Goal: Transaction & Acquisition: Book appointment/travel/reservation

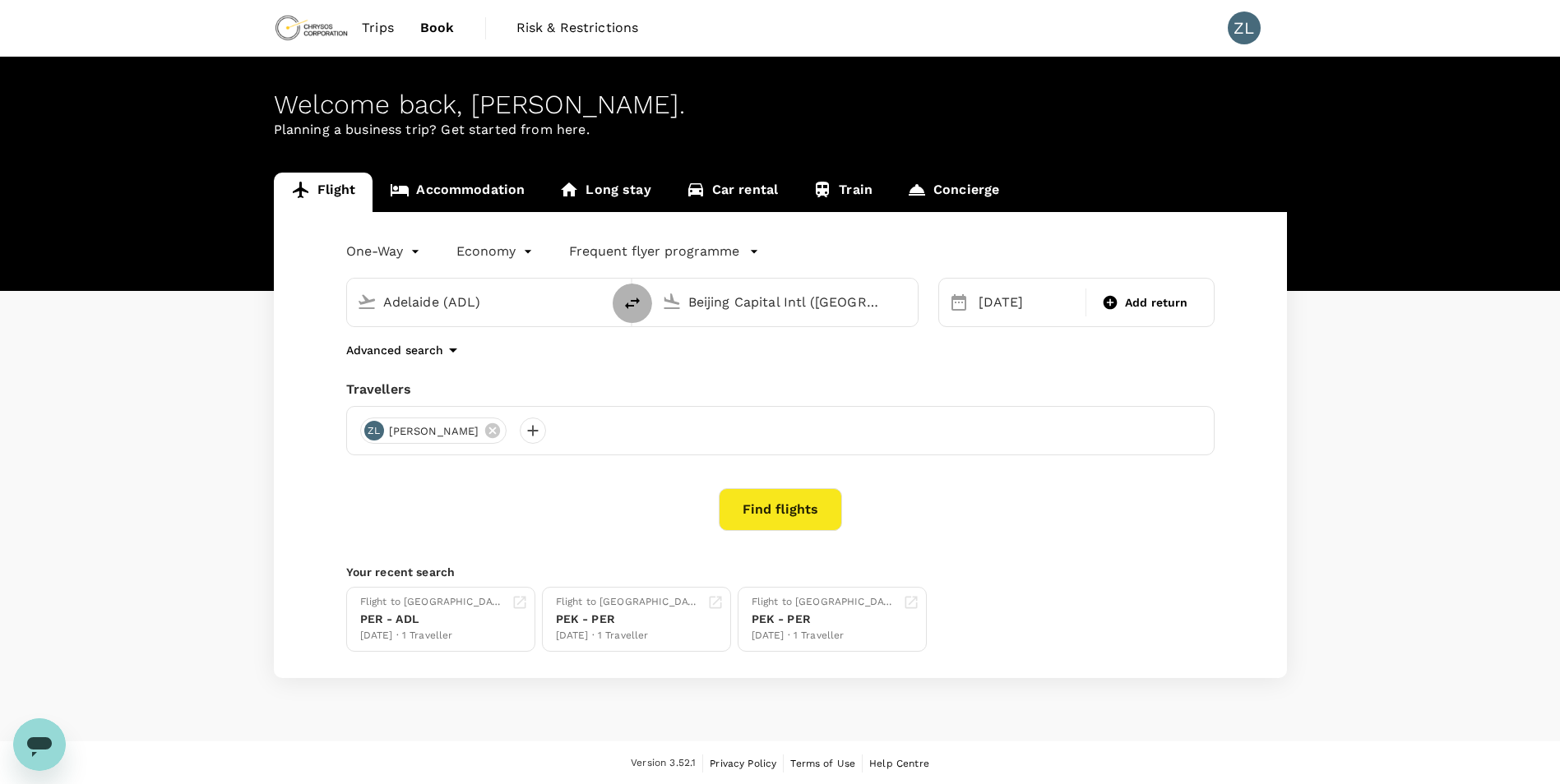
click at [626, 306] on icon "delete" at bounding box center [633, 304] width 15 height 12
type input "Beijing Capital Intl (PEK)"
type input "Adelaide (ADL)"
click at [634, 312] on icon "delete" at bounding box center [632, 303] width 19 height 19
type input "Adelaide (ADL)"
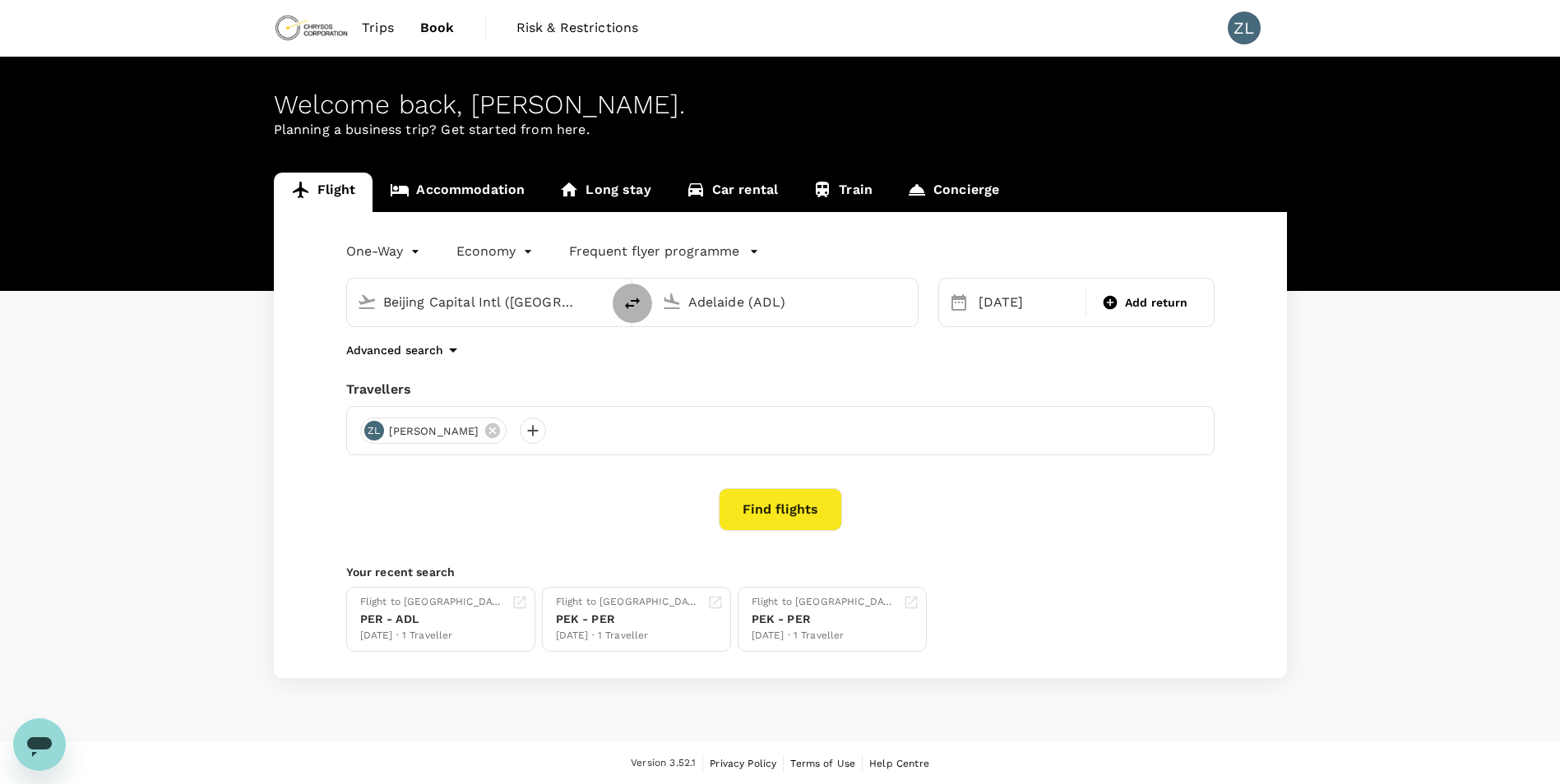
type input "Beijing Capital Intl (PEK)"
click at [1006, 299] on div "[DATE]" at bounding box center [1027, 302] width 111 height 33
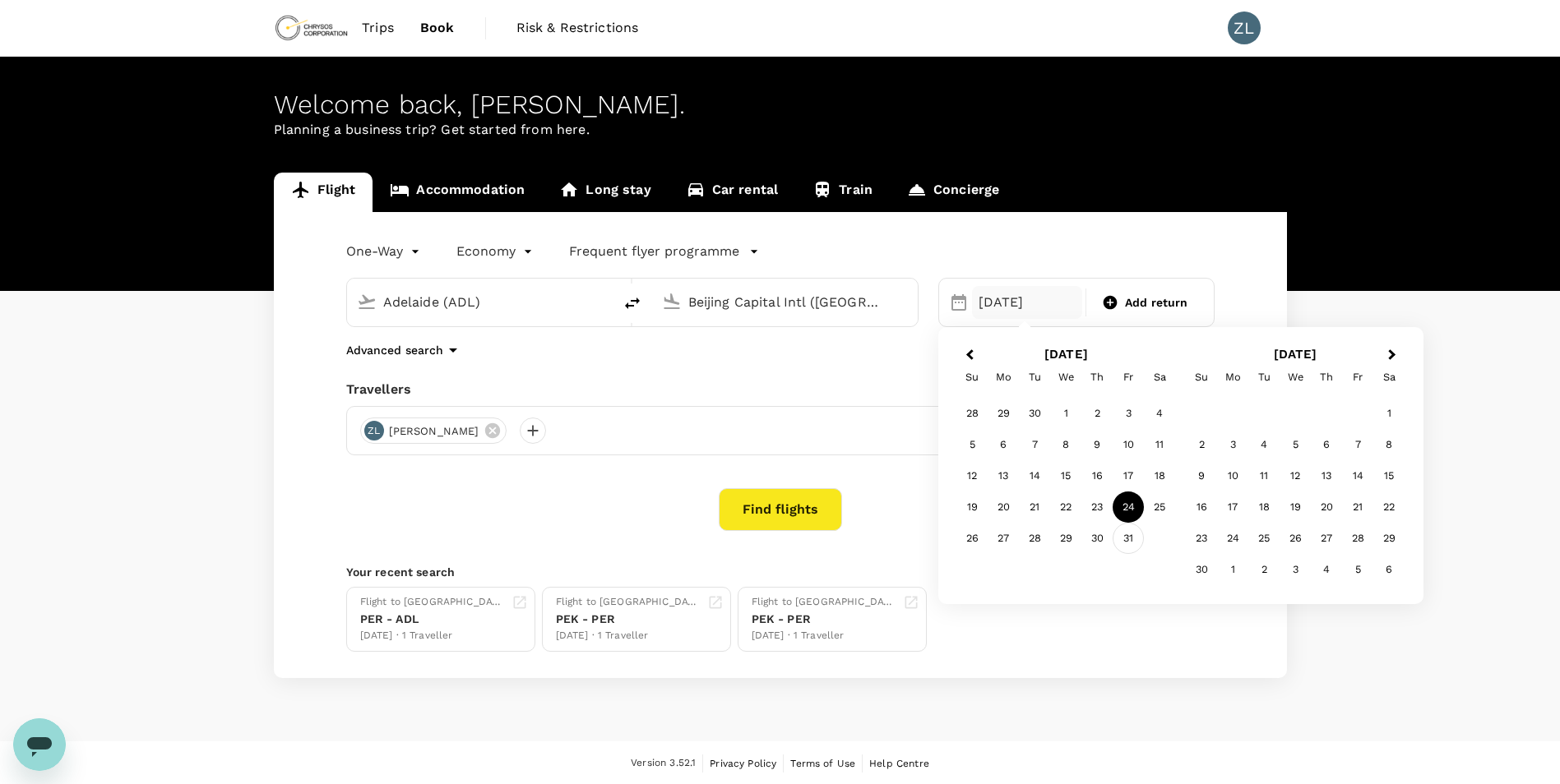
click at [1133, 544] on div "31" at bounding box center [1128, 538] width 31 height 31
click at [794, 523] on button "Find flights" at bounding box center [780, 509] width 124 height 43
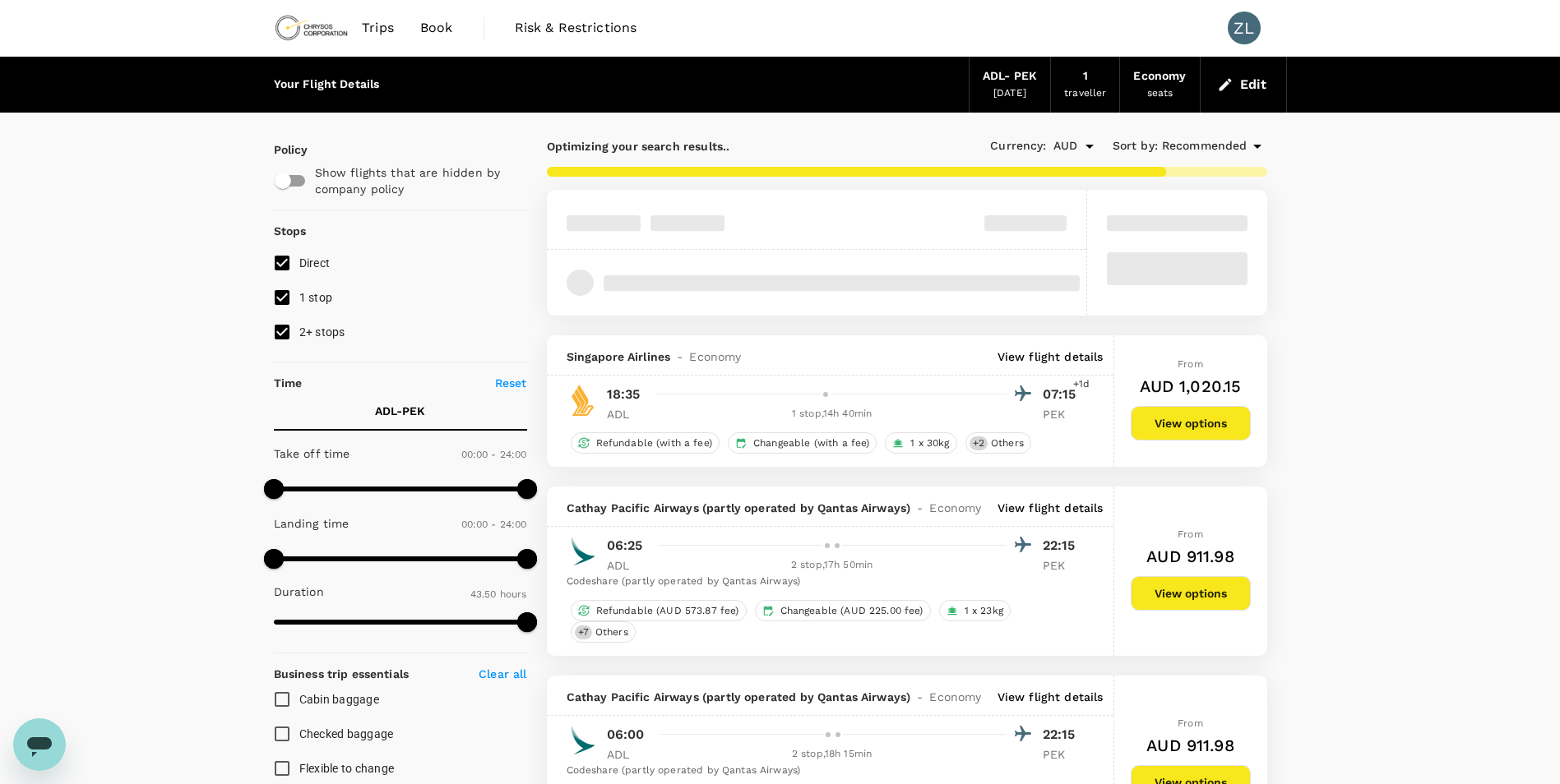
click at [288, 331] on input "2+ stops" at bounding box center [282, 331] width 34 height 34
checkbox input "false"
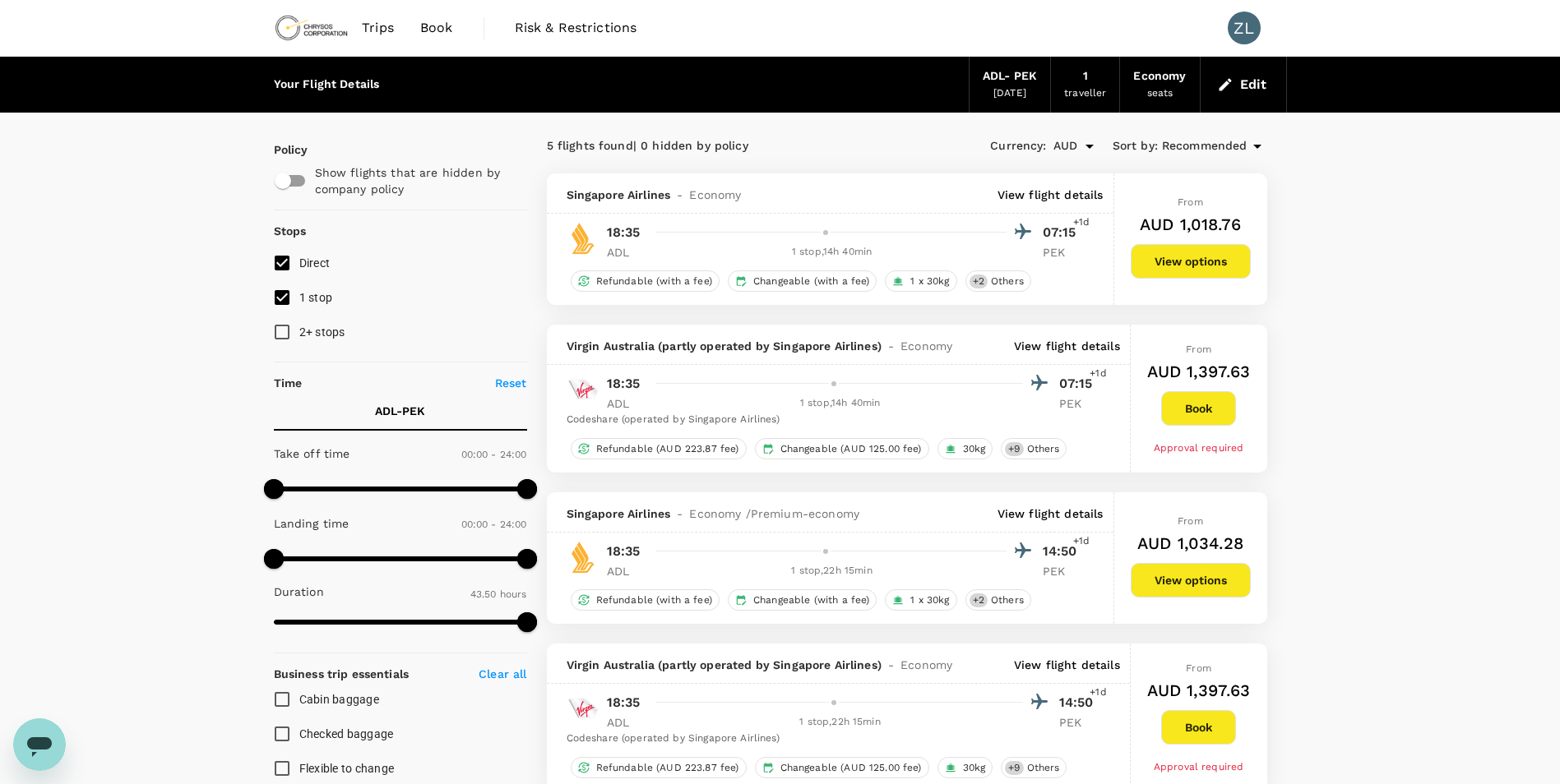
click at [1002, 81] on div "ADL - PEK" at bounding box center [1010, 76] width 54 height 18
click at [1244, 82] on button "Edit" at bounding box center [1243, 84] width 59 height 26
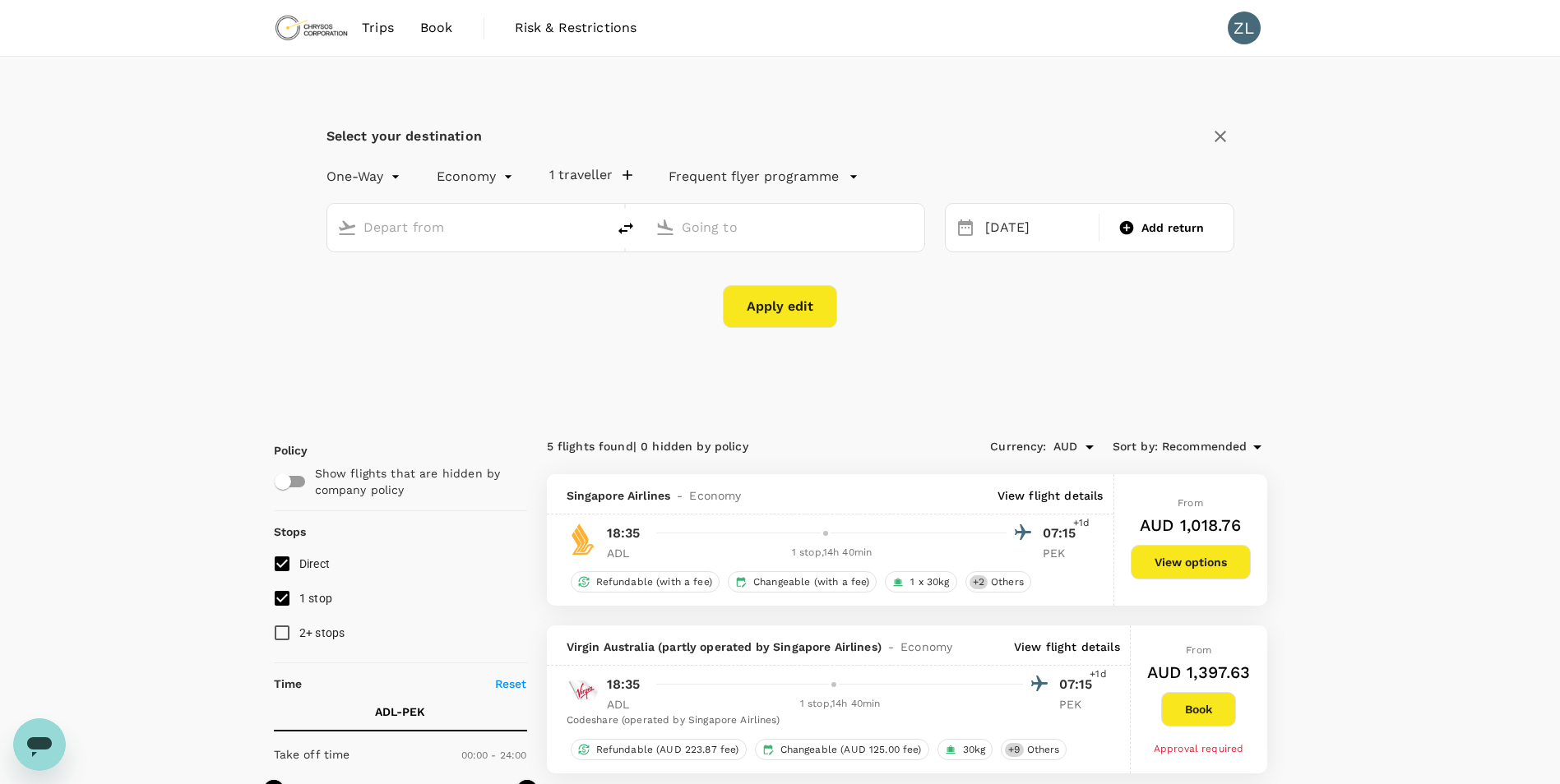
type input "Adelaide (ADL)"
type input "Beijing Capital Intl (PEK)"
click at [1028, 227] on div "31 Oct" at bounding box center [1037, 228] width 118 height 32
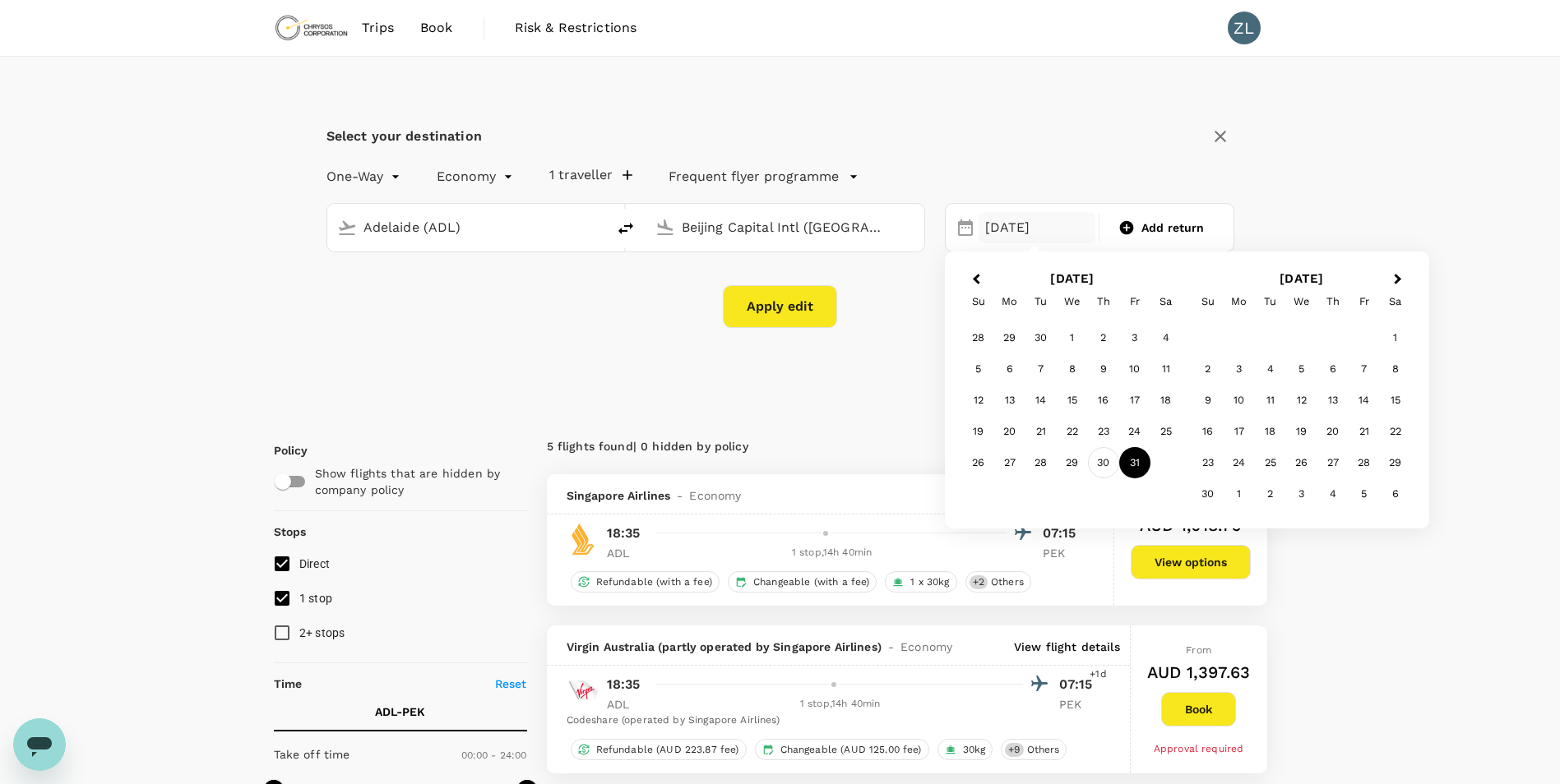
click at [1106, 469] on div "30" at bounding box center [1103, 463] width 31 height 31
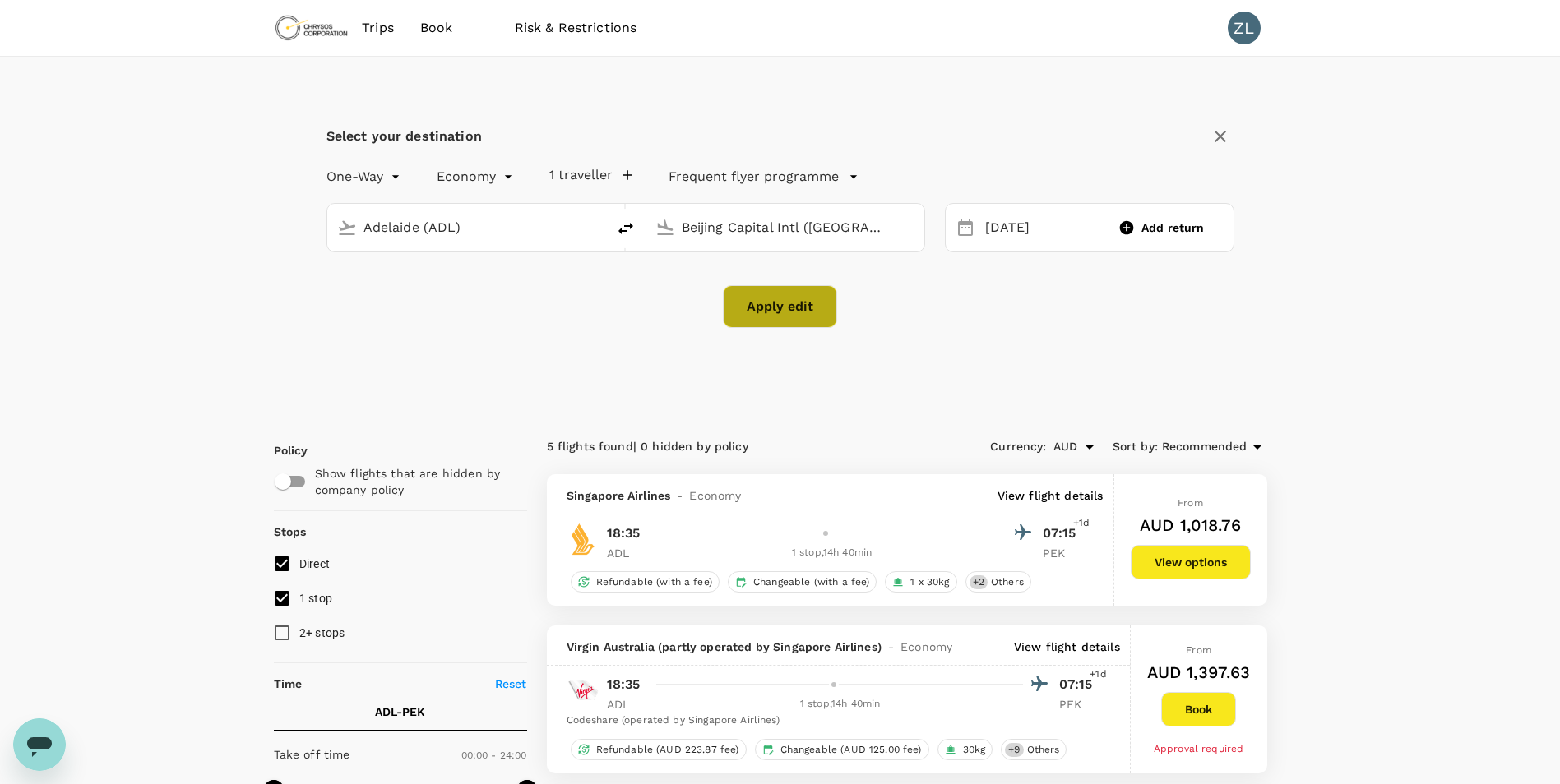
click at [764, 311] on button "Apply edit" at bounding box center [780, 306] width 114 height 43
checkbox input "false"
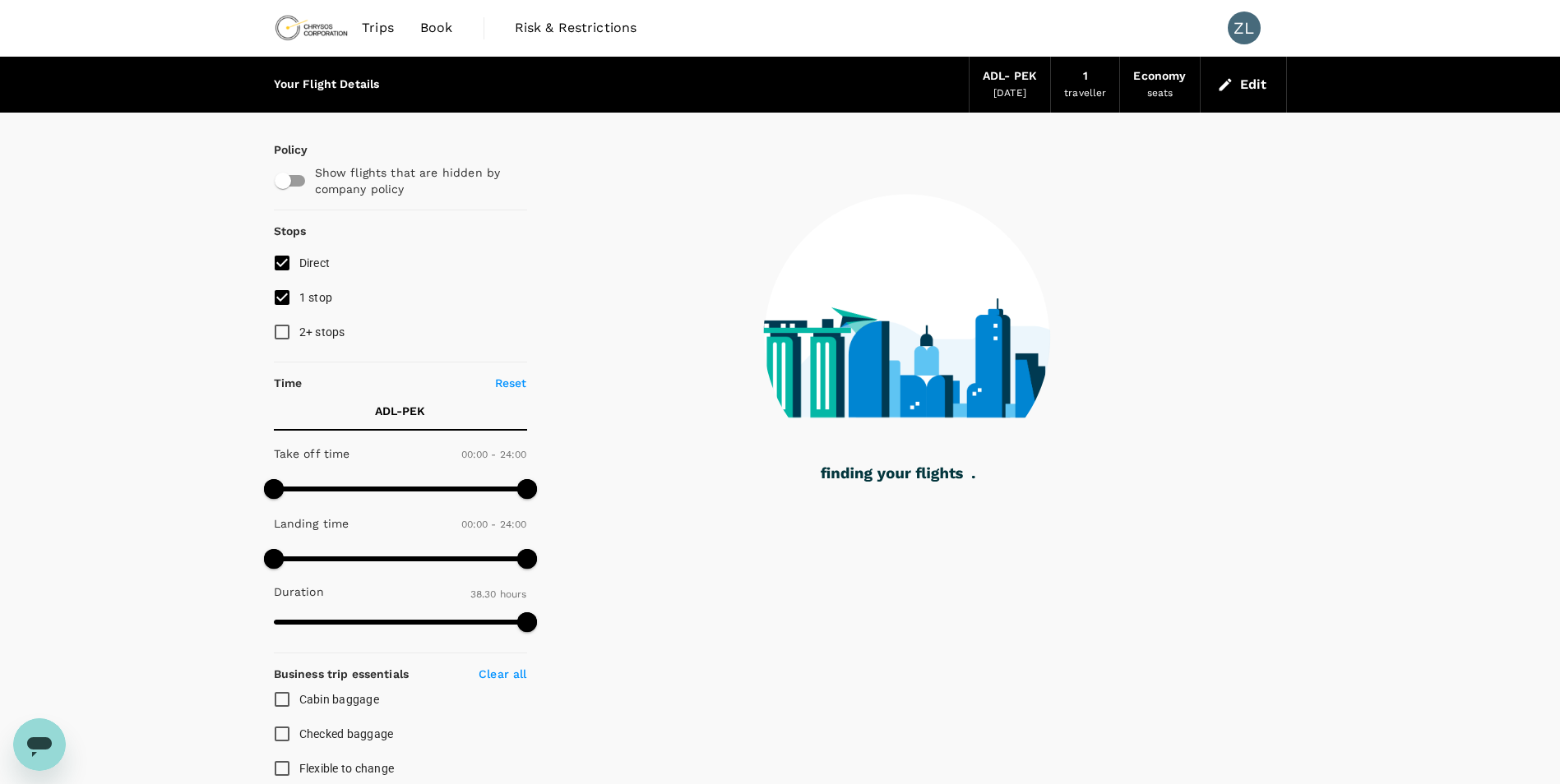
type input "2310"
checkbox input "true"
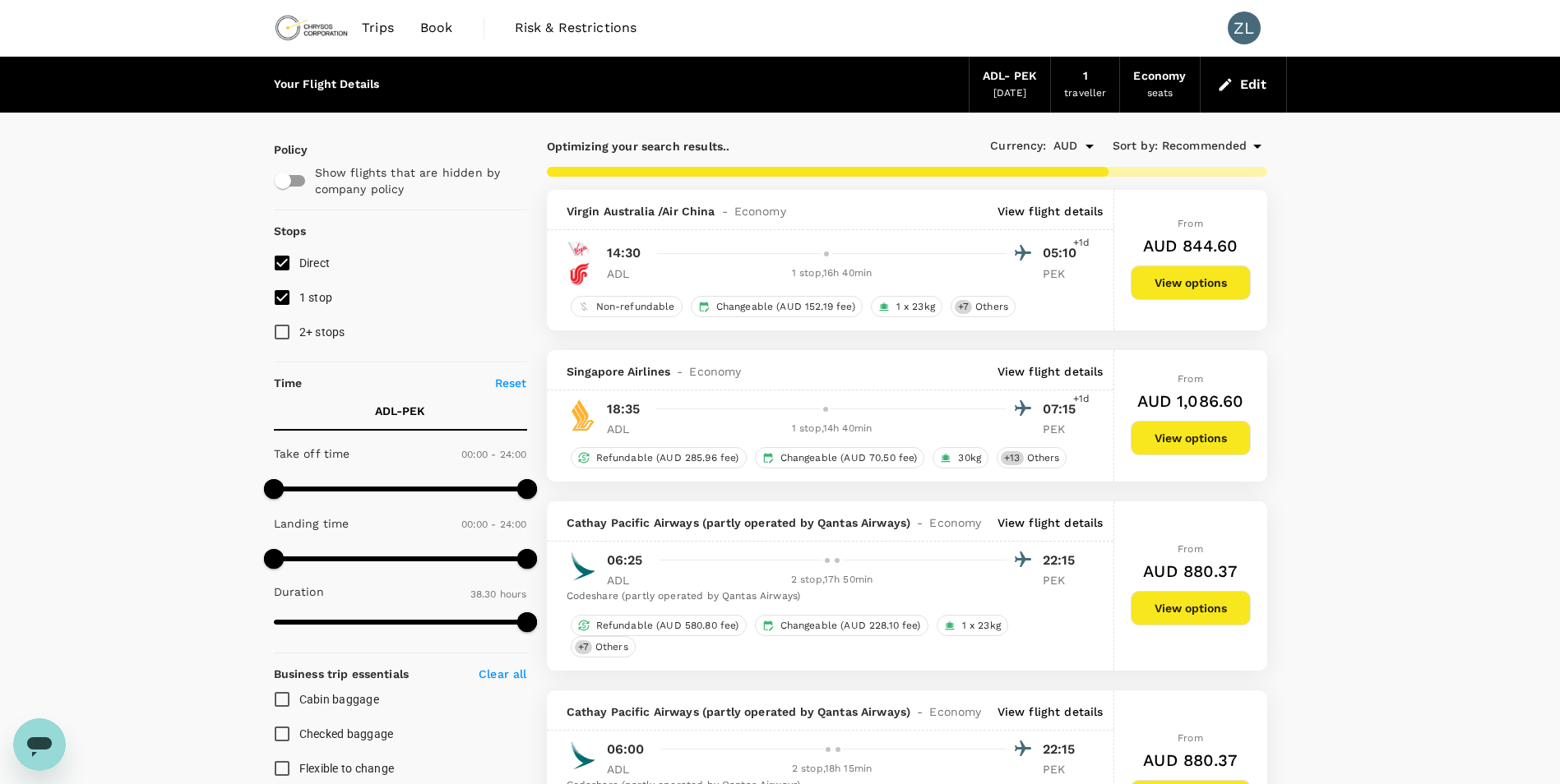
type input "2380"
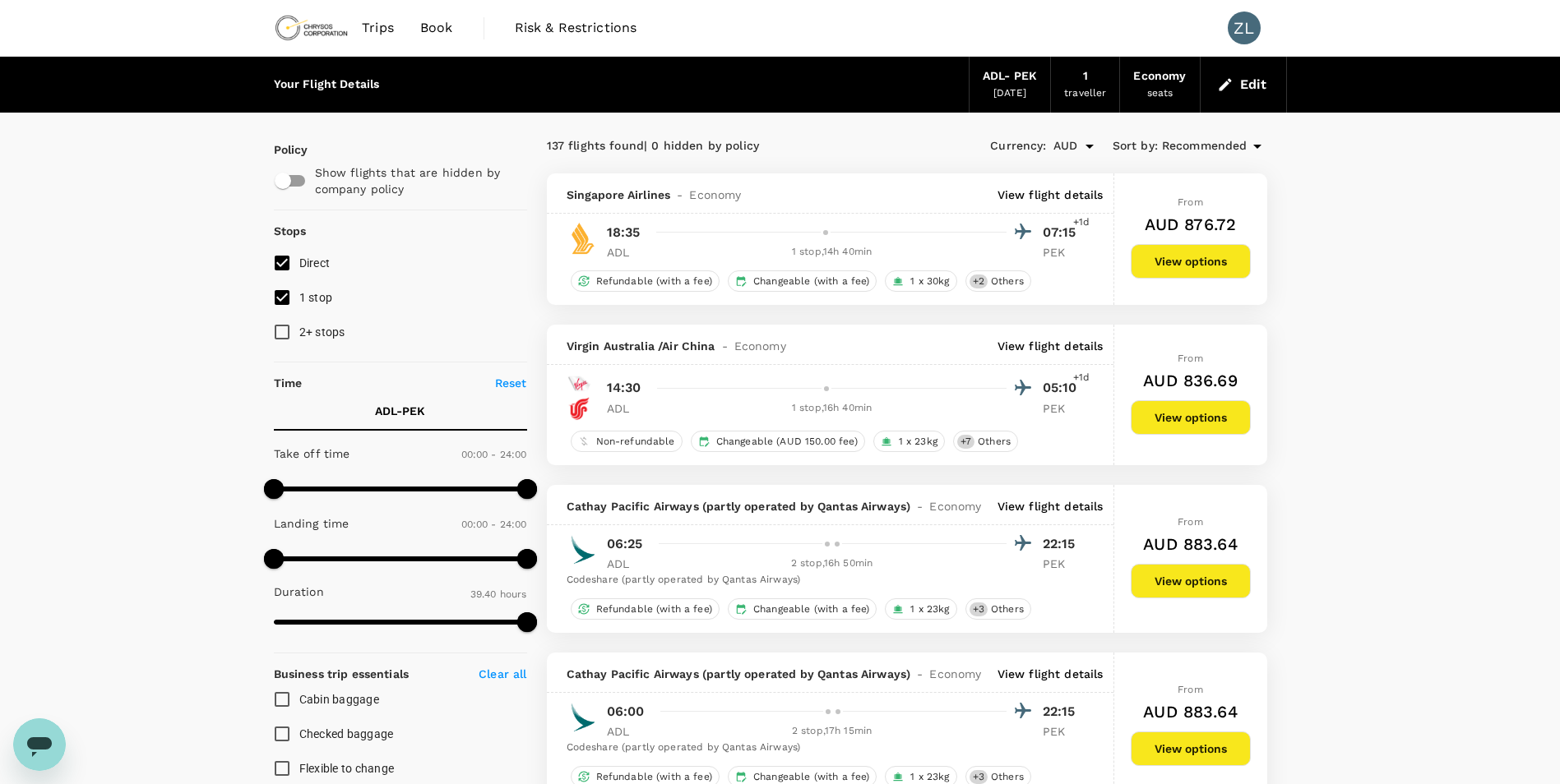
click at [1070, 193] on p "View flight details" at bounding box center [1050, 195] width 106 height 17
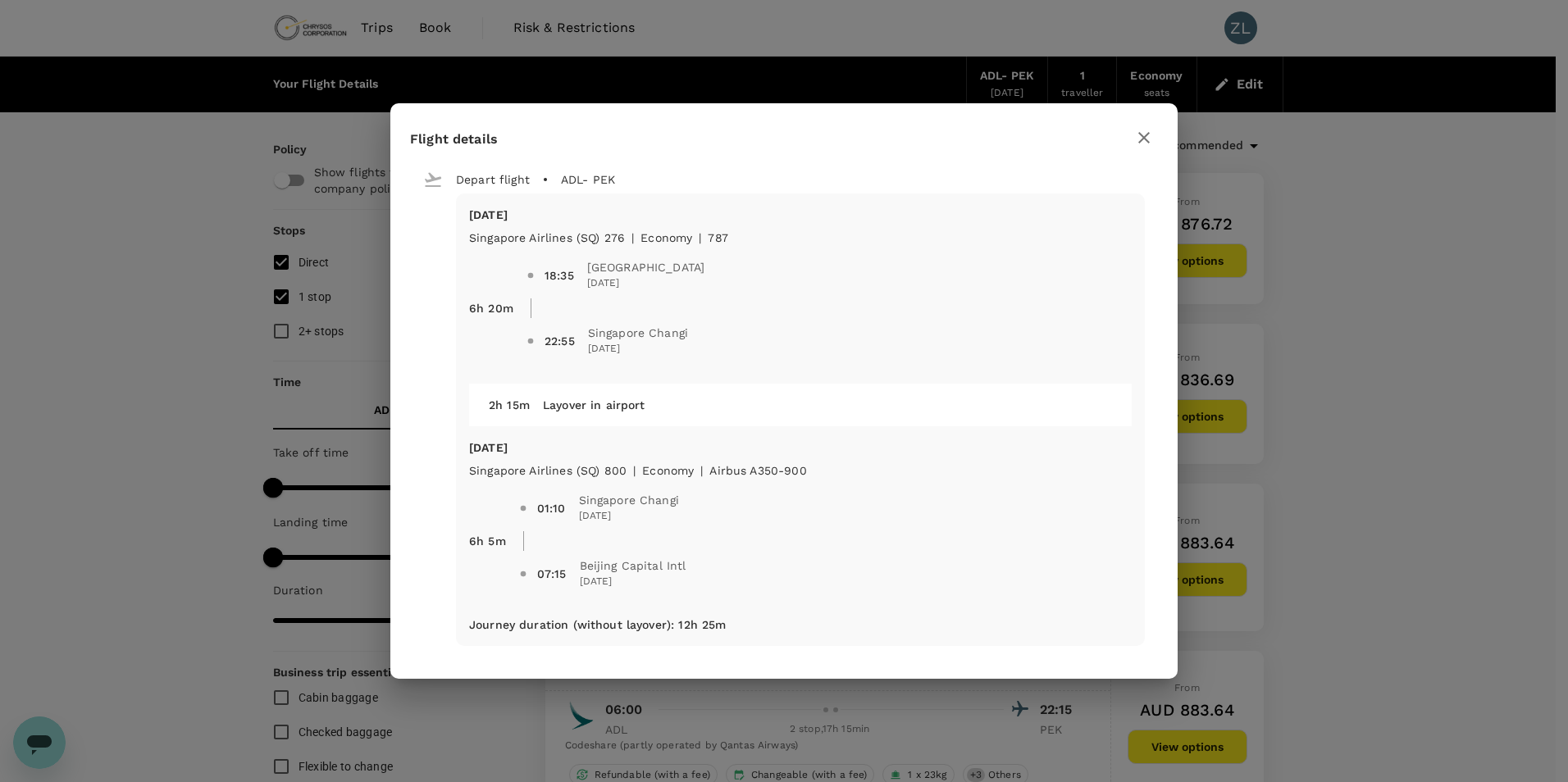
click at [1144, 140] on icon "button" at bounding box center [1143, 137] width 19 height 19
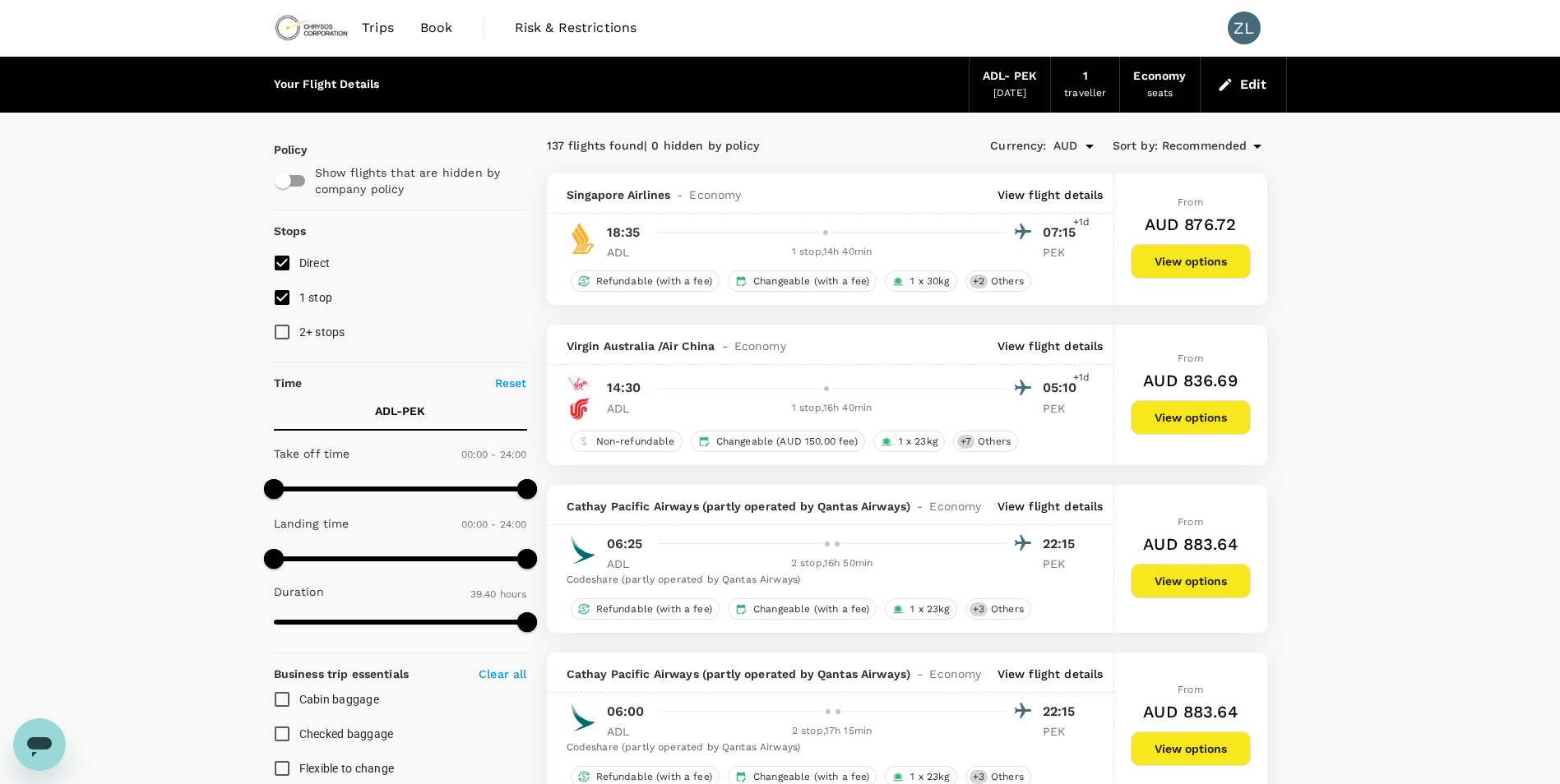
click at [438, 29] on span "Book" at bounding box center [436, 27] width 33 height 19
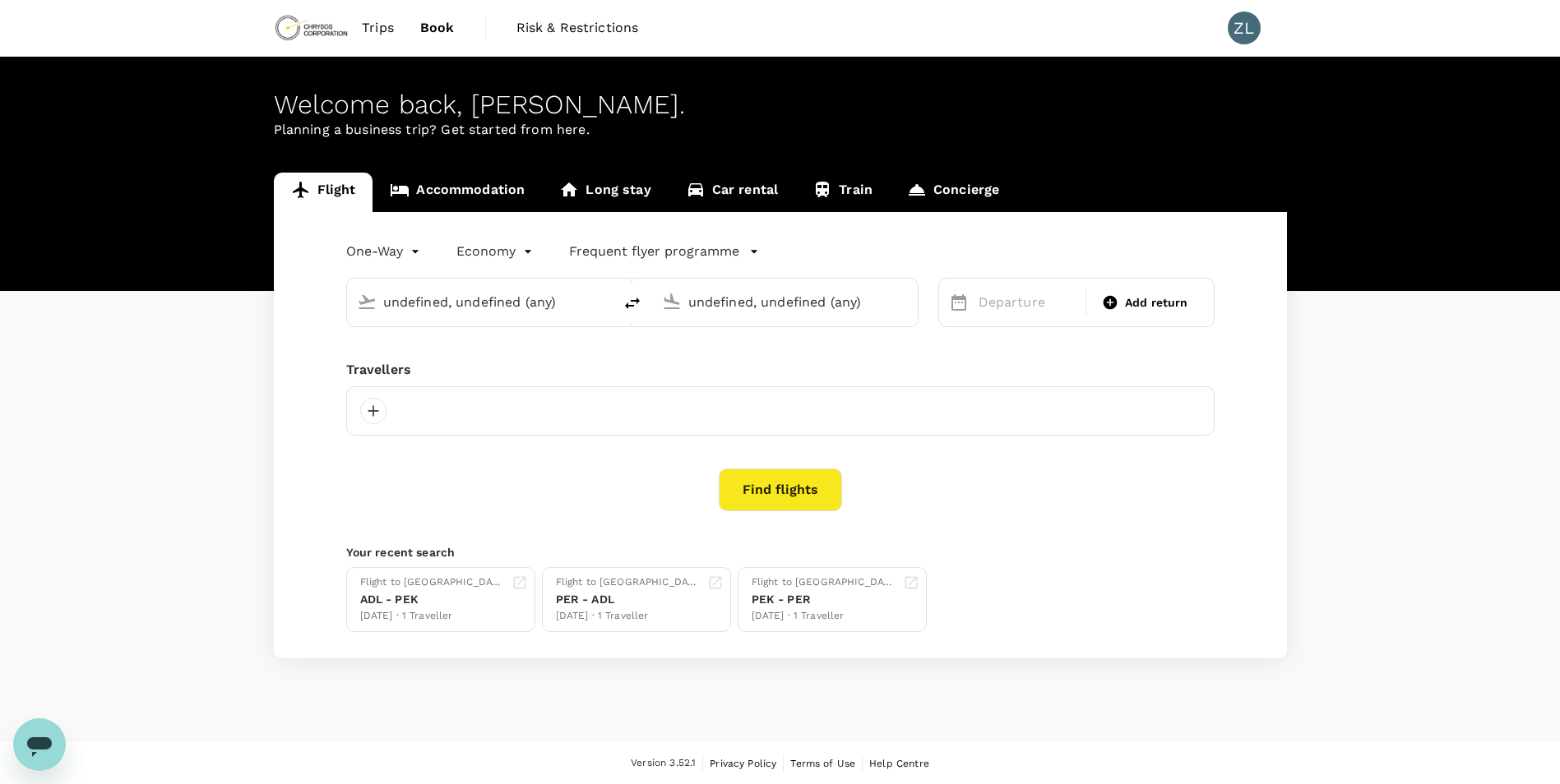
type input "Adelaide (ADL)"
type input "Beijing Capital Intl (PEK)"
type input "Adelaide (ADL)"
type input "Beijing Capital Intl (PEK)"
type input "Adelaide (ADL)"
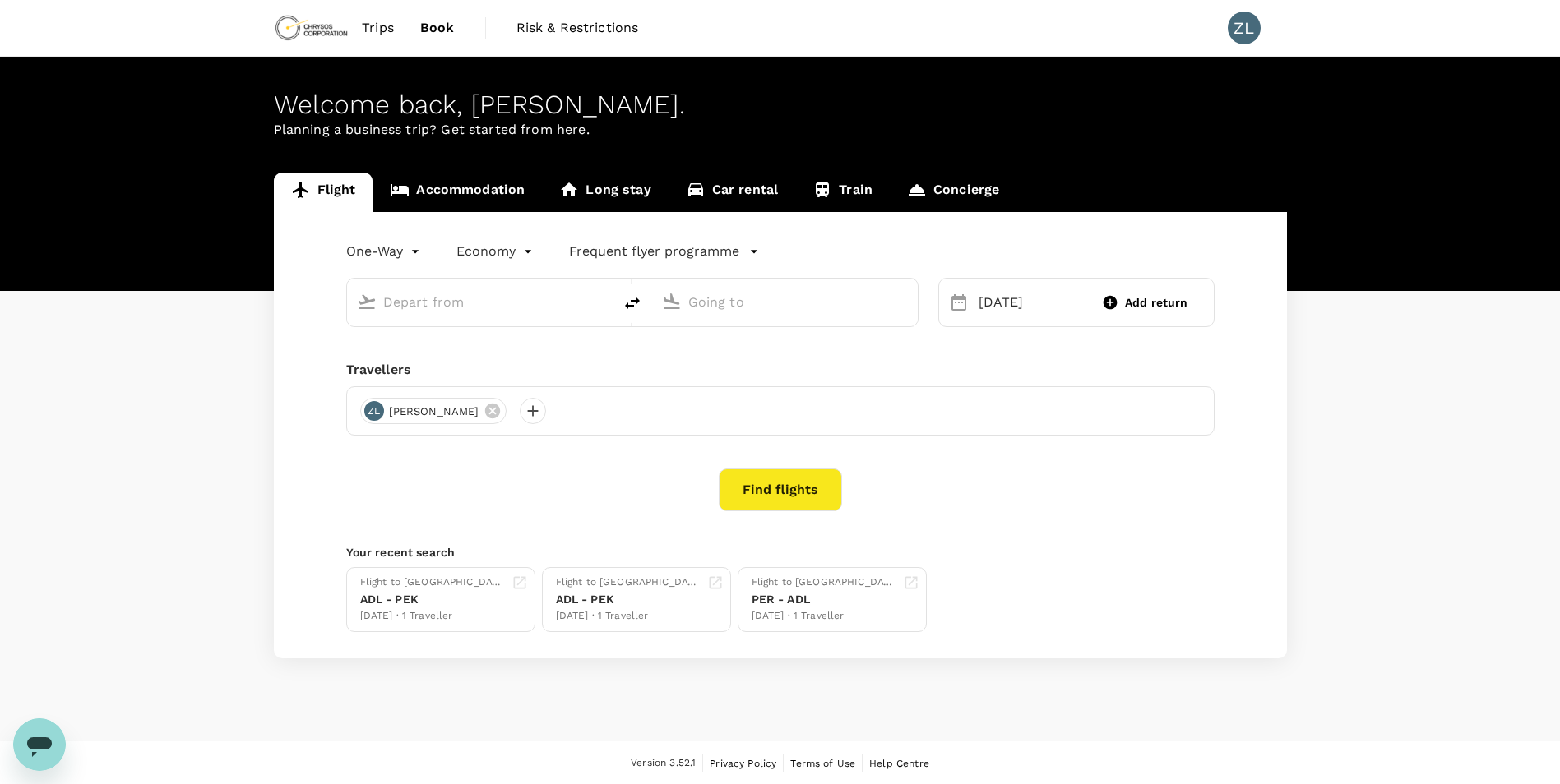
type input "Beijing Capital Intl (PEK)"
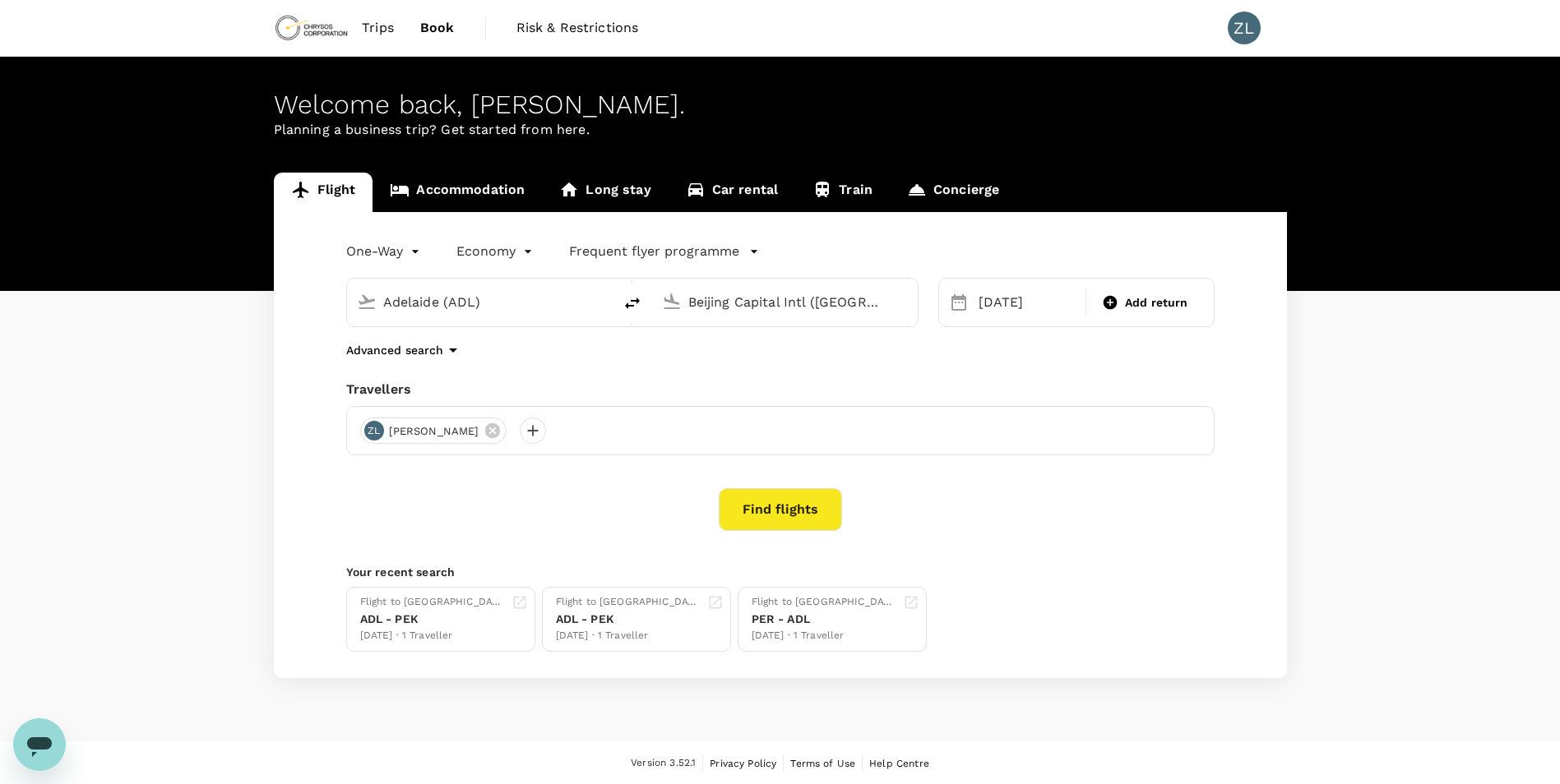
click at [637, 303] on icon "delete" at bounding box center [633, 304] width 15 height 12
type input "Beijing Capital Intl (PEK)"
type input "Adelaide (ADL)"
click at [530, 304] on input "Beijing Capital Intl (PEK)" at bounding box center [480, 302] width 195 height 25
click at [440, 373] on p "Perth" at bounding box center [505, 367] width 289 height 17
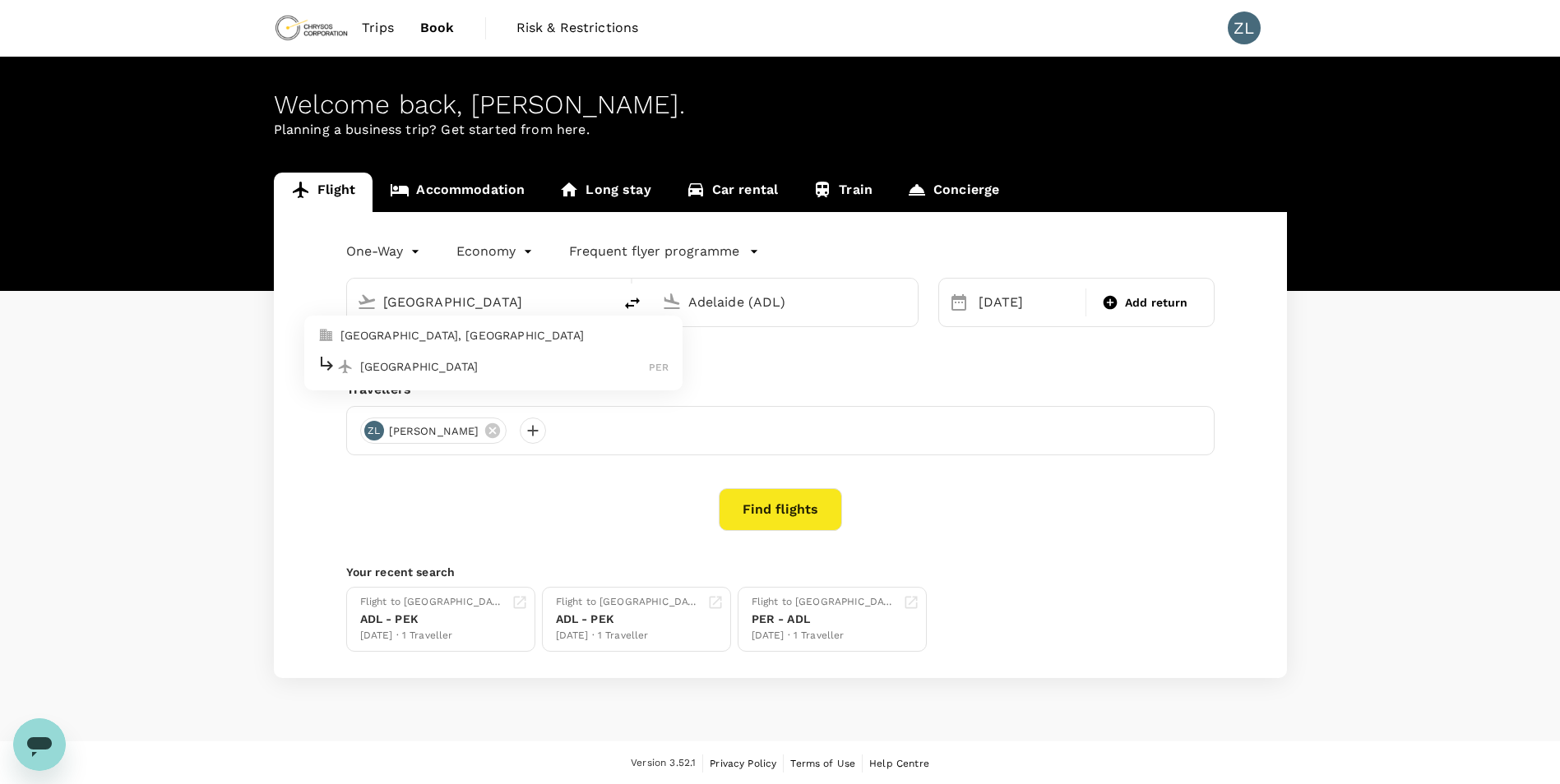
type input "Perth (PER)"
click at [1003, 302] on div "30 Oct" at bounding box center [1027, 302] width 111 height 33
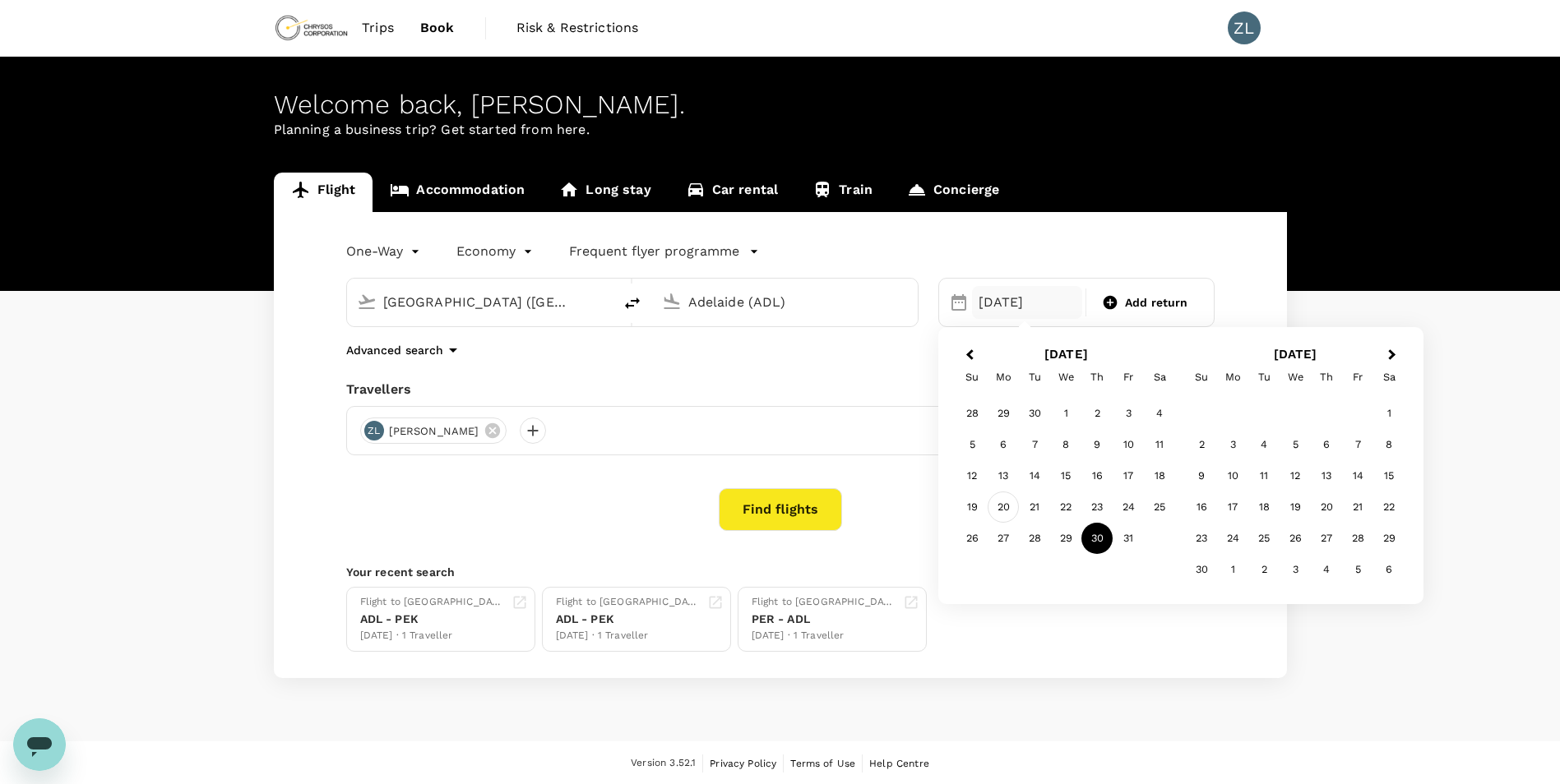
click at [1008, 506] on div "20" at bounding box center [1003, 506] width 31 height 31
click at [777, 521] on button "Find flights" at bounding box center [780, 509] width 124 height 43
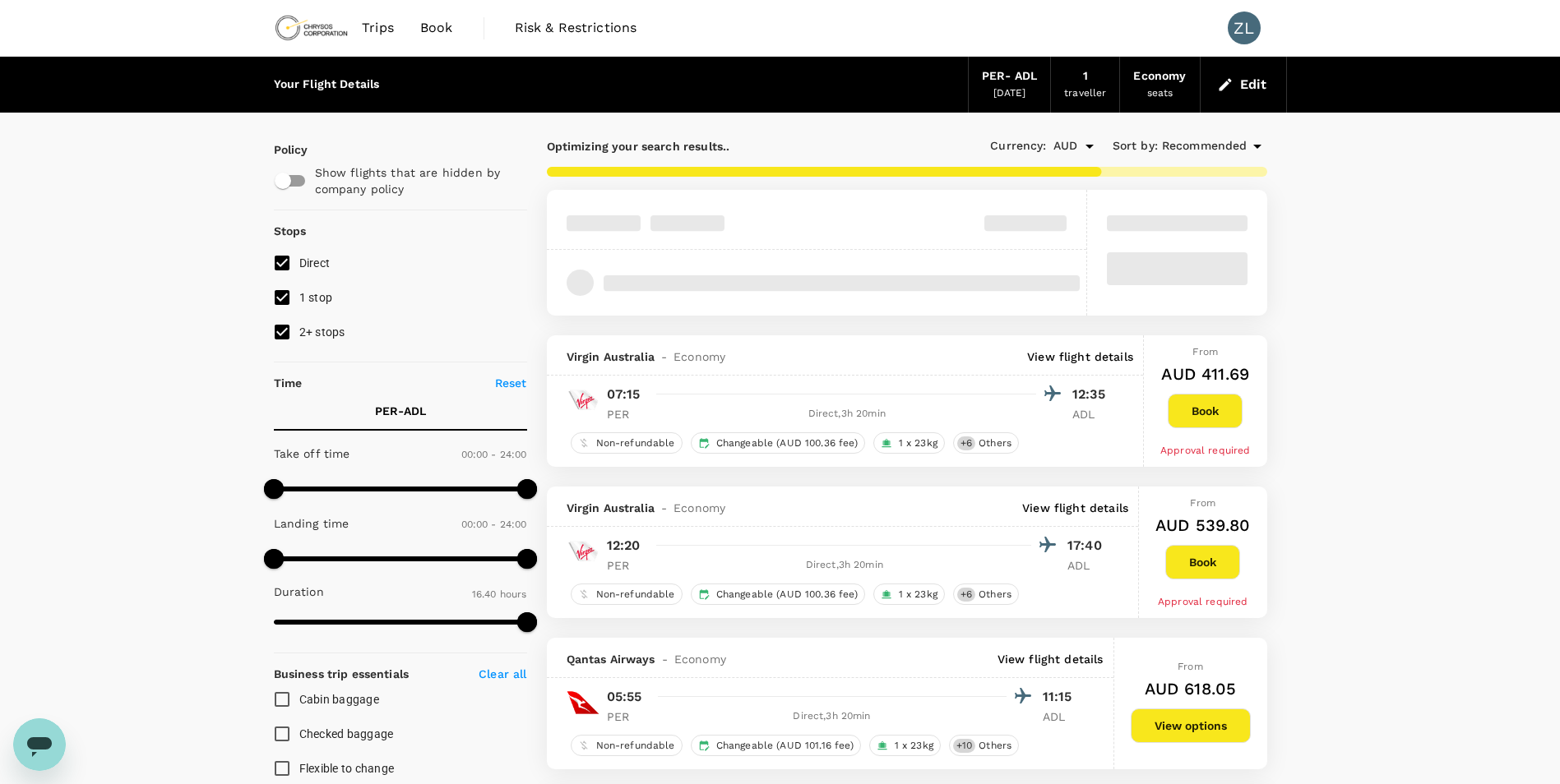
click at [300, 293] on span "1 stop" at bounding box center [316, 298] width 34 height 13
click at [300, 293] on input "1 stop" at bounding box center [282, 297] width 34 height 34
checkbox input "false"
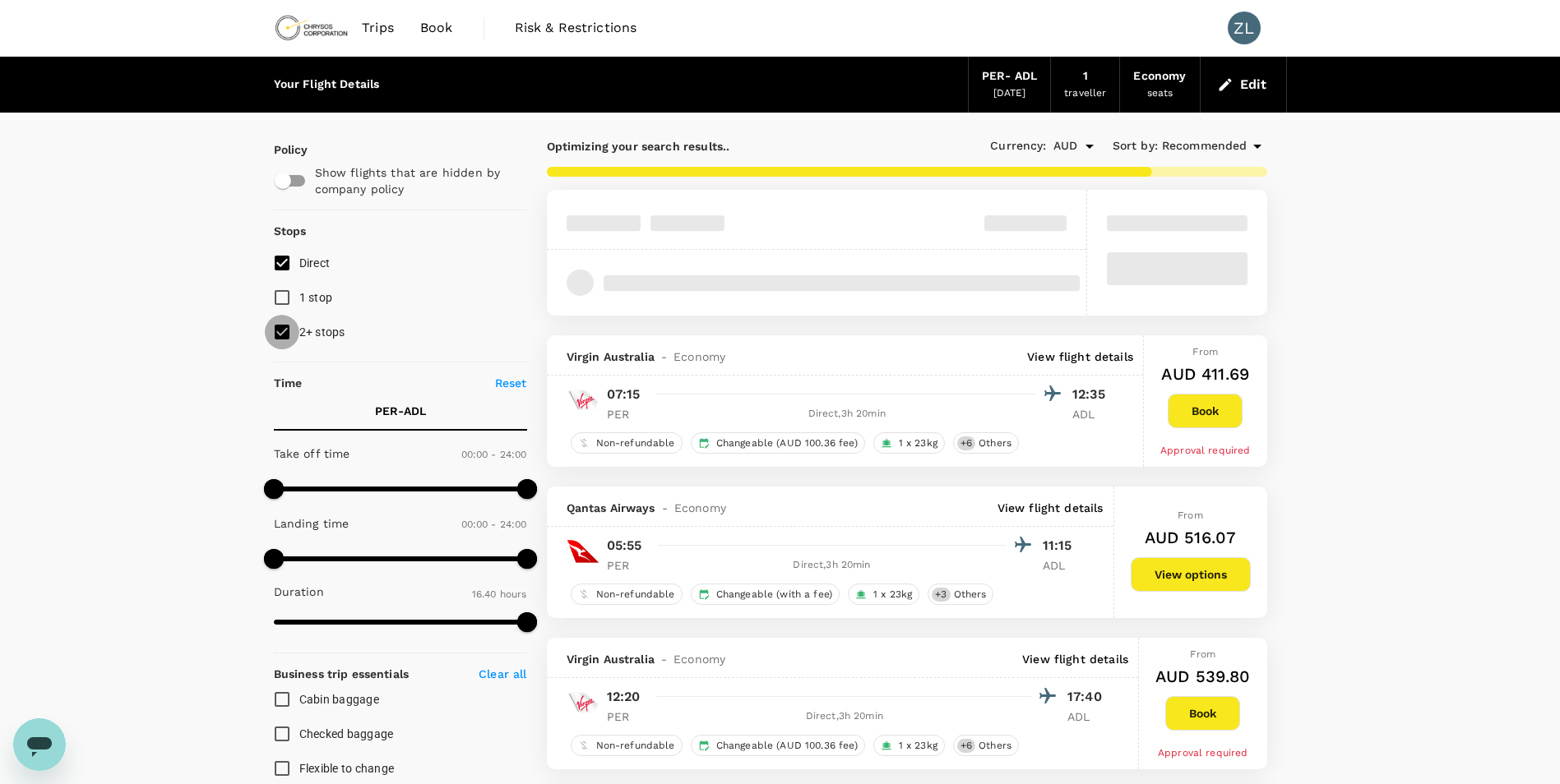
click at [280, 332] on input "2+ stops" at bounding box center [282, 331] width 34 height 34
checkbox input "false"
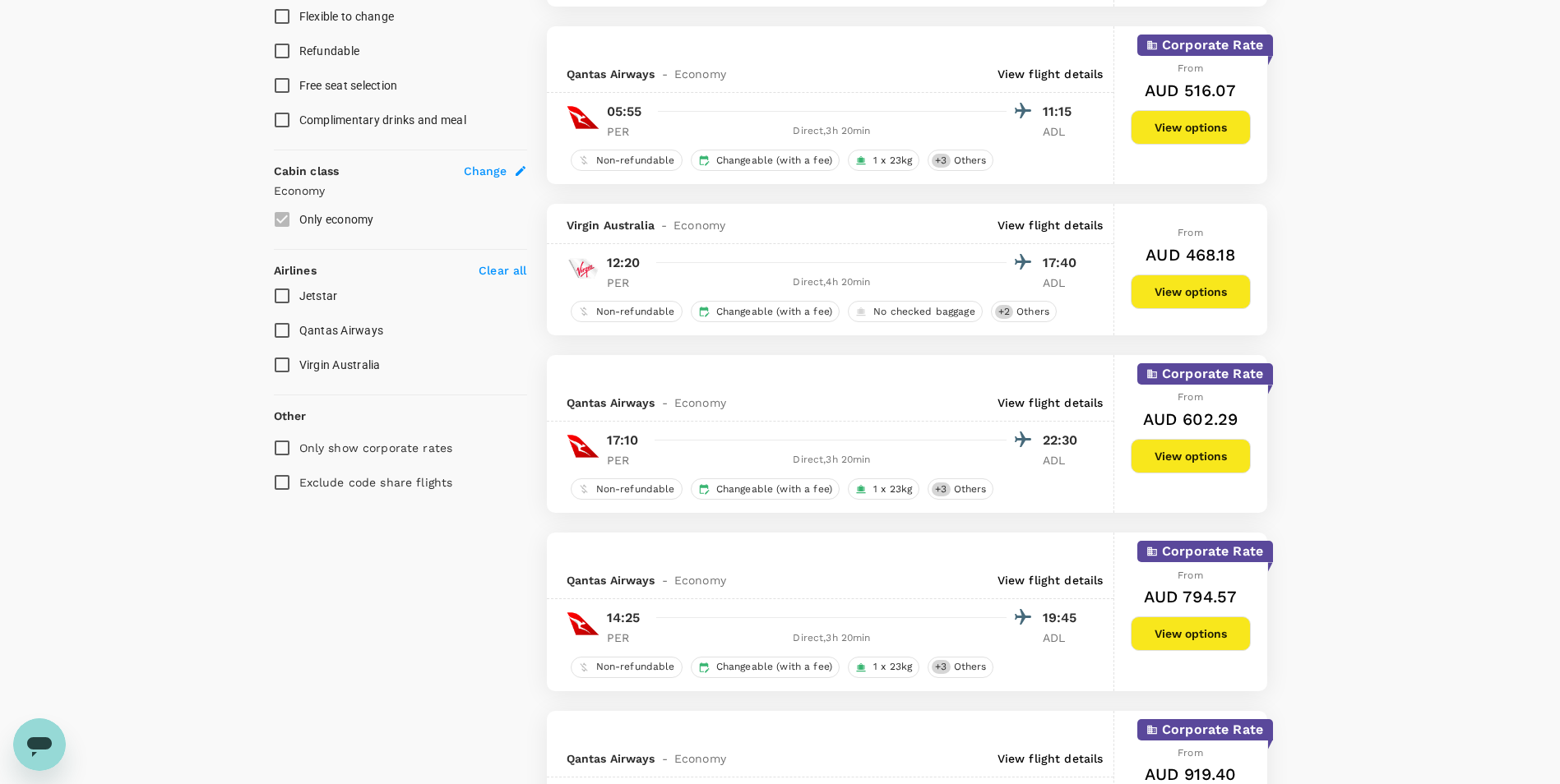
scroll to position [739, 0]
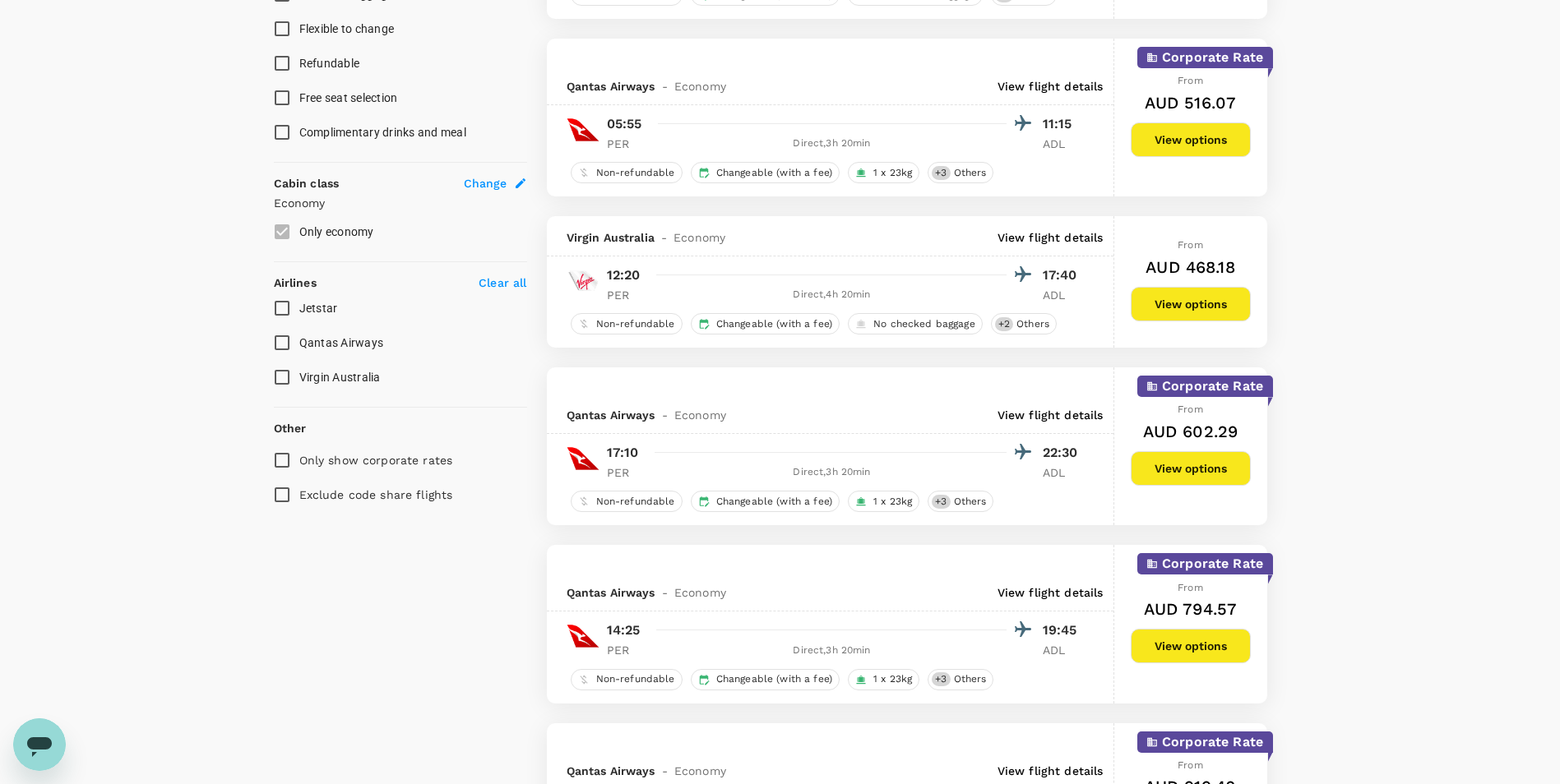
click at [1048, 411] on p "View flight details" at bounding box center [1050, 416] width 106 height 17
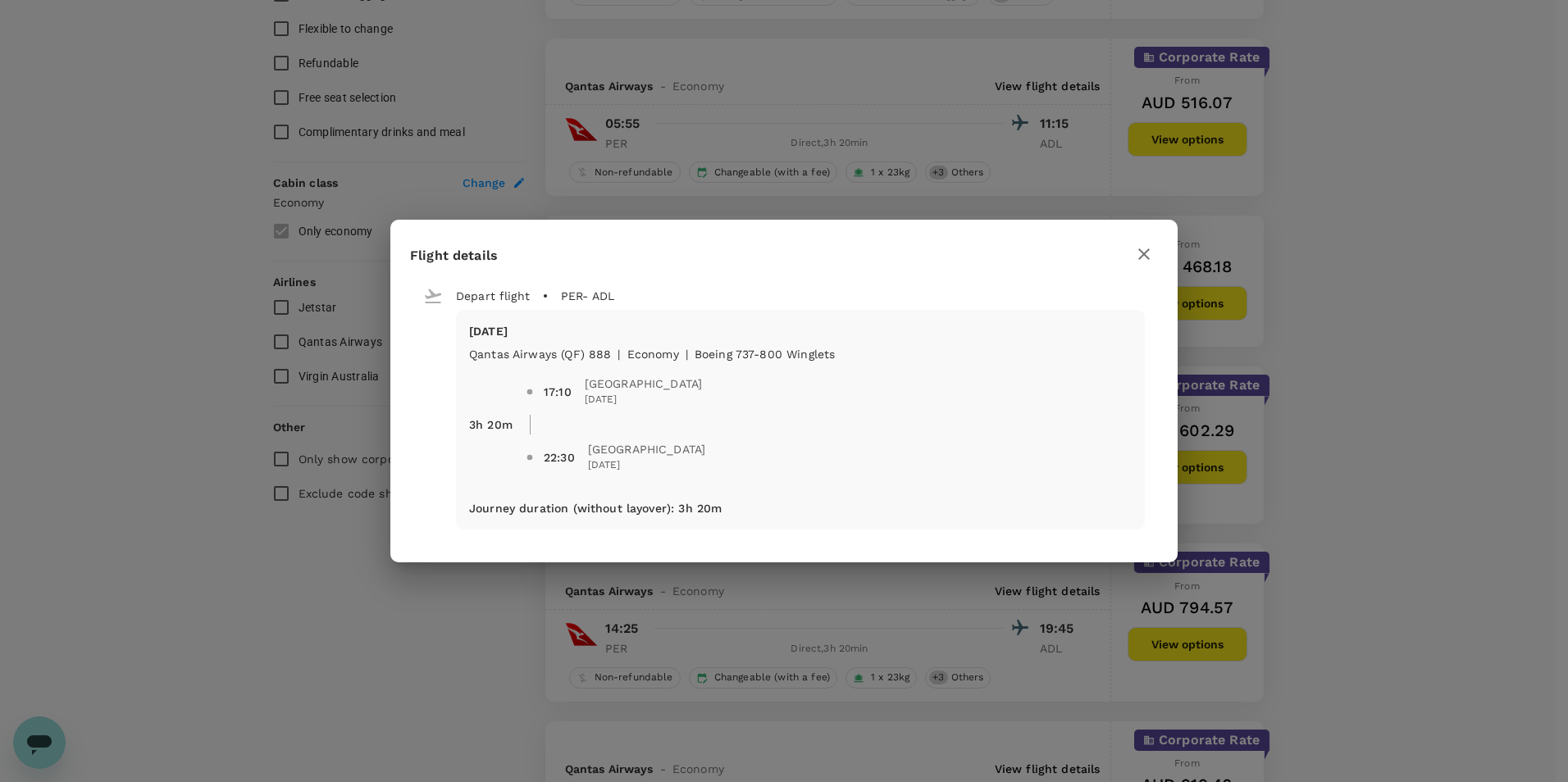
click at [1135, 262] on icon "button" at bounding box center [1143, 253] width 19 height 19
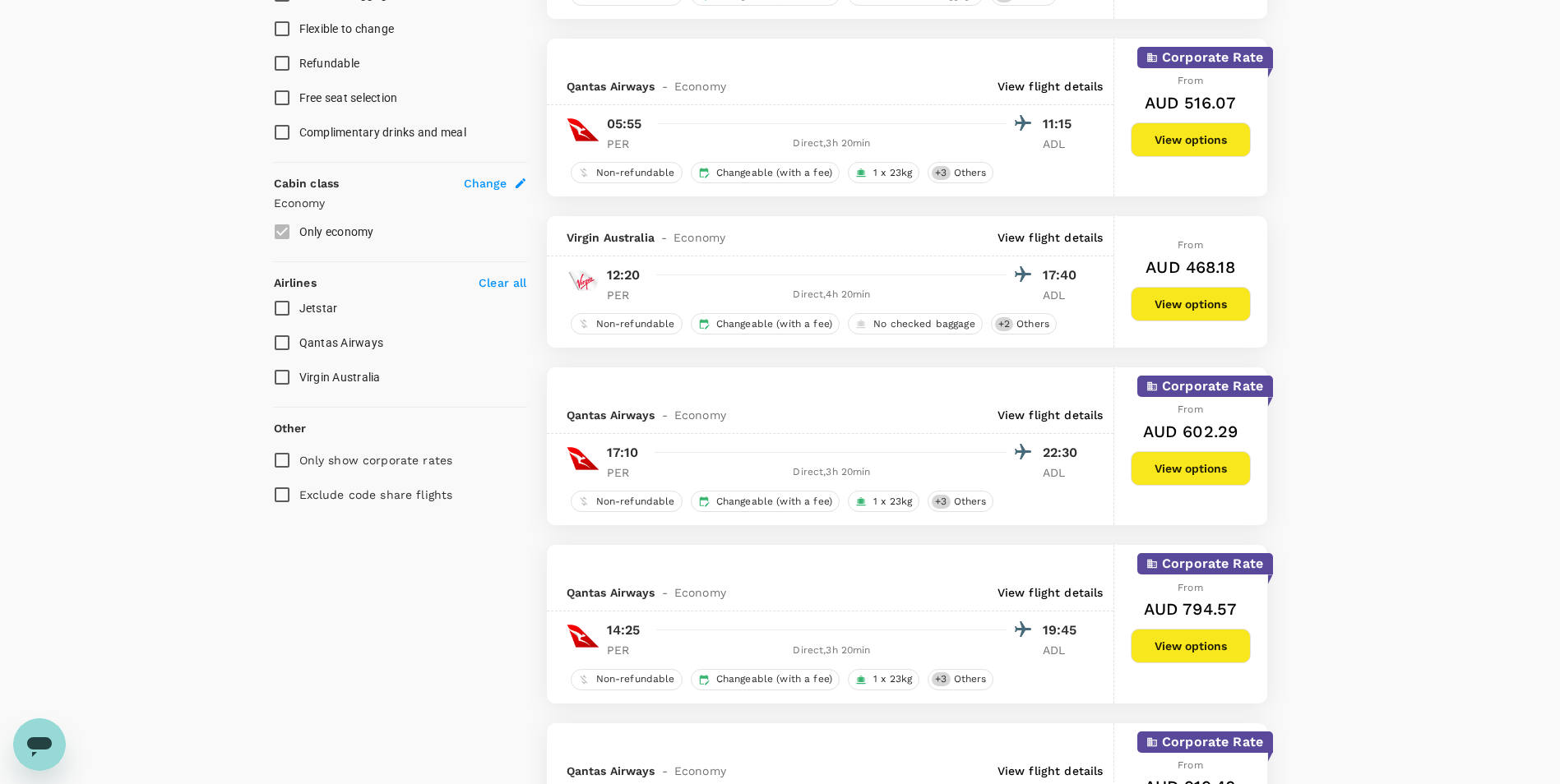
click at [1045, 415] on p "View flight details" at bounding box center [1050, 416] width 106 height 17
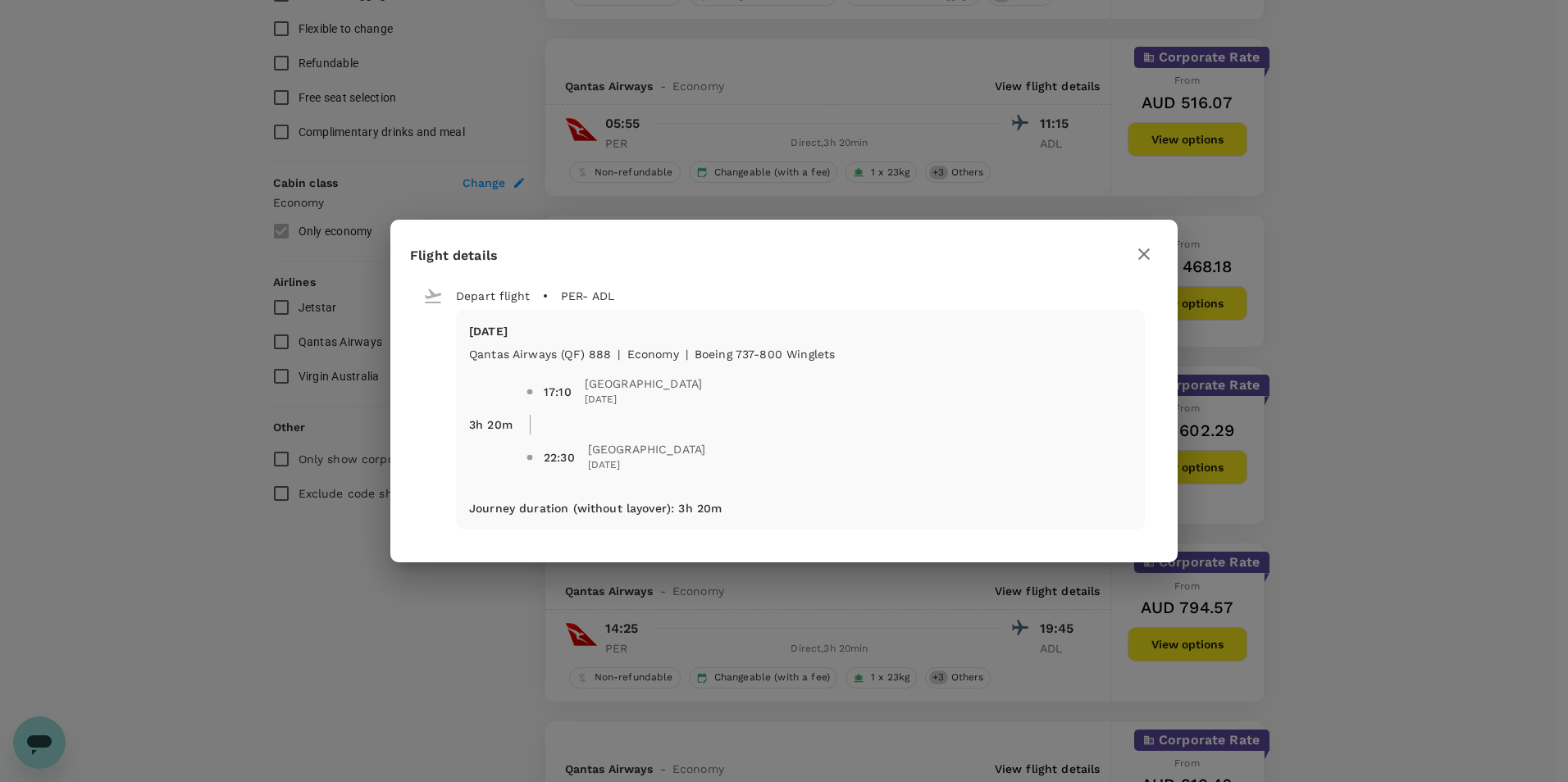
click at [1299, 415] on div "Flight details Depart flight PER - ADL Mon, 20 Oct Qantas Airways (QF) 888 | ec…" at bounding box center [784, 391] width 1568 height 782
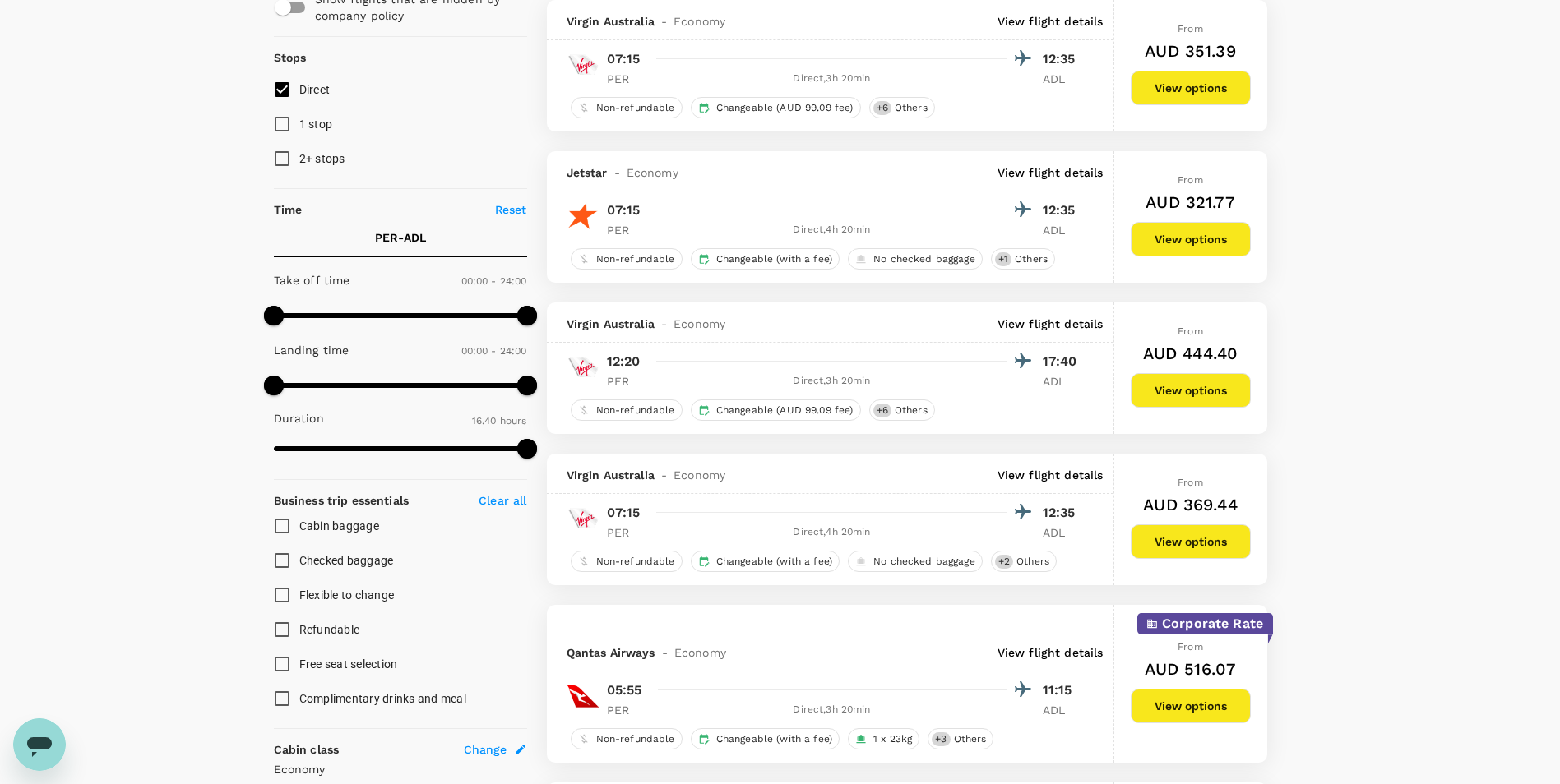
scroll to position [0, 0]
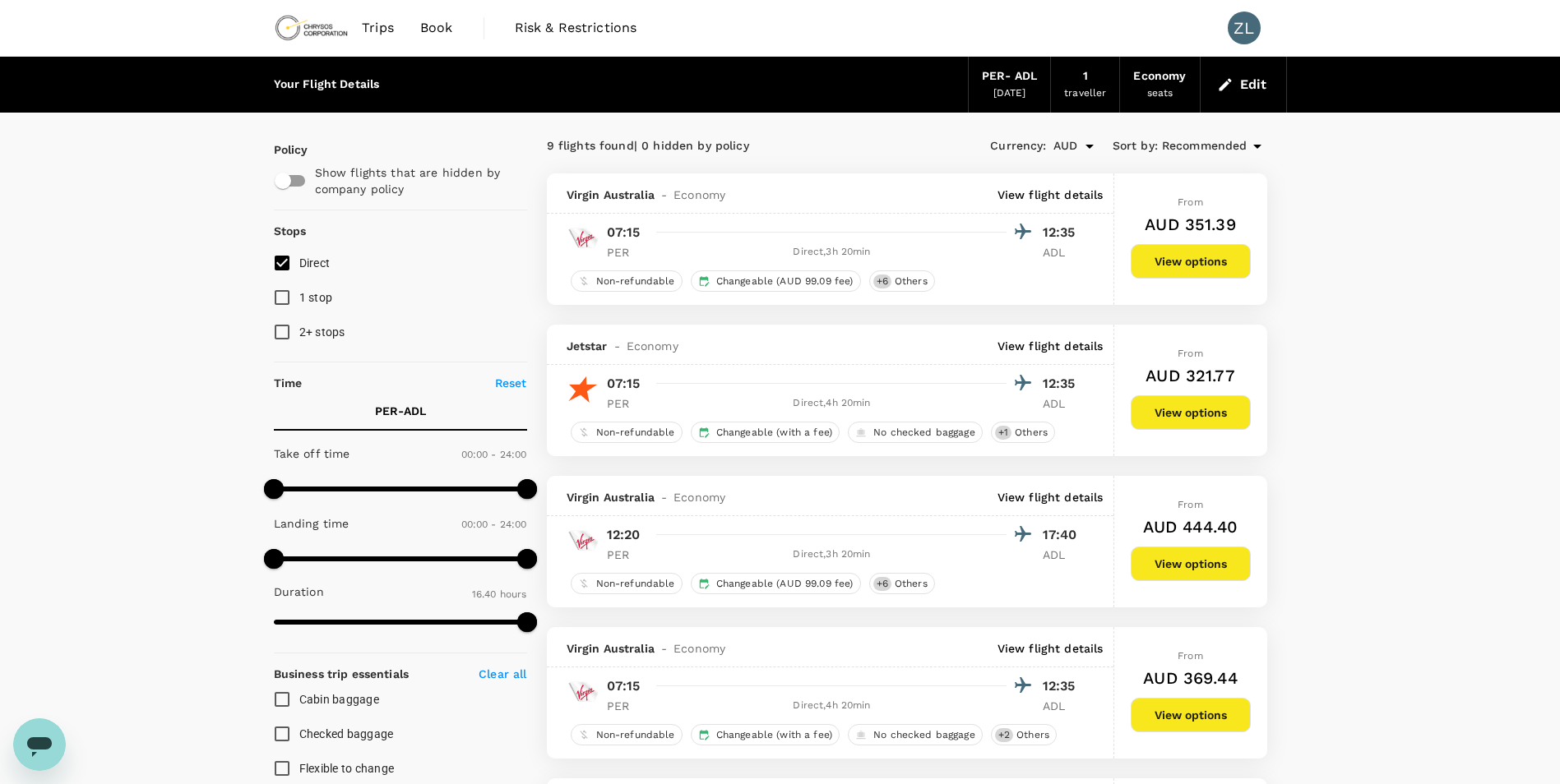
click at [439, 19] on span "Book" at bounding box center [436, 27] width 33 height 19
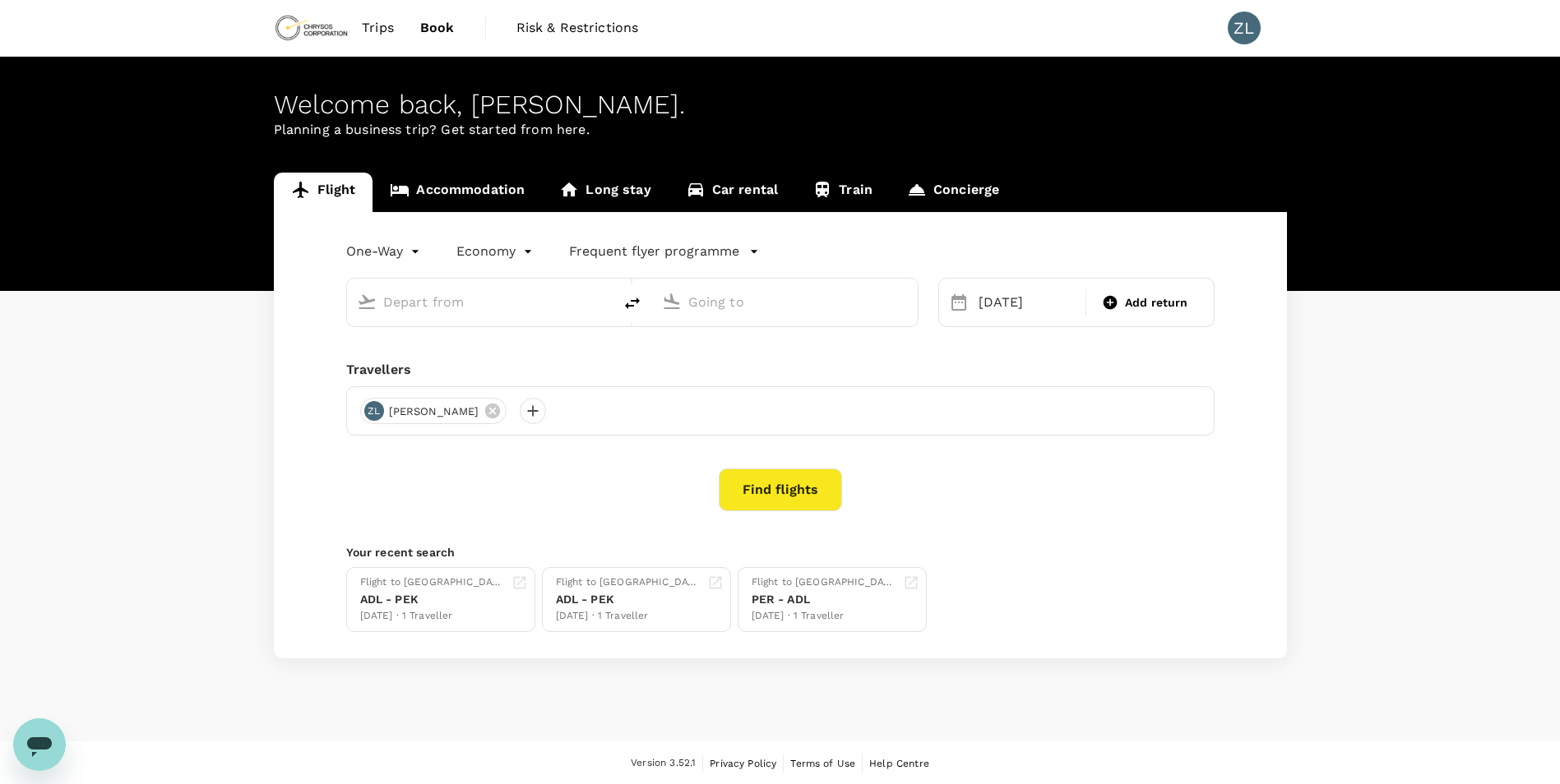
type input "Perth (PER)"
type input "Adelaide (ADL)"
type input "Perth (PER)"
type input "Adelaide (ADL)"
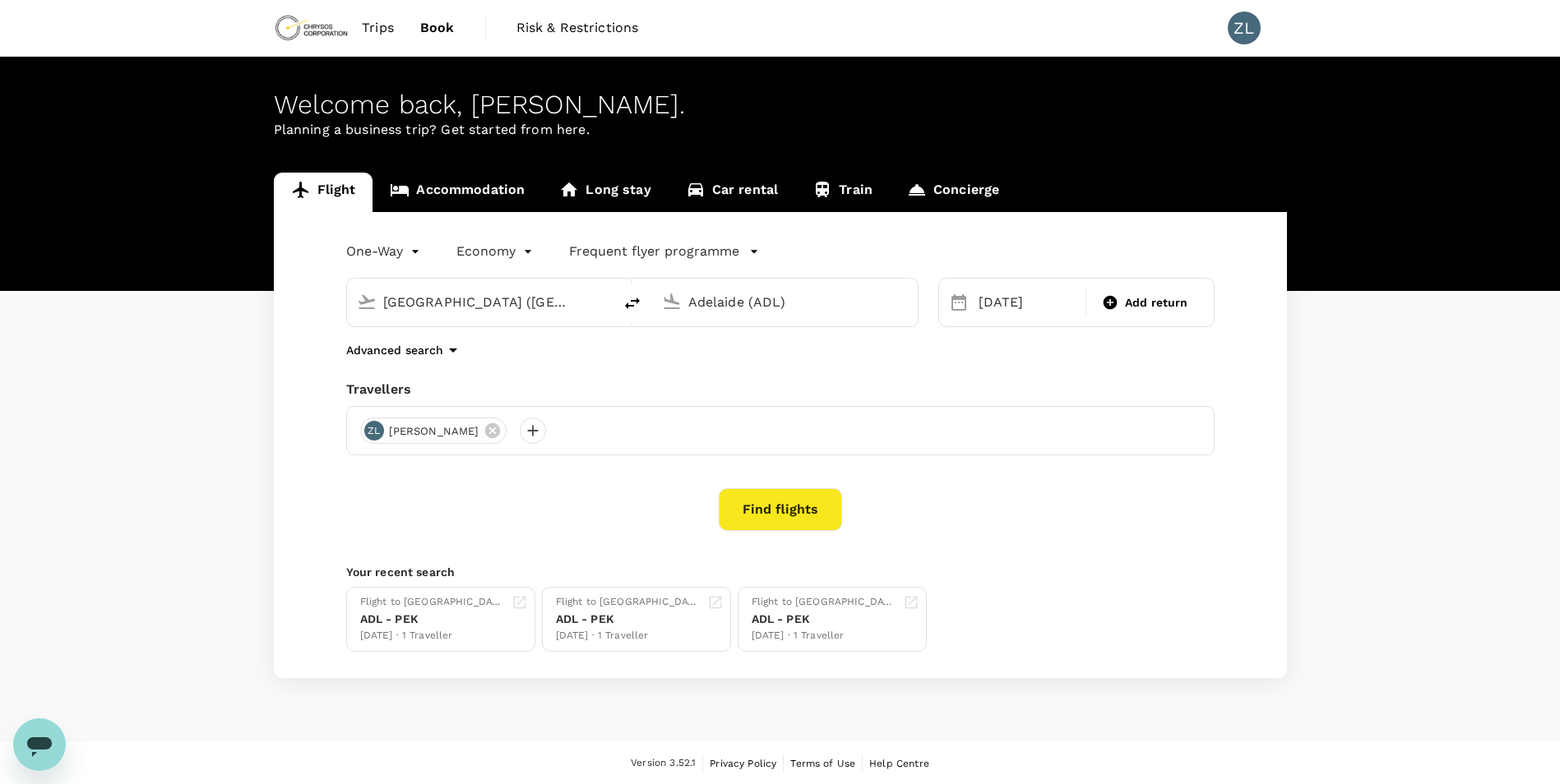
click at [631, 302] on icon "delete" at bounding box center [633, 304] width 15 height 12
type input "Adelaide (ADL)"
type input "Perth (PER)"
click at [495, 310] on input "Adelaide (ADL)" at bounding box center [480, 302] width 195 height 25
click at [425, 363] on p "Beijing Capital Intl" at bounding box center [505, 367] width 289 height 17
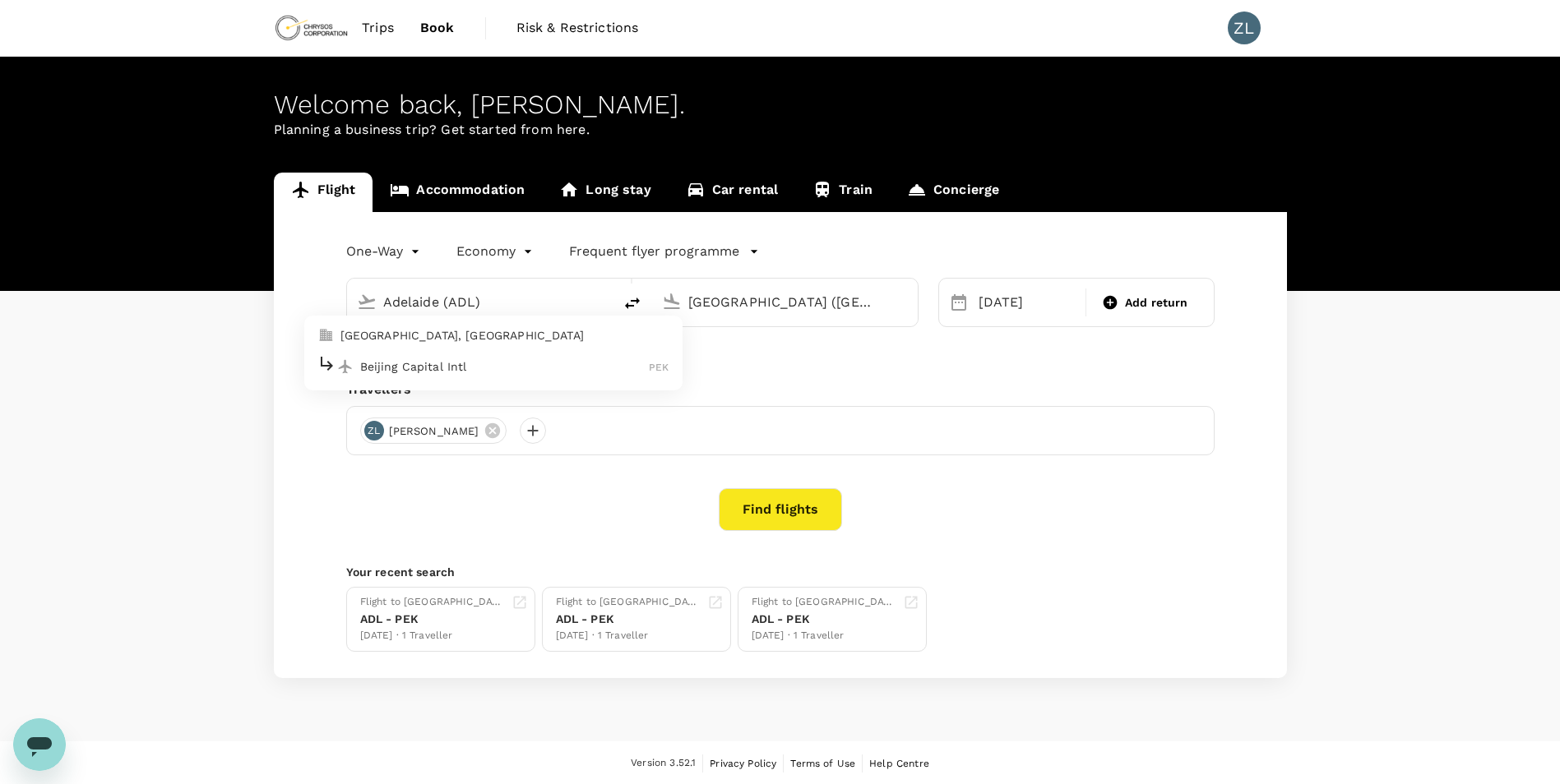
type input "Beijing Capital Intl (PEK)"
click at [990, 305] on div "20 Oct" at bounding box center [1027, 302] width 111 height 33
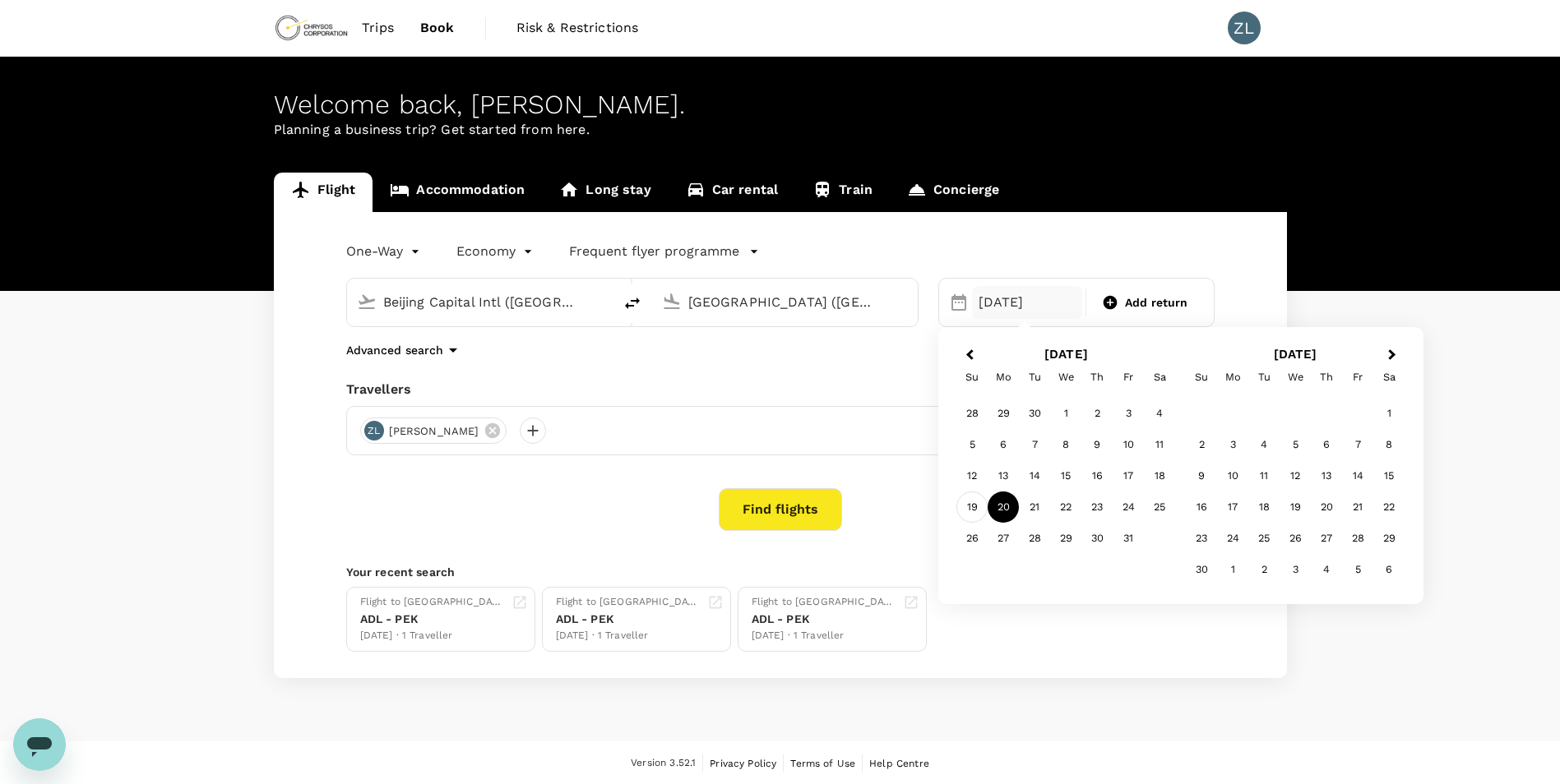
click at [973, 508] on div "19" at bounding box center [971, 506] width 31 height 31
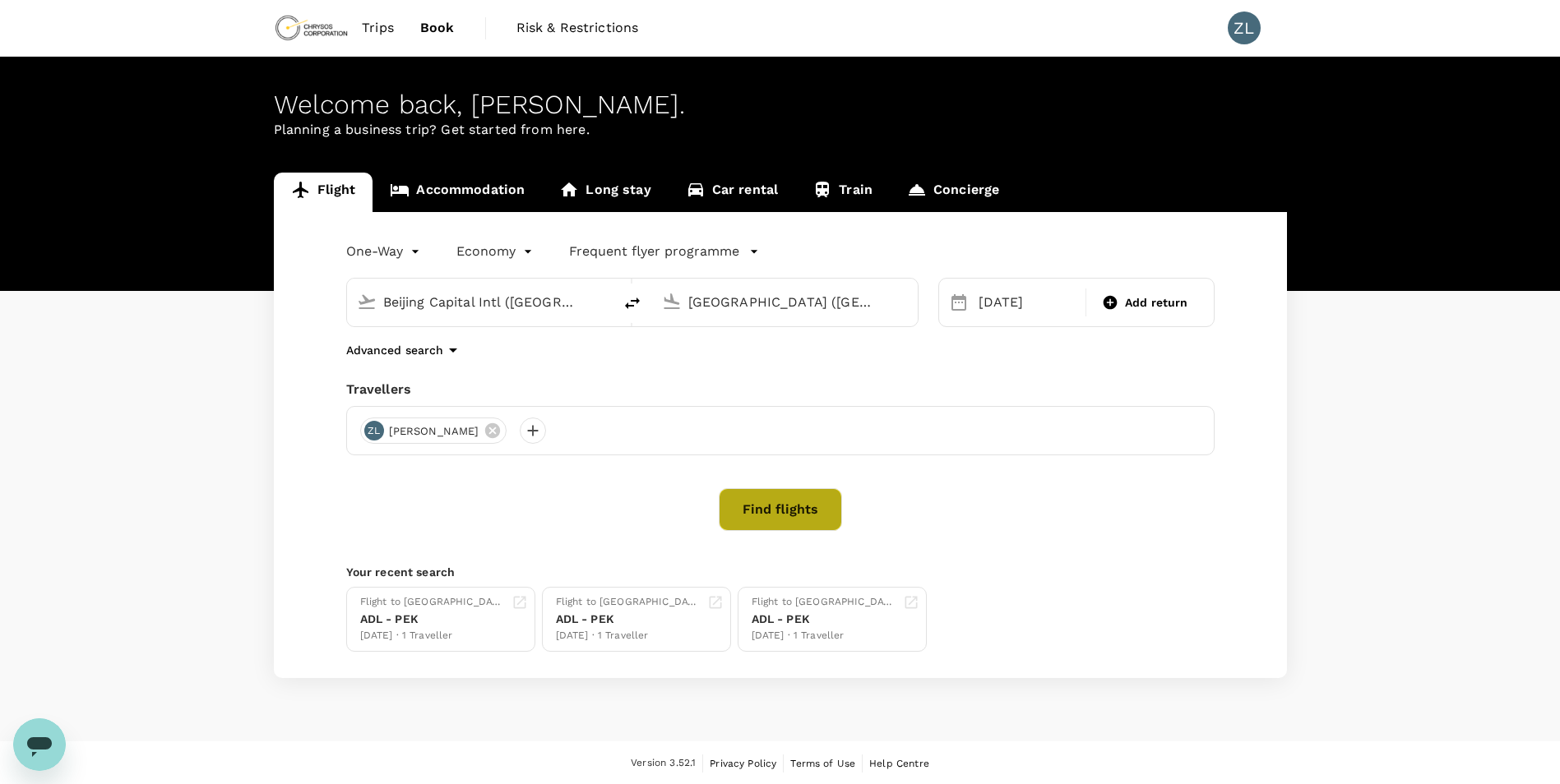
click at [783, 501] on button "Find flights" at bounding box center [780, 509] width 124 height 43
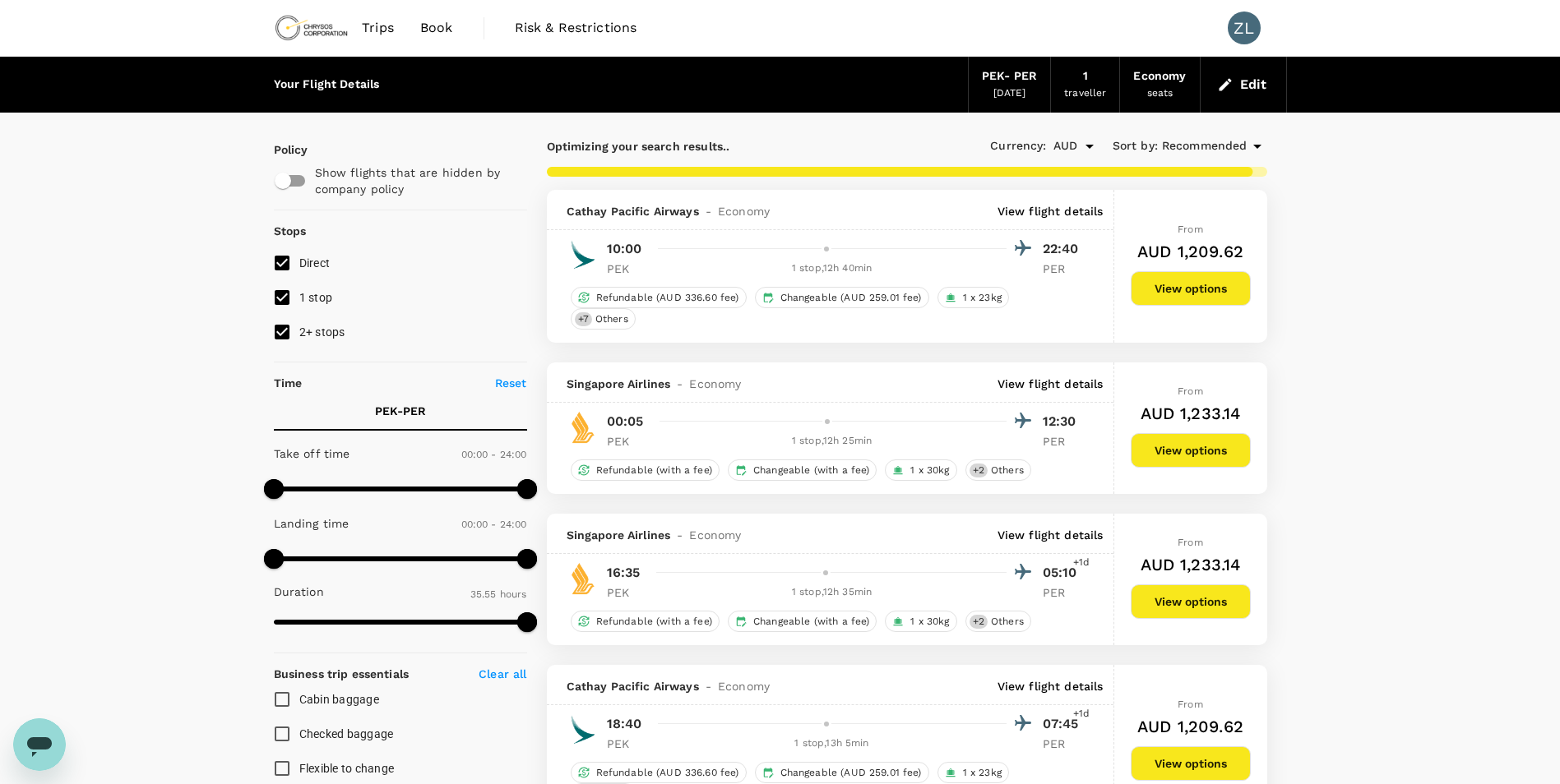
click at [284, 330] on input "2+ stops" at bounding box center [282, 331] width 34 height 34
checkbox input "false"
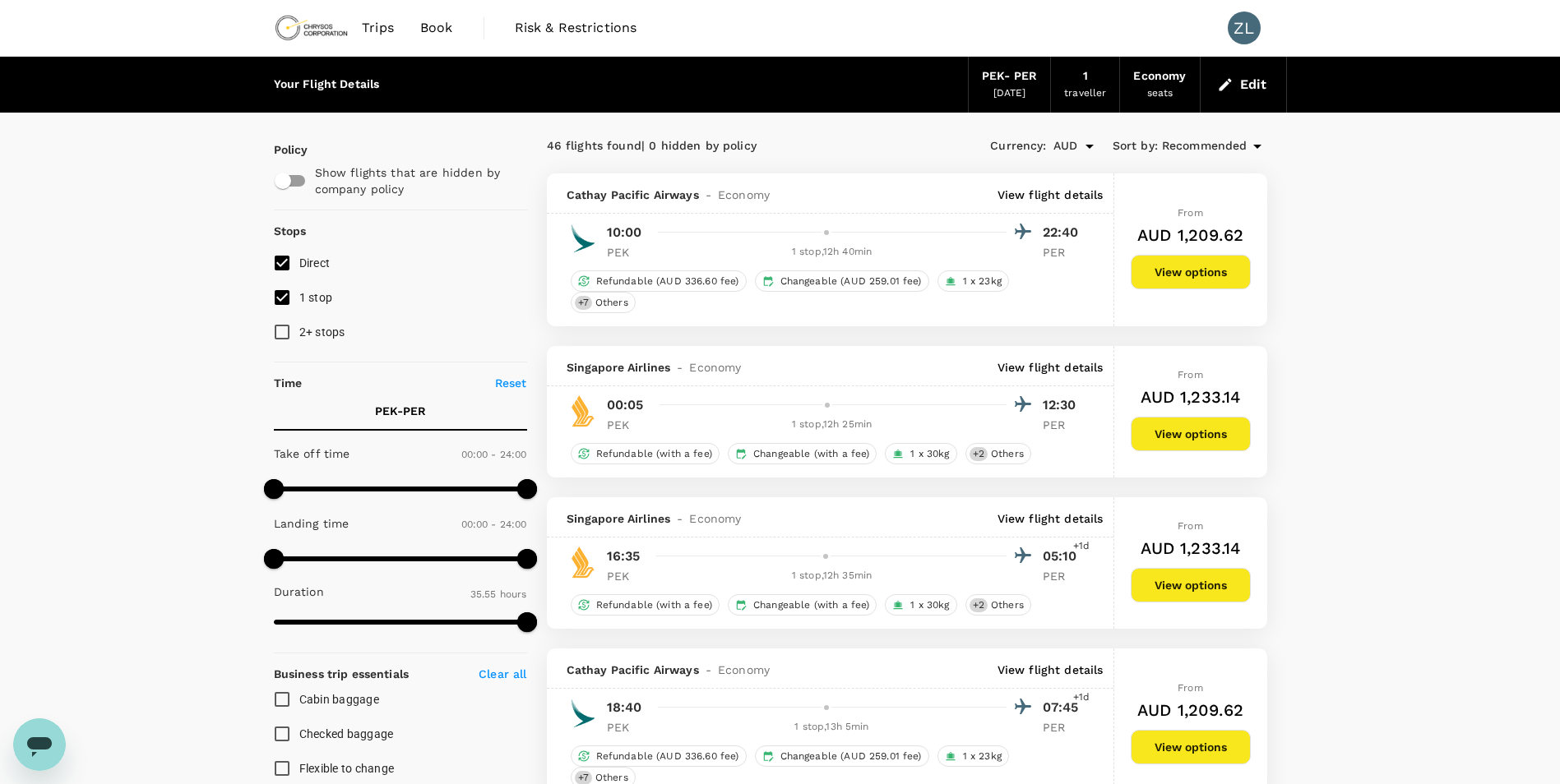
click at [1021, 77] on div "PEK - PER" at bounding box center [1009, 76] width 55 height 18
click at [1234, 81] on button "Edit" at bounding box center [1243, 84] width 59 height 26
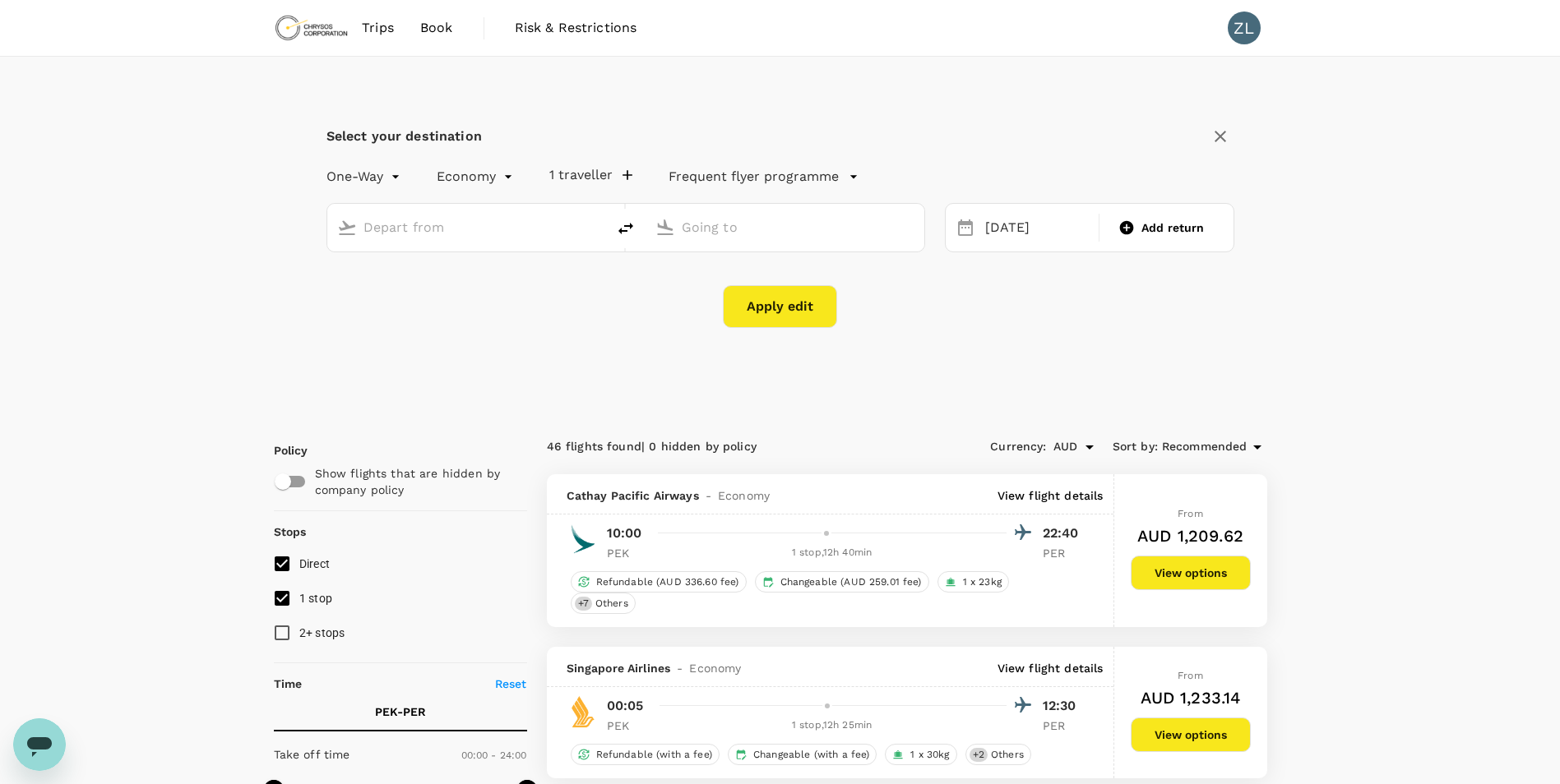
type input "Beijing Capital Intl (PEK)"
type input "Perth (PER)"
click at [1035, 226] on div "19 Oct" at bounding box center [1037, 228] width 118 height 32
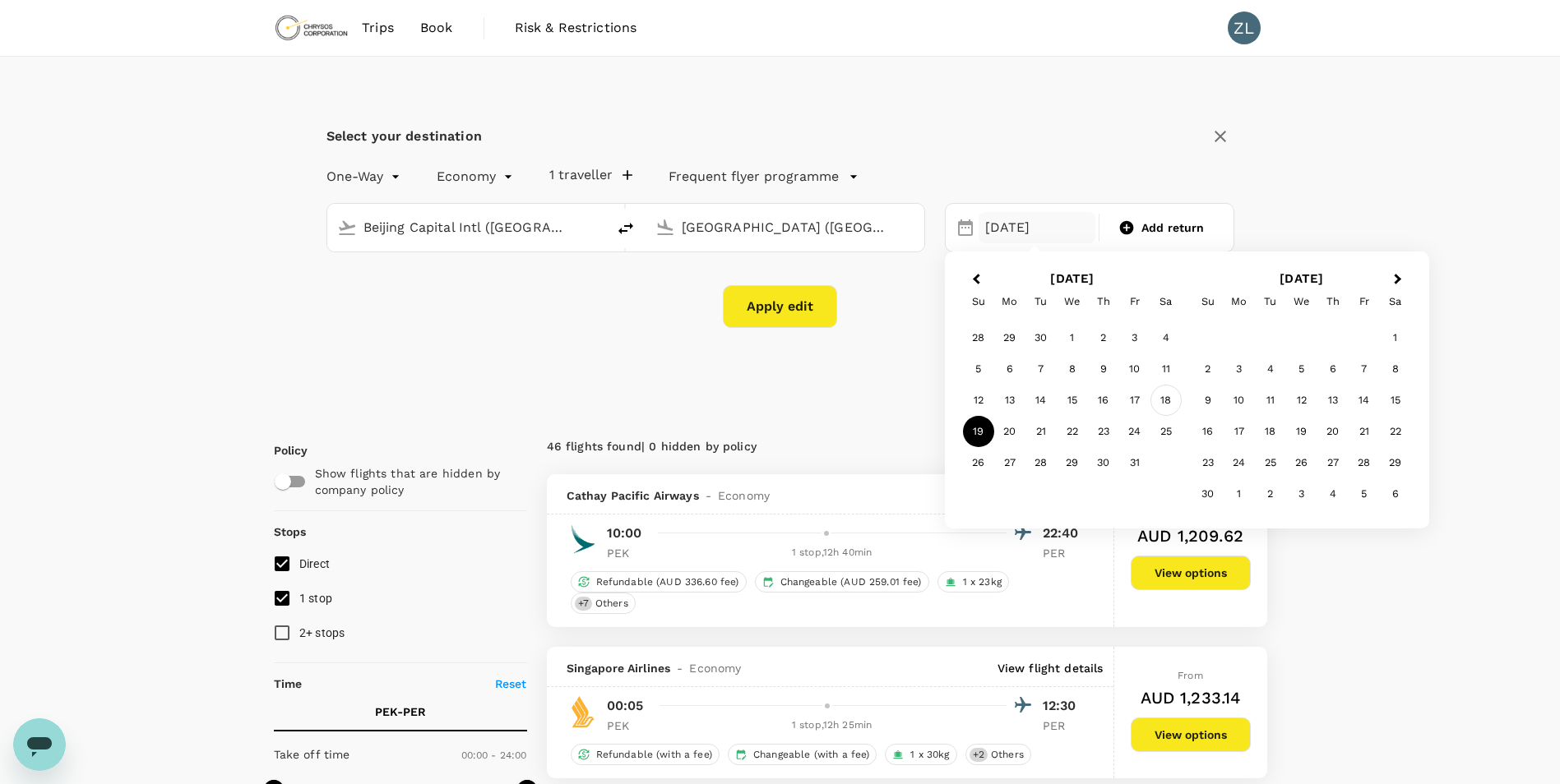
click at [1165, 395] on div "18" at bounding box center [1165, 400] width 31 height 31
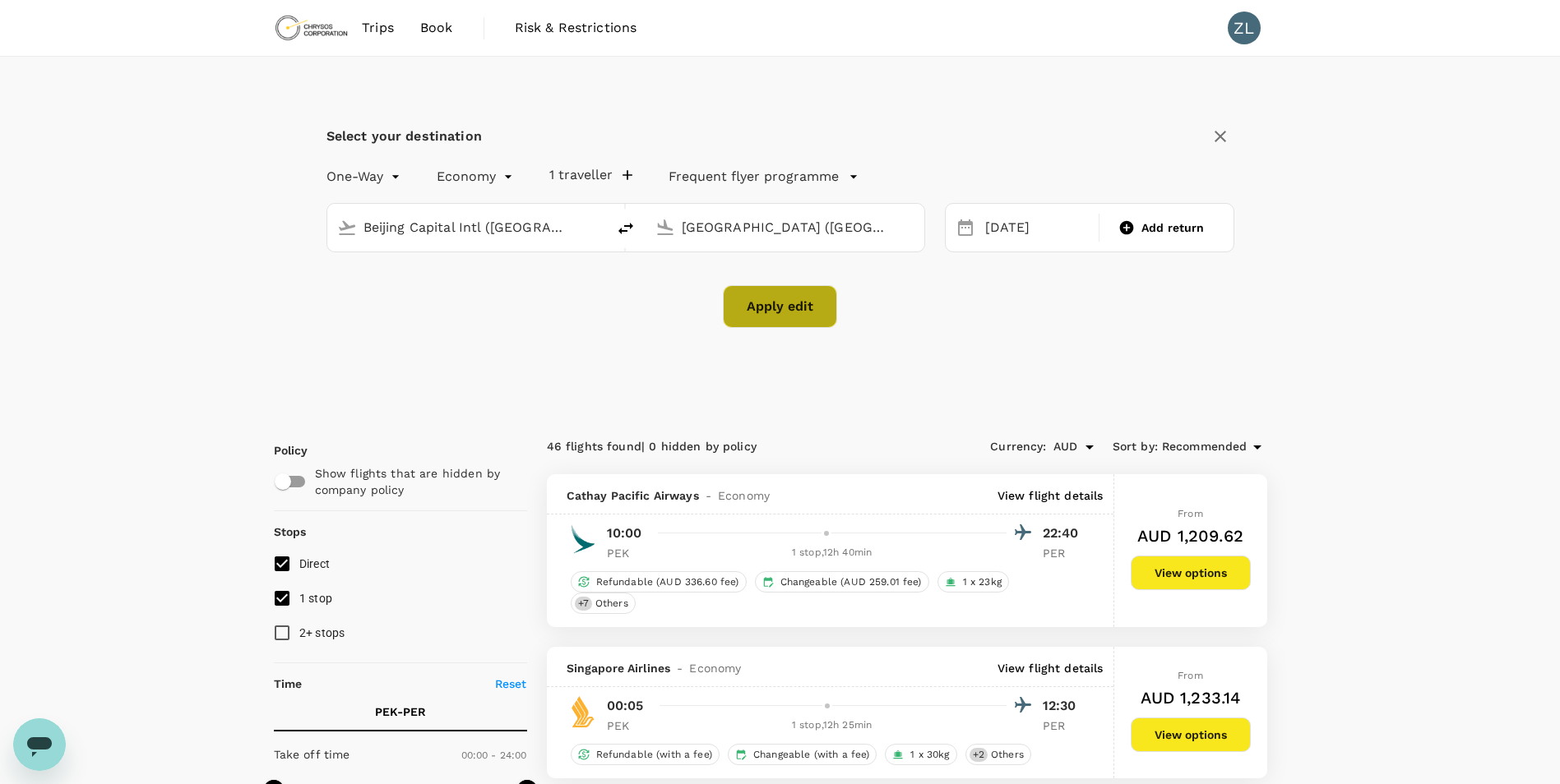
click at [778, 311] on button "Apply edit" at bounding box center [780, 306] width 114 height 43
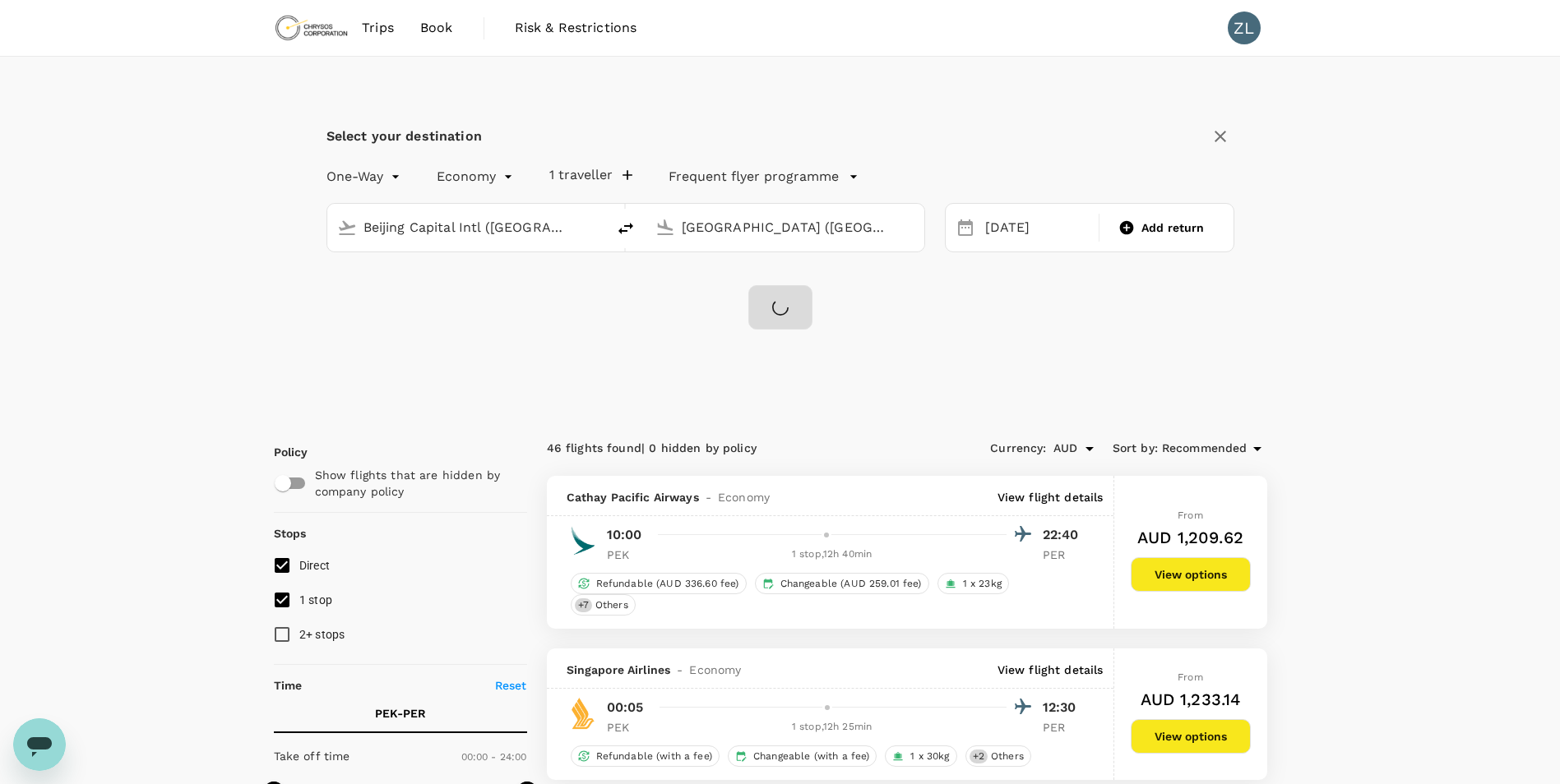
checkbox input "false"
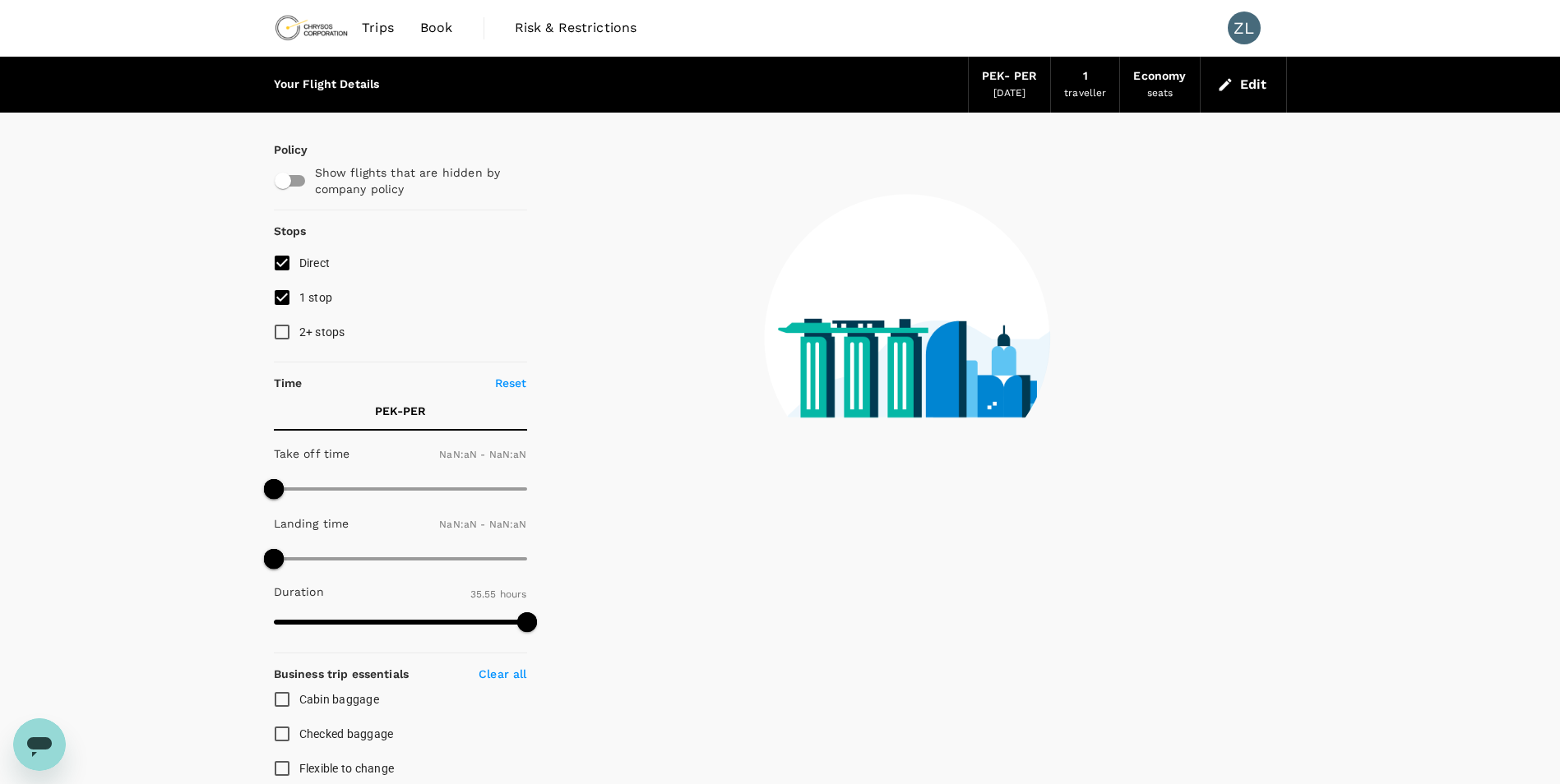
type input "1440"
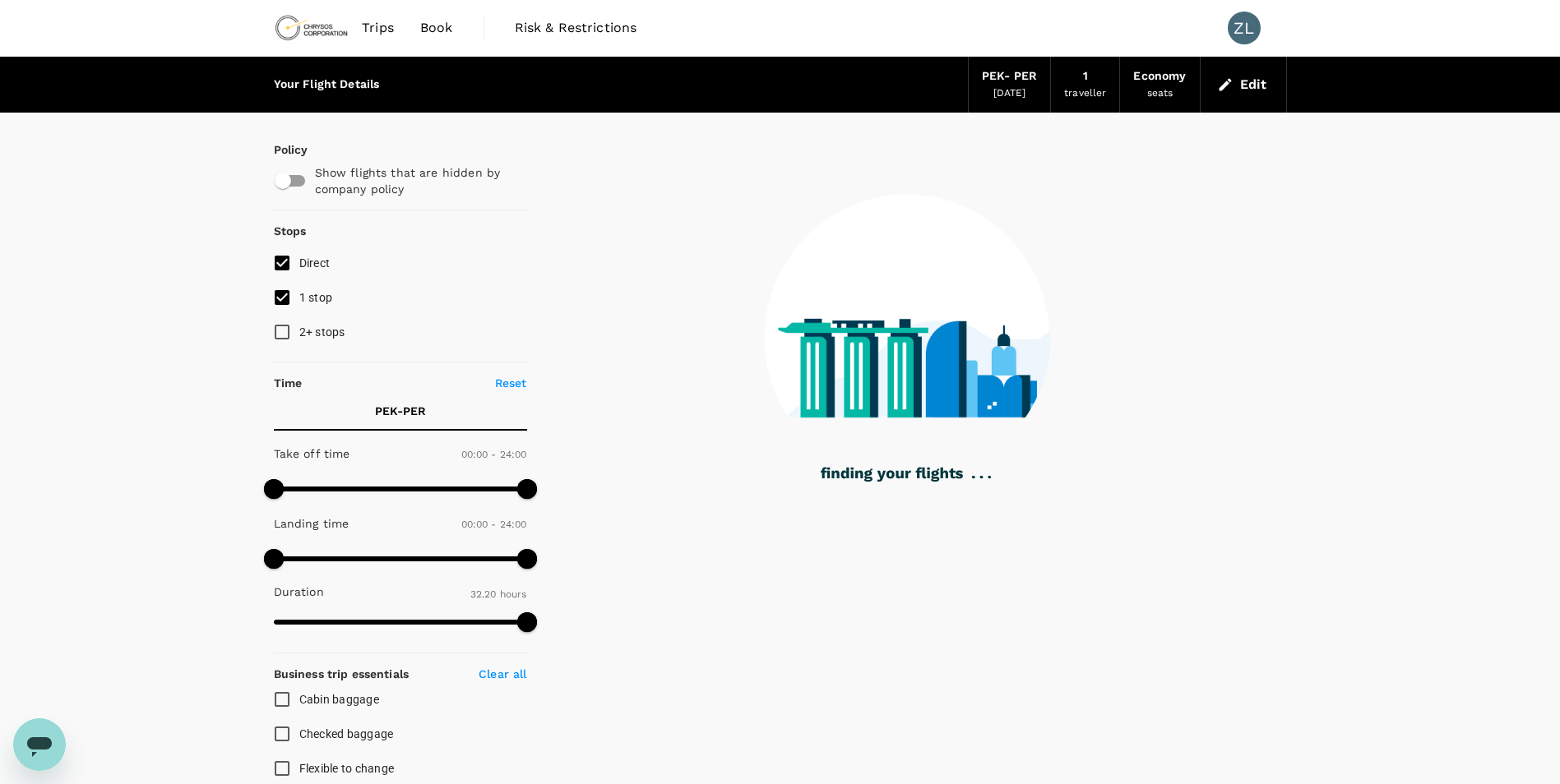
type input "1940"
checkbox input "true"
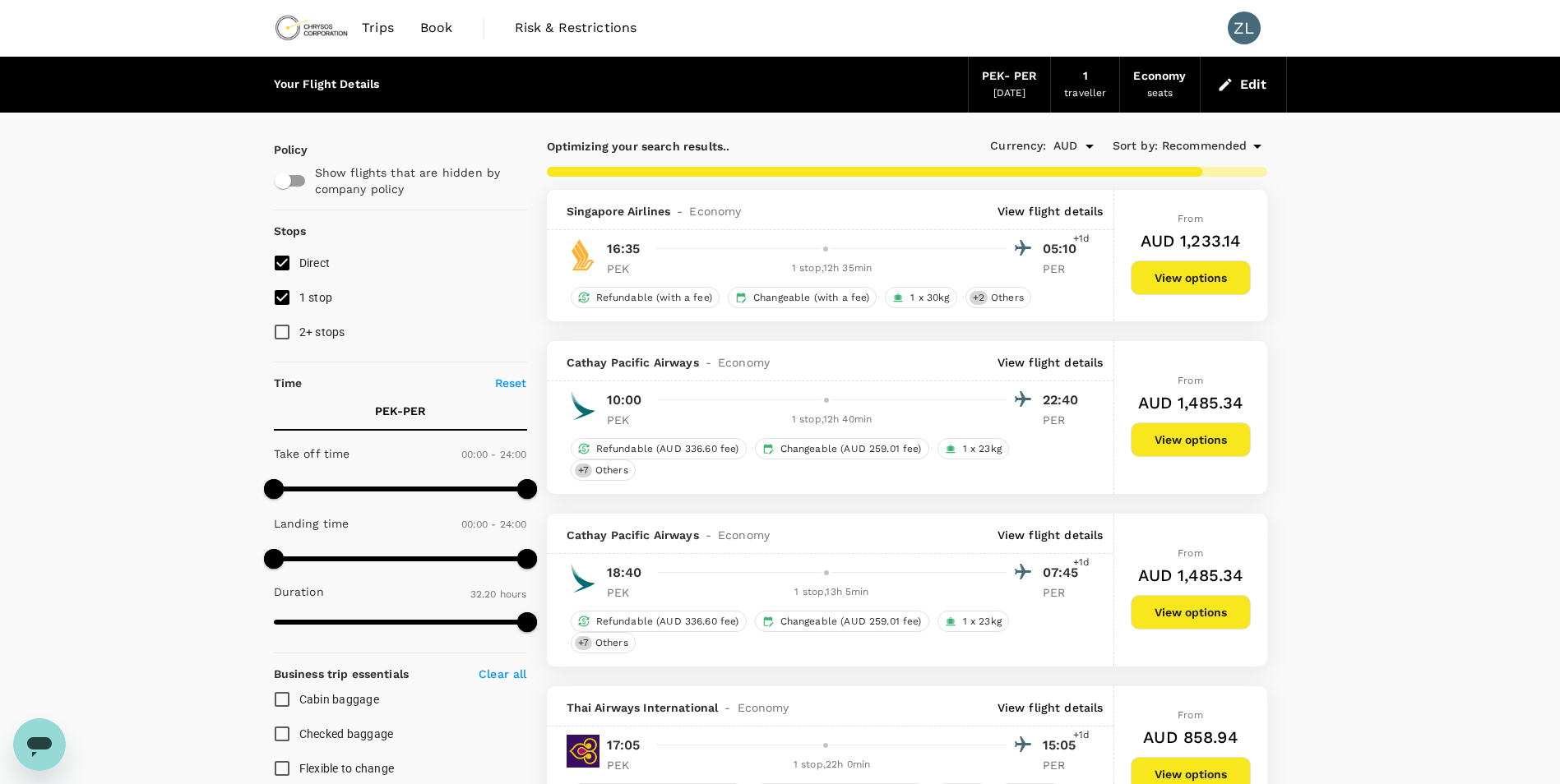
click at [1032, 206] on p "View flight details" at bounding box center [1050, 211] width 106 height 17
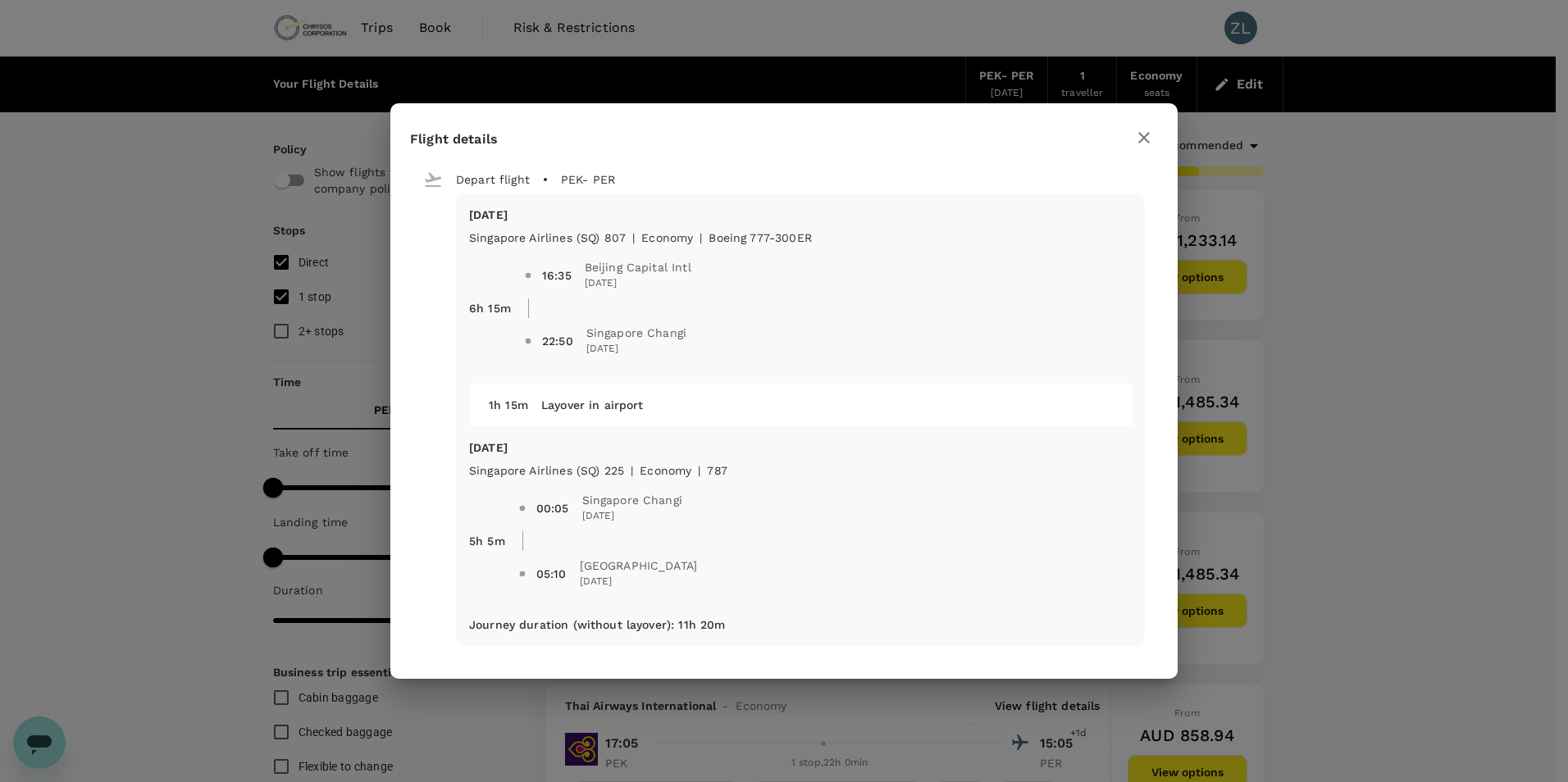
click at [1152, 129] on icon "button" at bounding box center [1143, 137] width 19 height 19
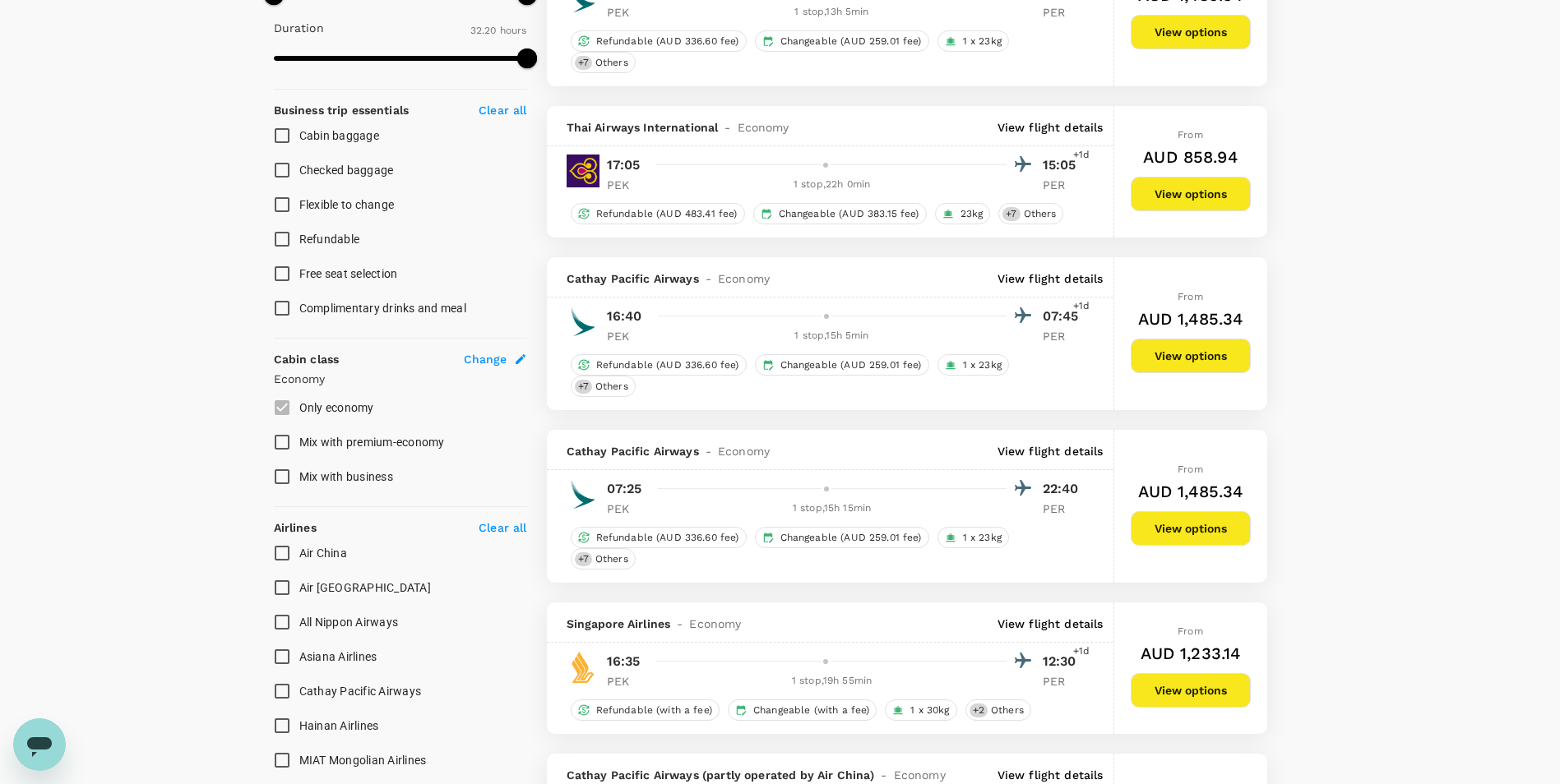
scroll to position [493, 0]
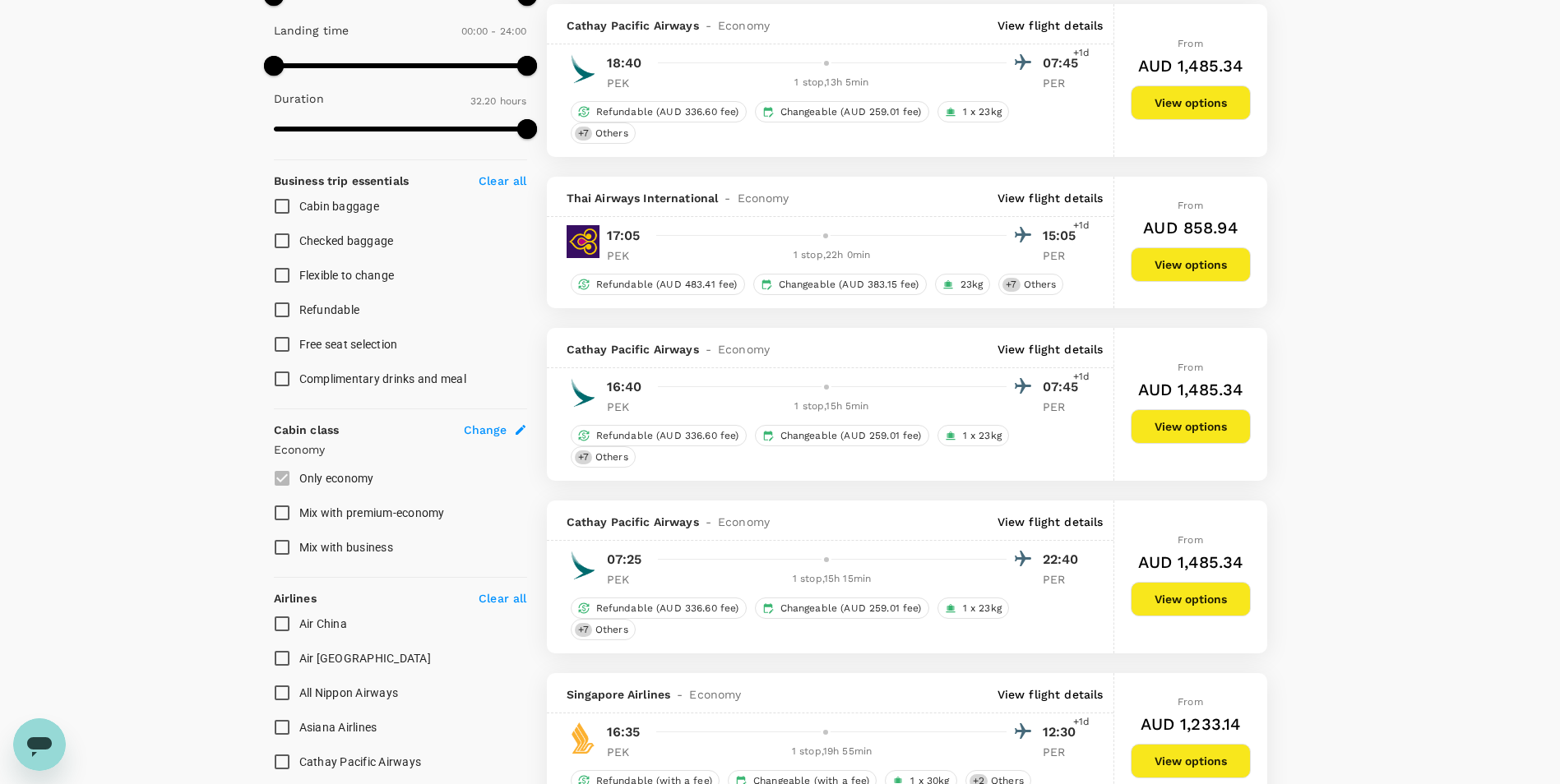
click at [1069, 690] on p "View flight details" at bounding box center [1050, 695] width 106 height 17
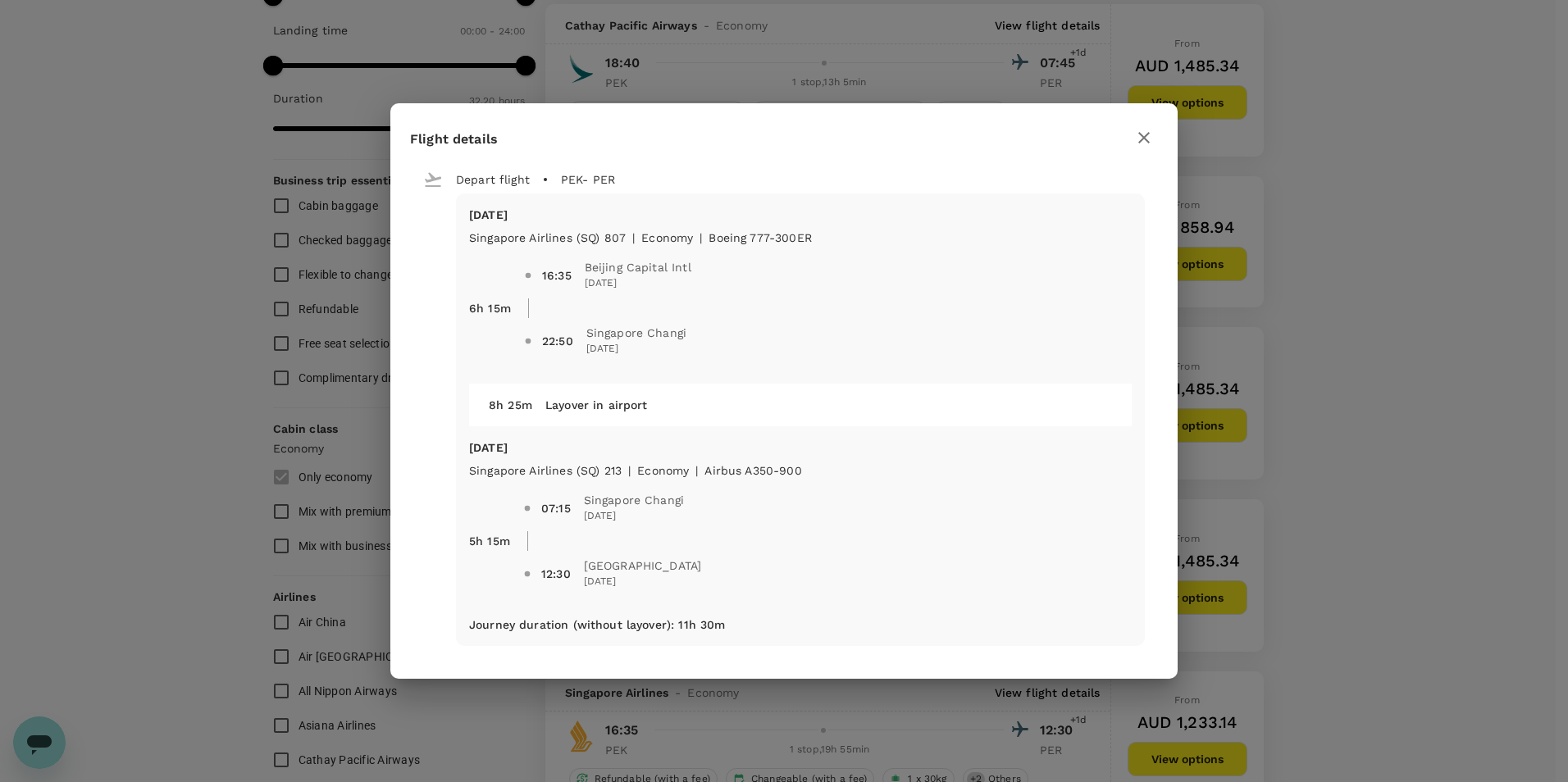
click at [1141, 137] on icon "button" at bounding box center [1143, 137] width 19 height 19
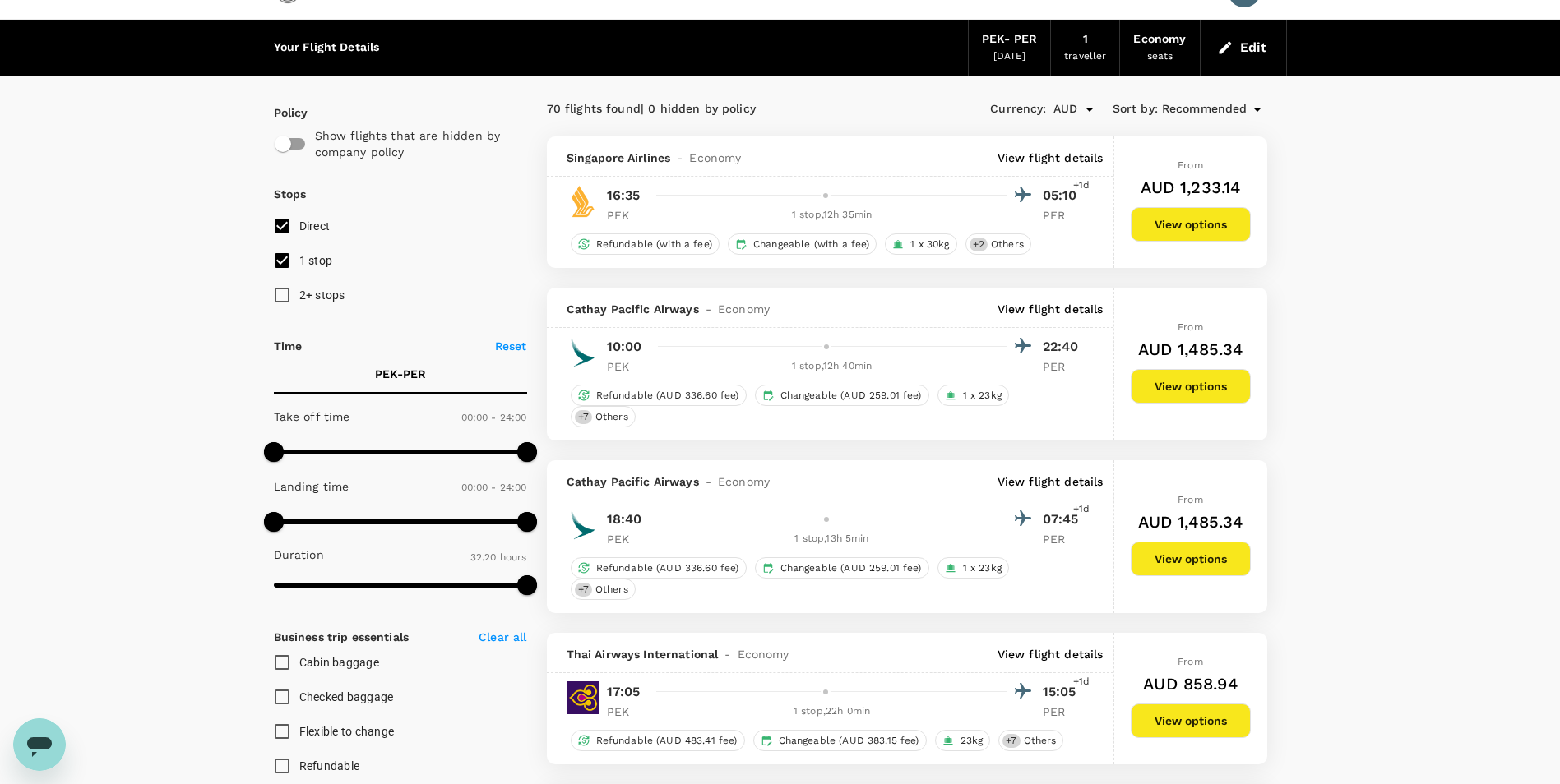
scroll to position [0, 0]
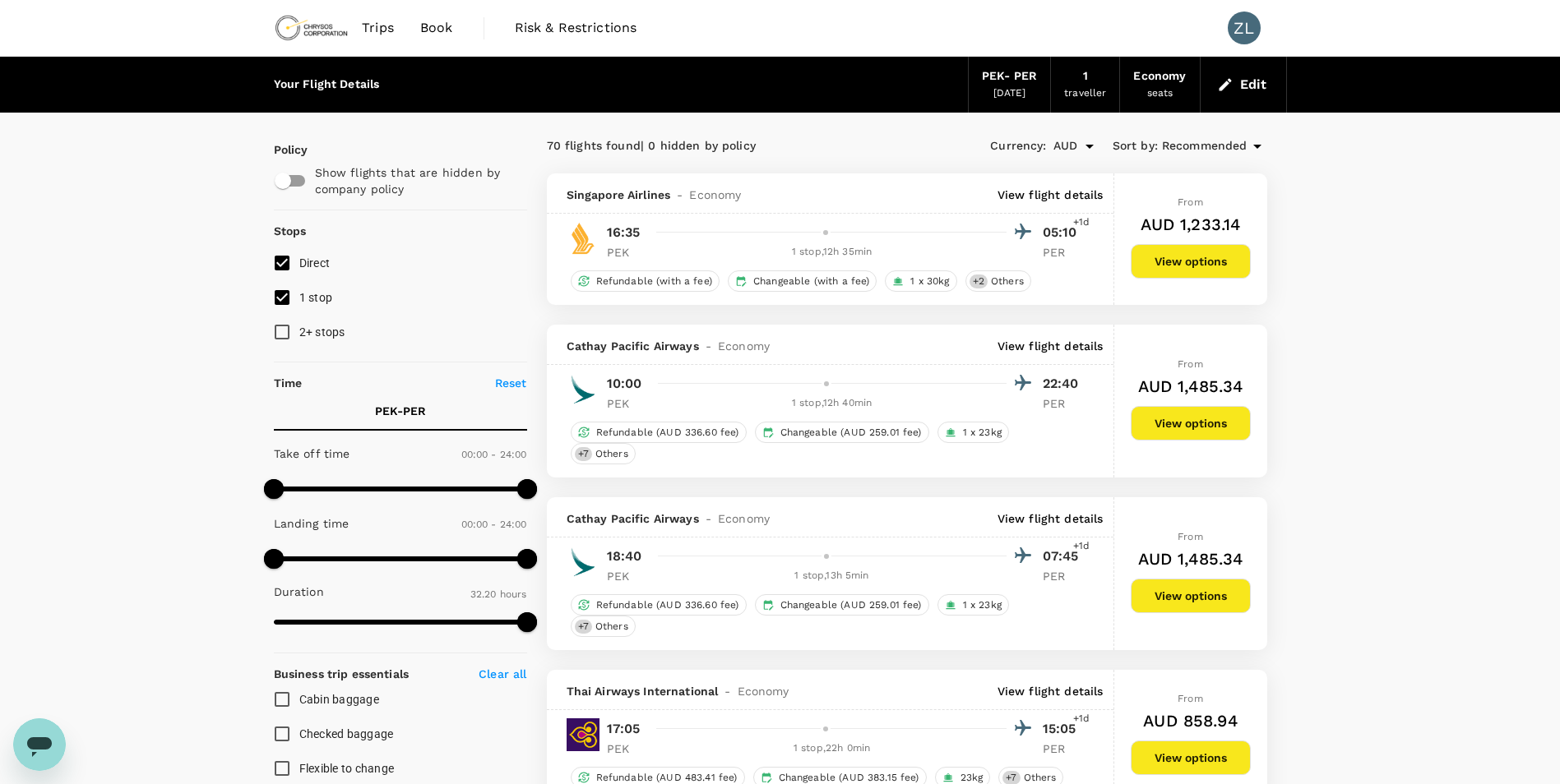
click at [1043, 193] on p "View flight details" at bounding box center [1050, 195] width 106 height 17
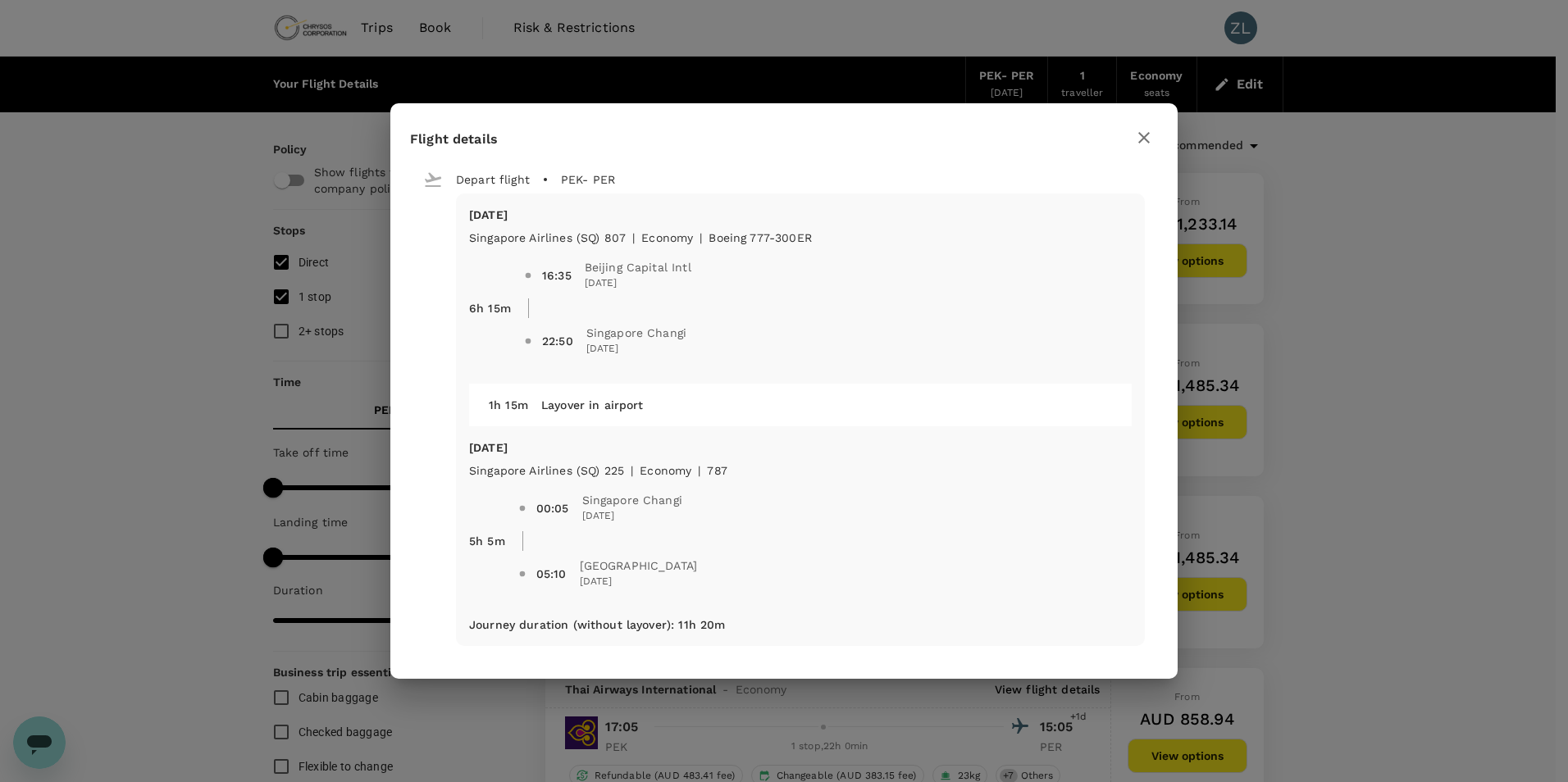
click at [1132, 128] on div at bounding box center [1144, 138] width 28 height 29
click at [1143, 134] on icon "button" at bounding box center [1143, 137] width 19 height 19
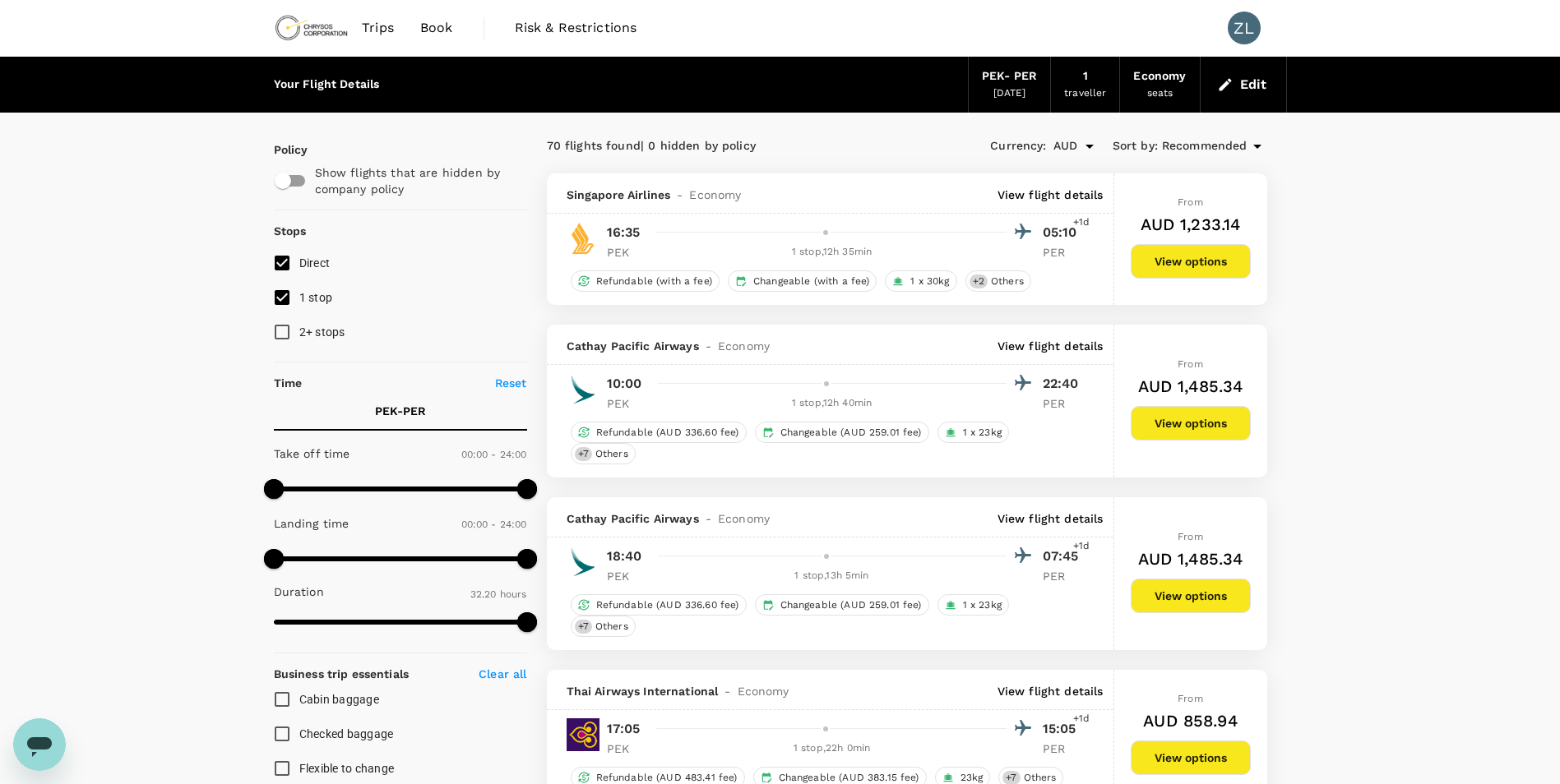
click at [1062, 339] on p "View flight details" at bounding box center [1050, 347] width 106 height 17
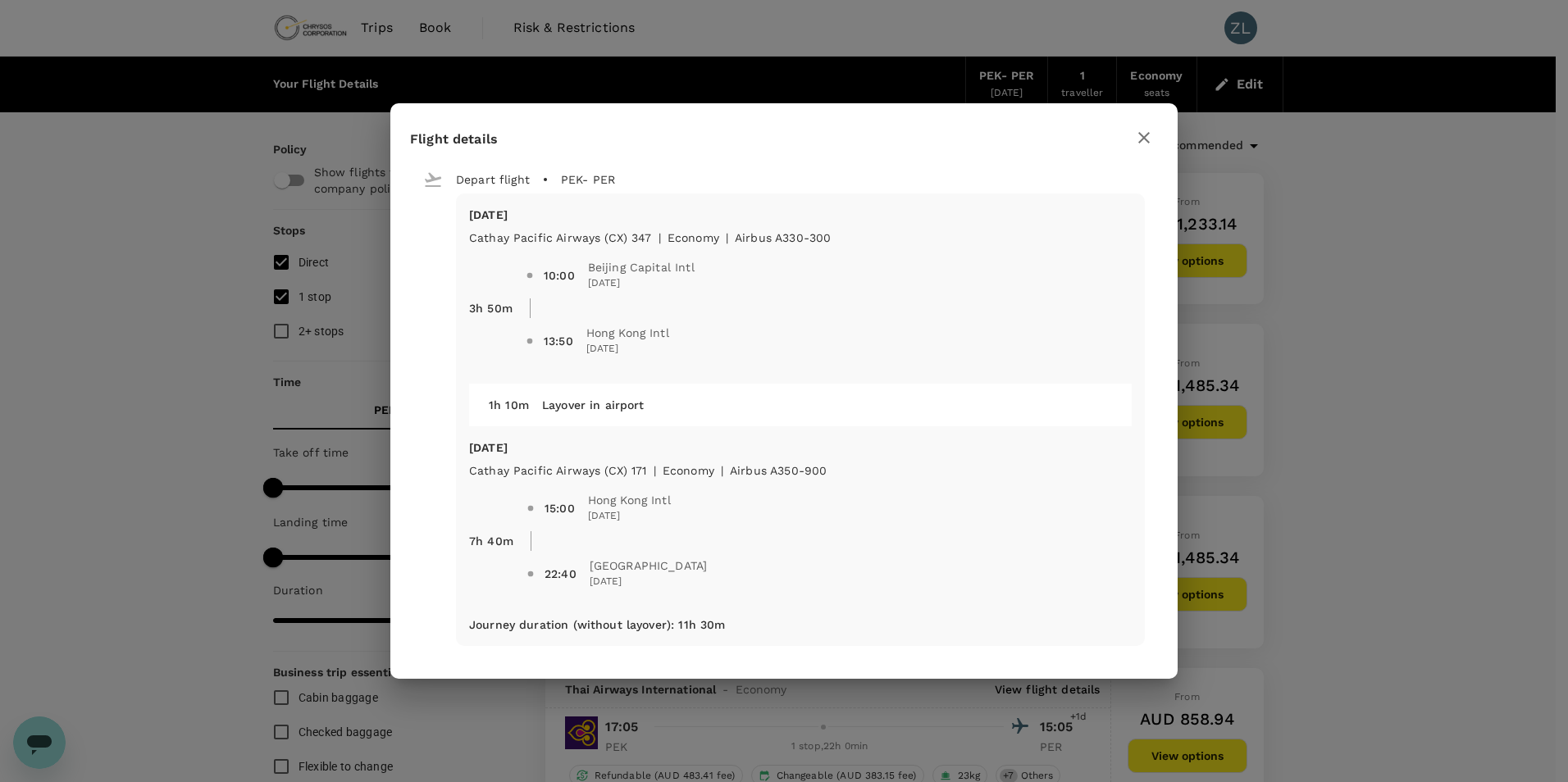
click at [1137, 136] on icon "button" at bounding box center [1143, 137] width 19 height 19
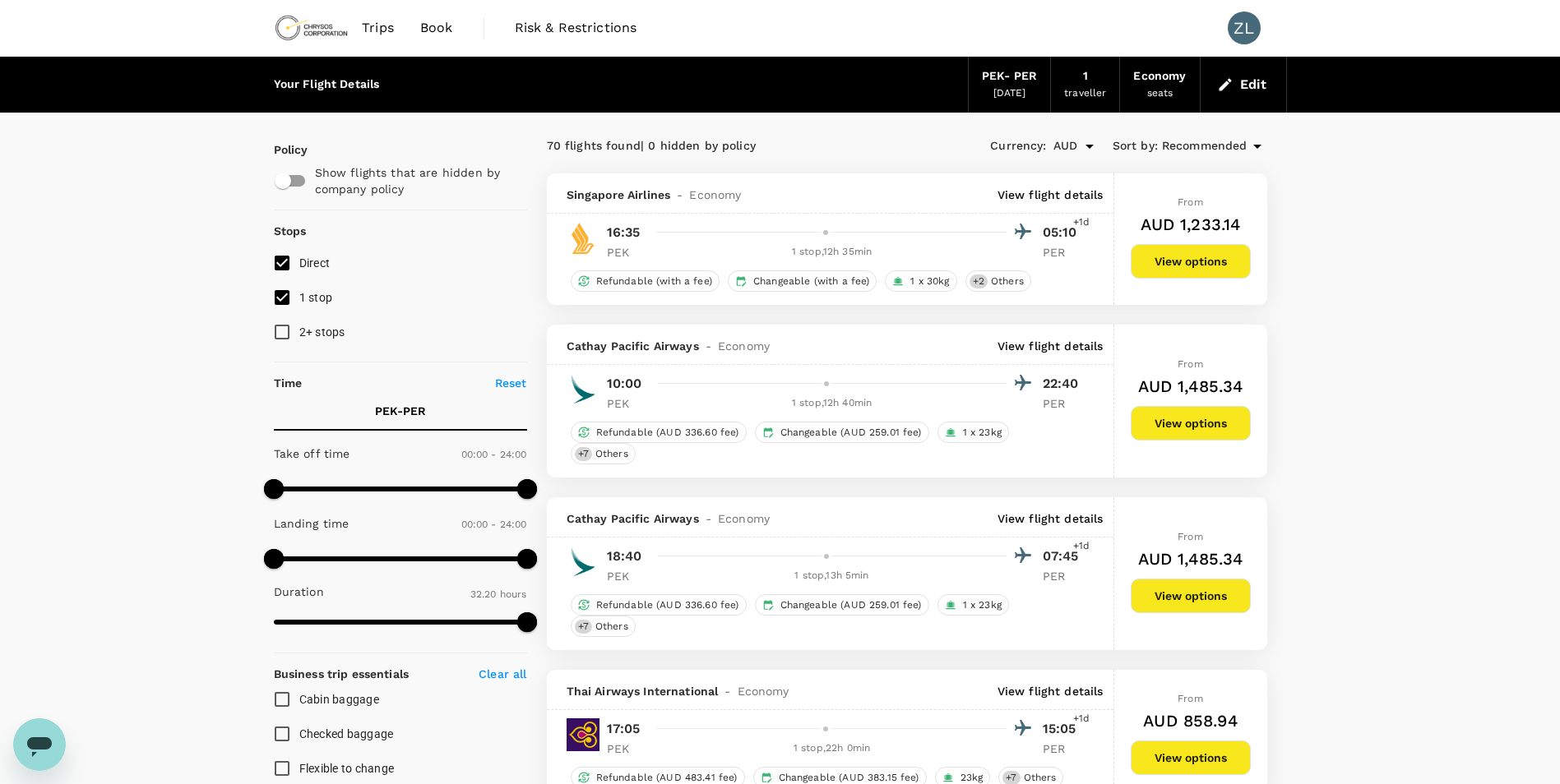
scroll to position [82, 0]
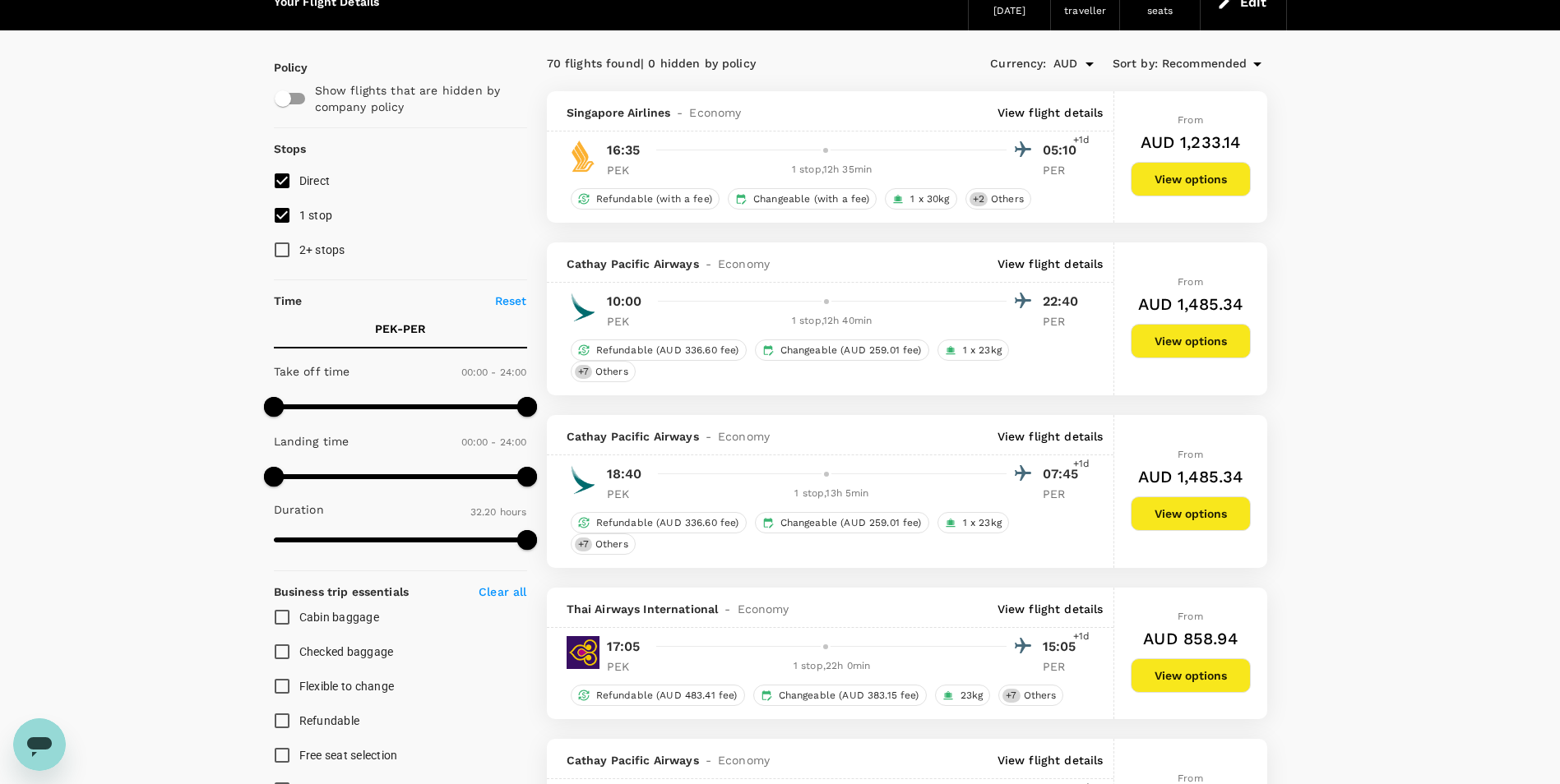
click at [1045, 432] on p "View flight details" at bounding box center [1050, 437] width 106 height 17
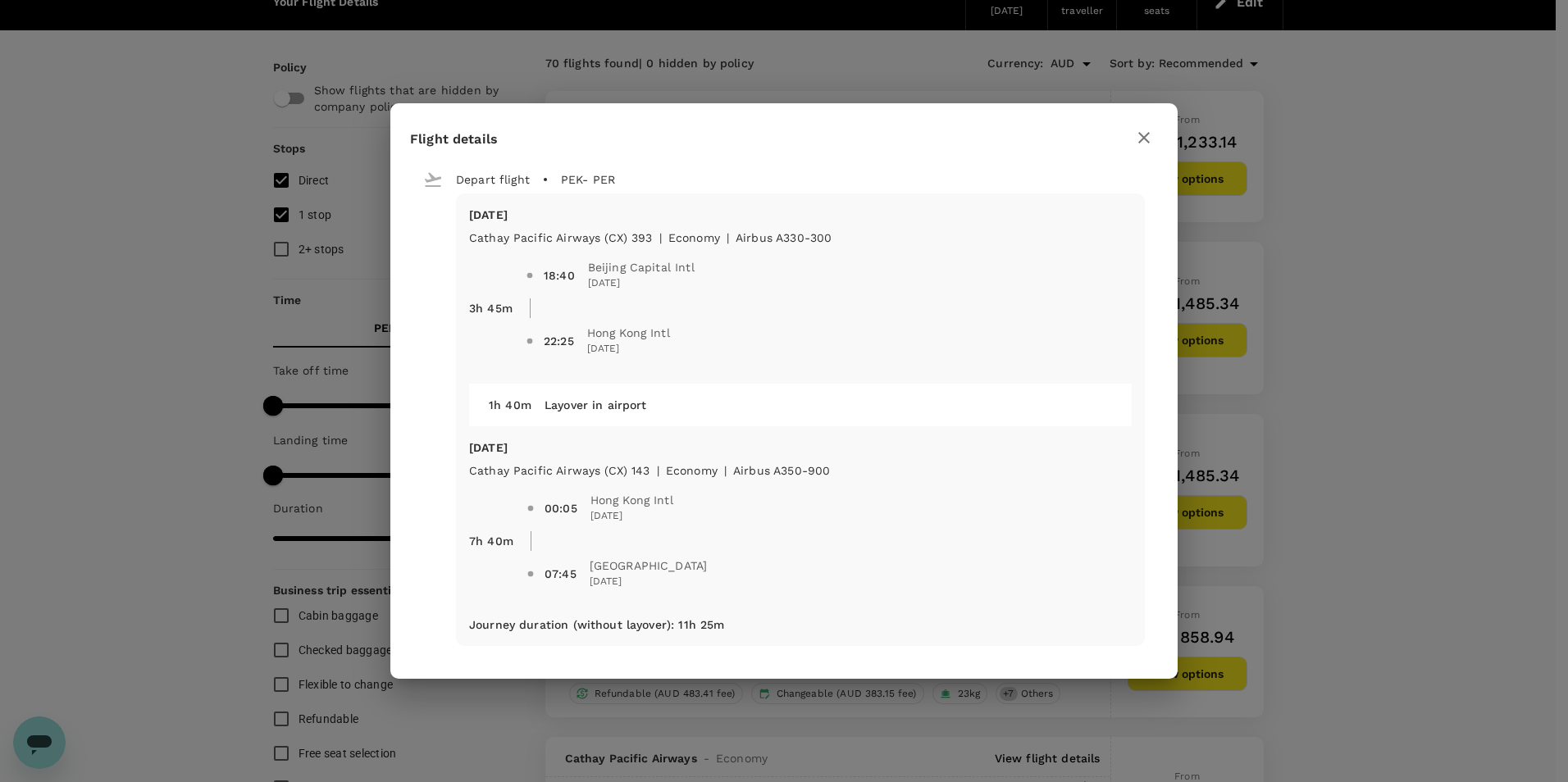
click at [1149, 136] on icon "button" at bounding box center [1143, 137] width 19 height 19
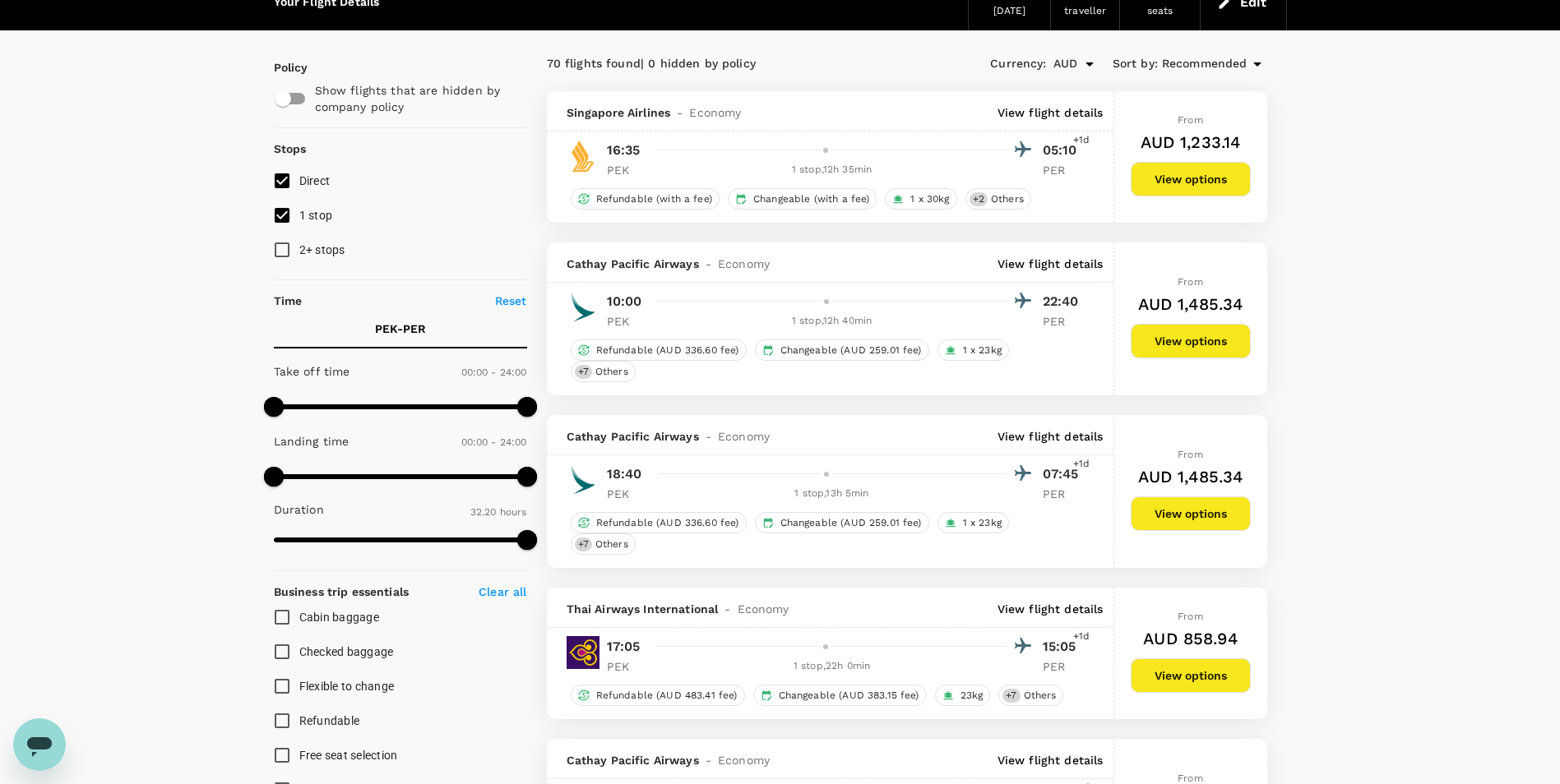
click at [1027, 440] on p "View flight details" at bounding box center [1050, 437] width 106 height 17
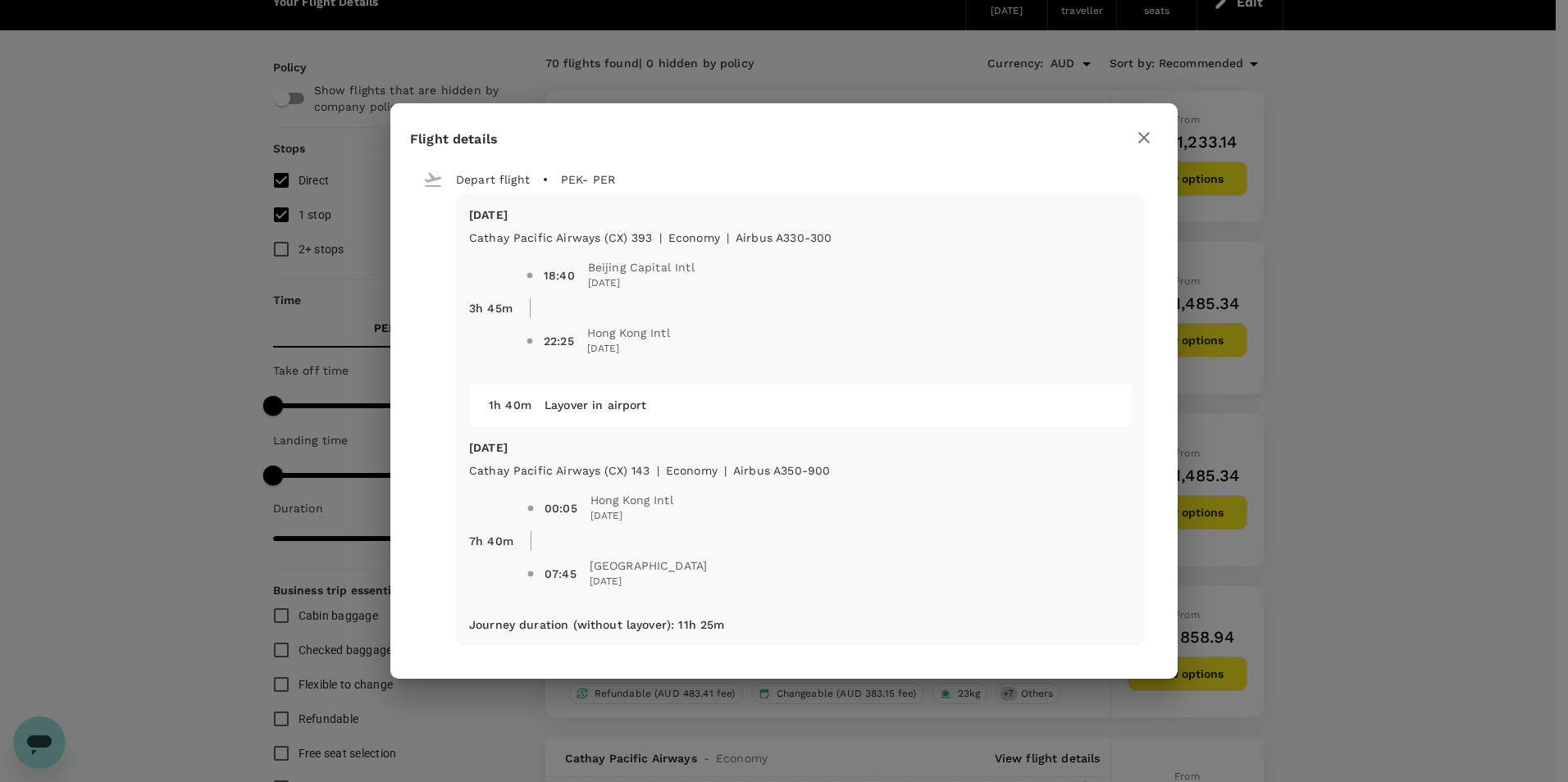
click at [1141, 133] on icon "button" at bounding box center [1143, 137] width 19 height 19
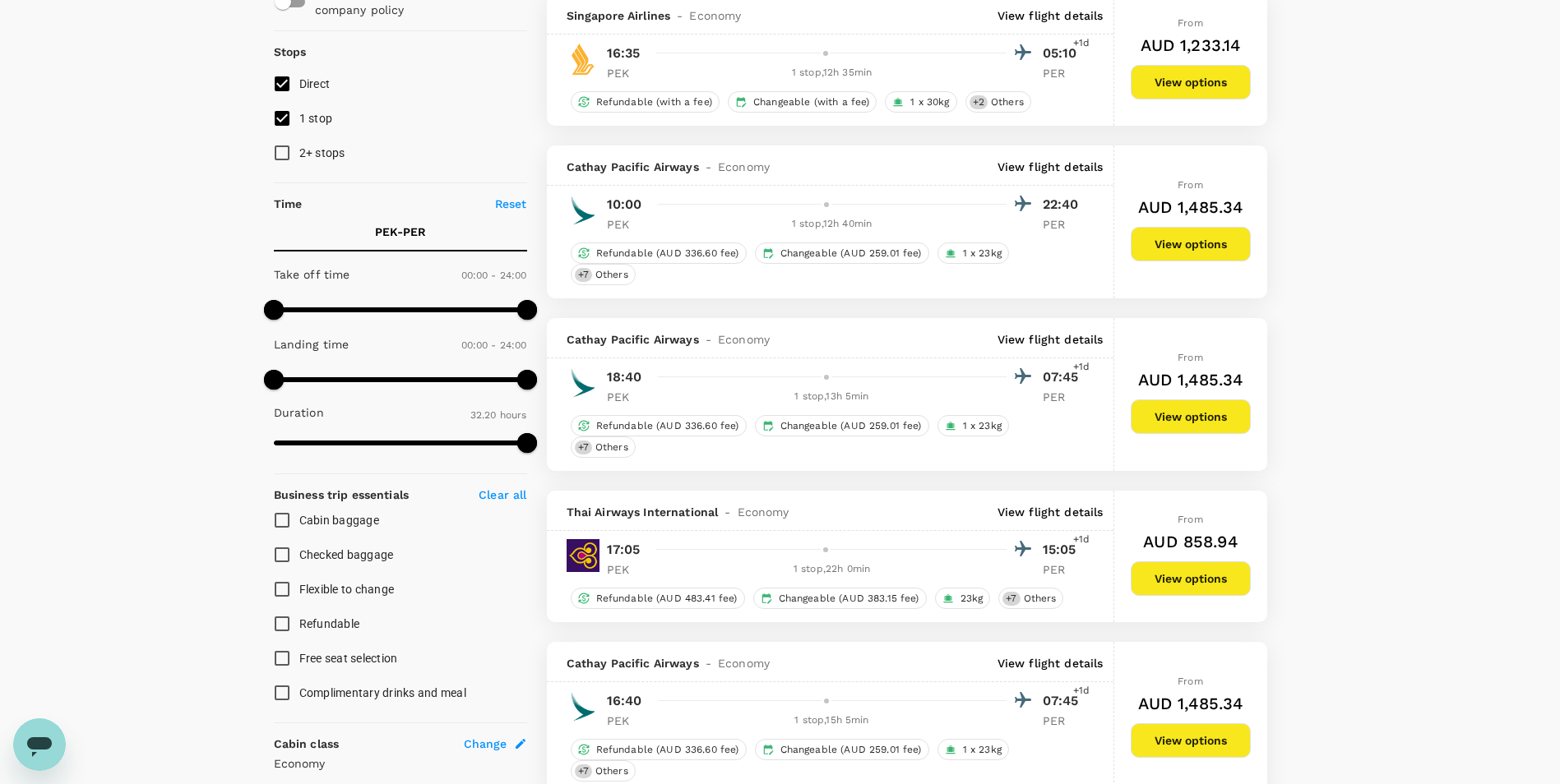
scroll to position [411, 0]
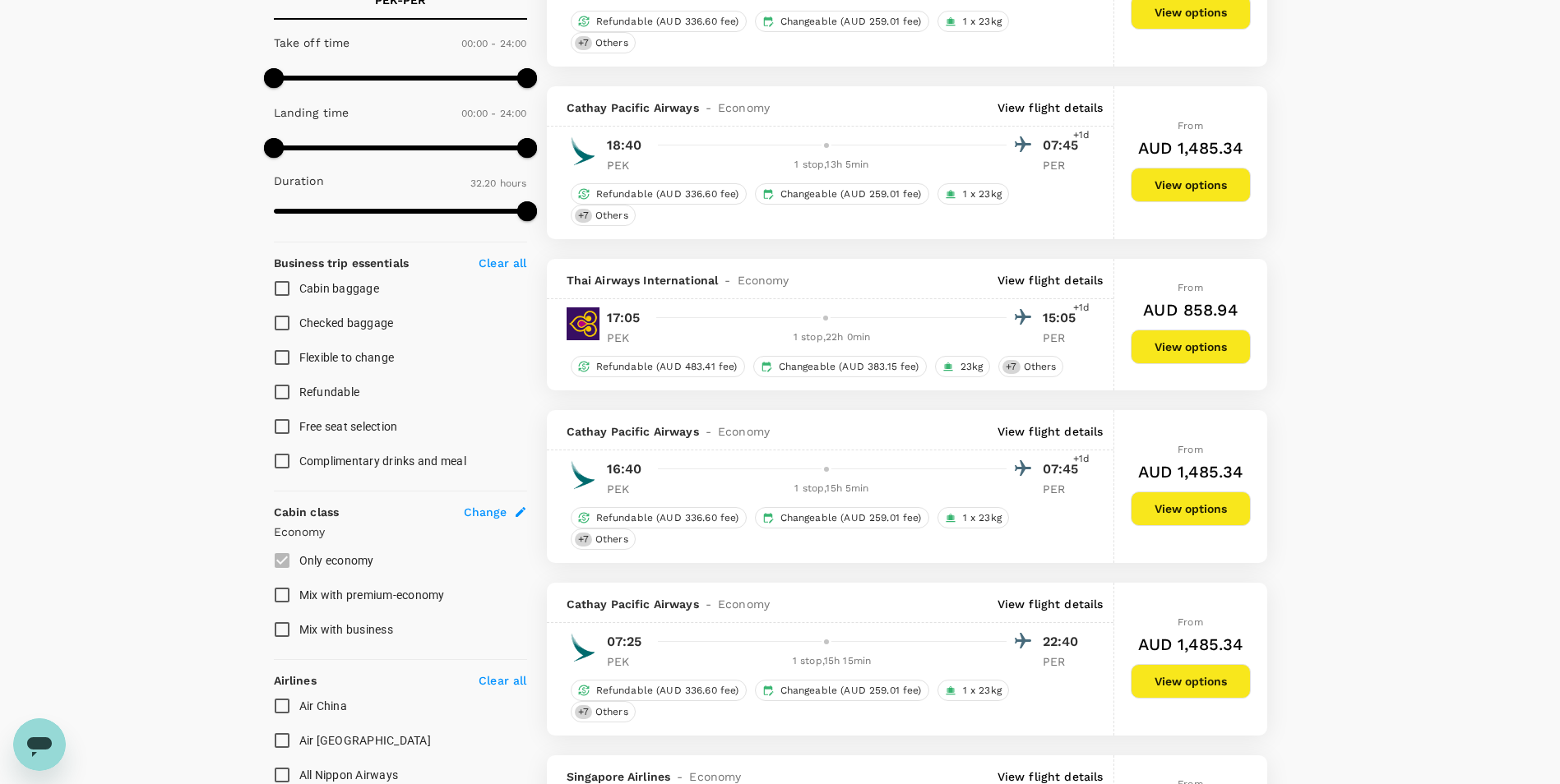
click at [1084, 279] on p "View flight details" at bounding box center [1050, 280] width 106 height 17
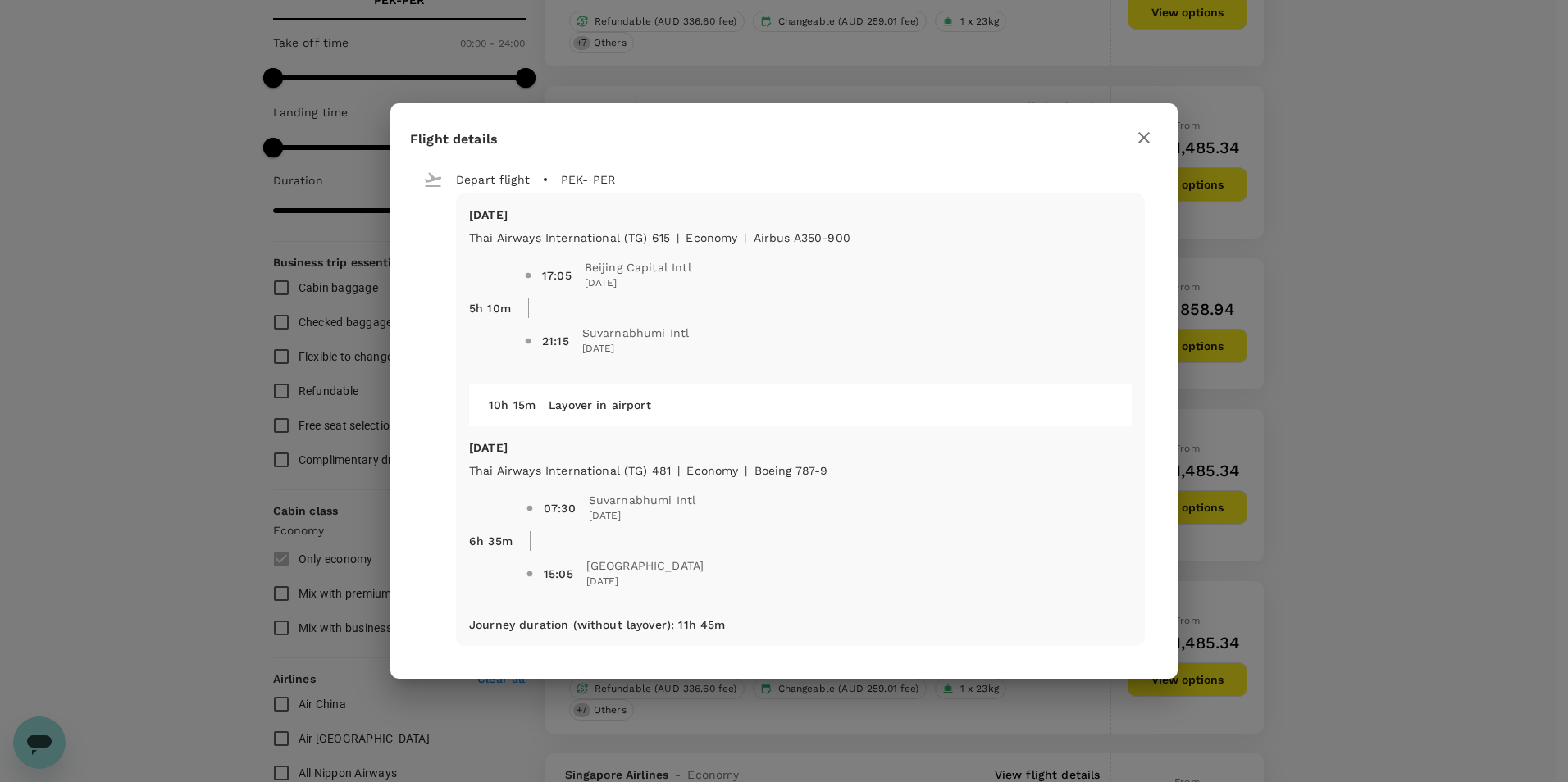
click at [1144, 127] on button "button" at bounding box center [1144, 138] width 28 height 28
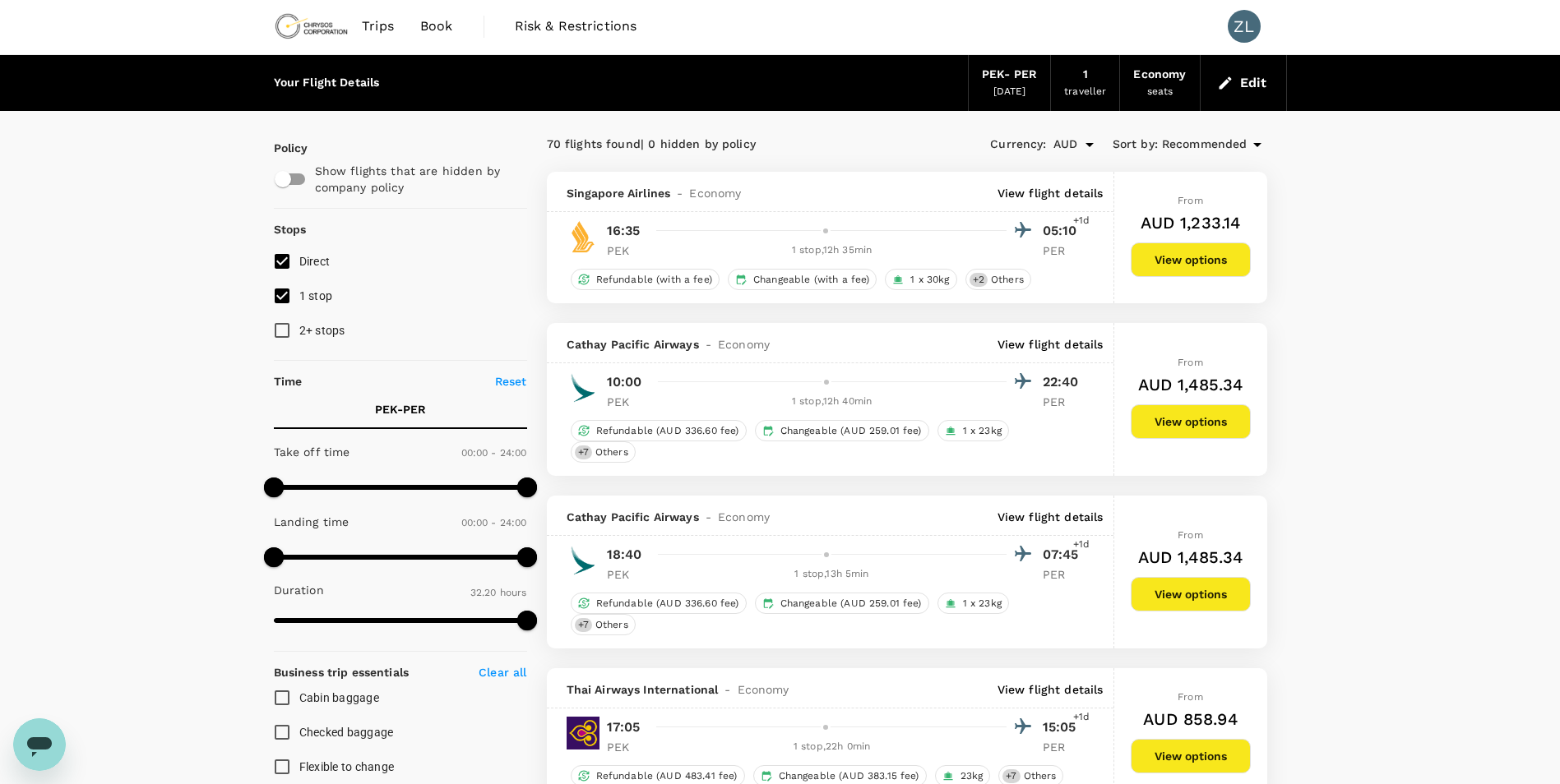
scroll to position [0, 0]
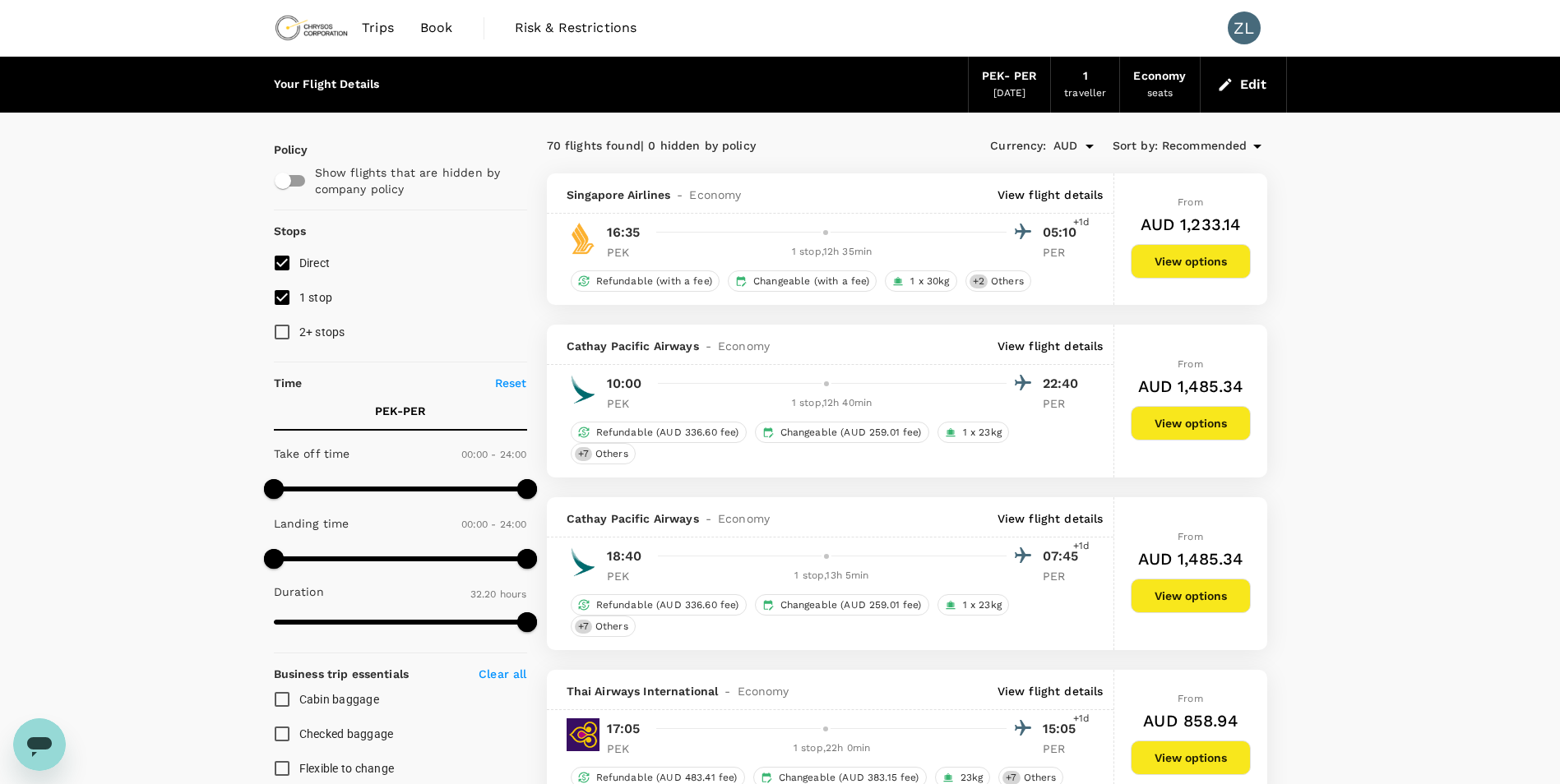
click at [1247, 144] on icon at bounding box center [1256, 146] width 19 height 19
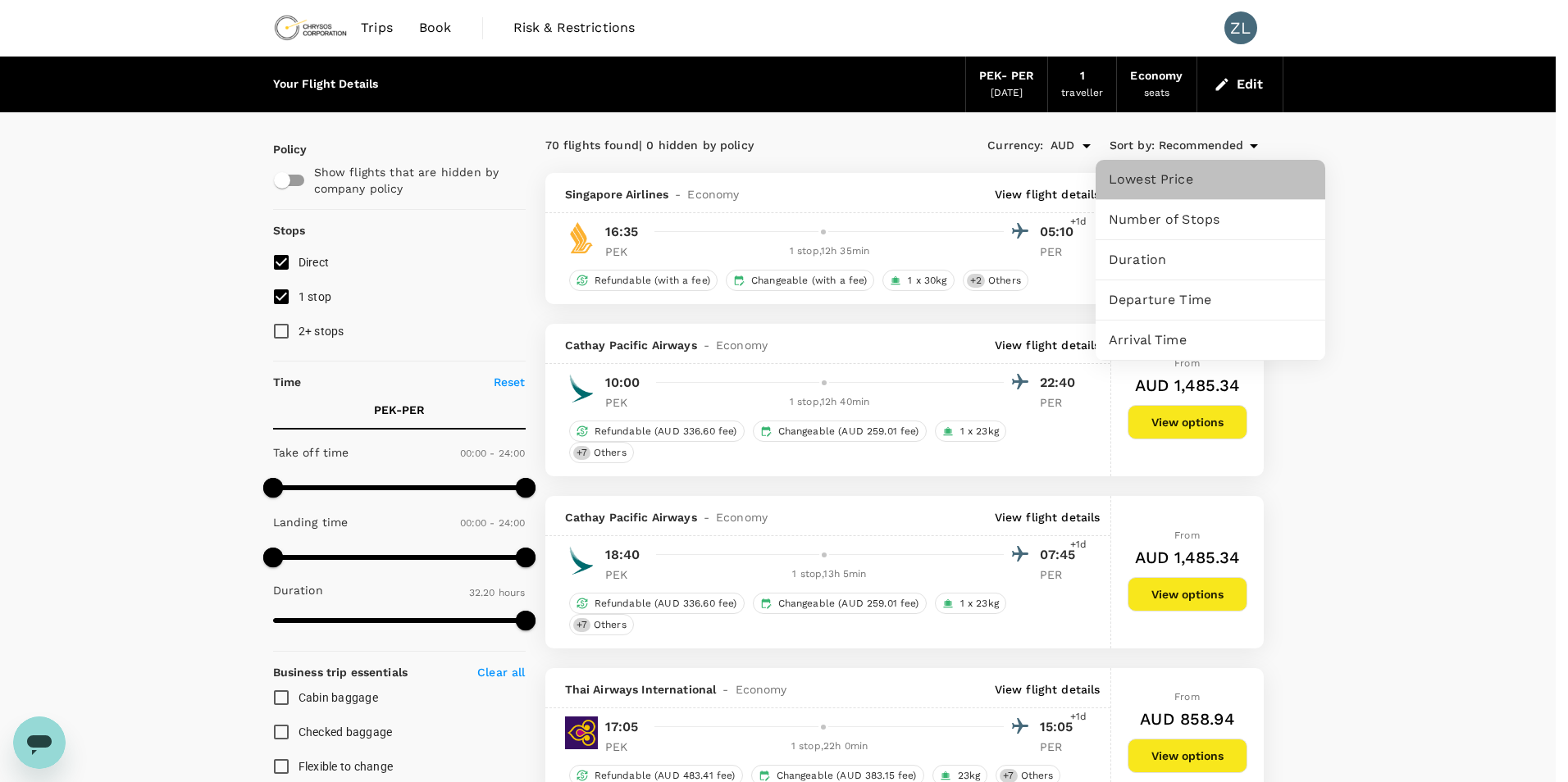
click at [1217, 186] on span "Lowest Price" at bounding box center [1210, 179] width 203 height 19
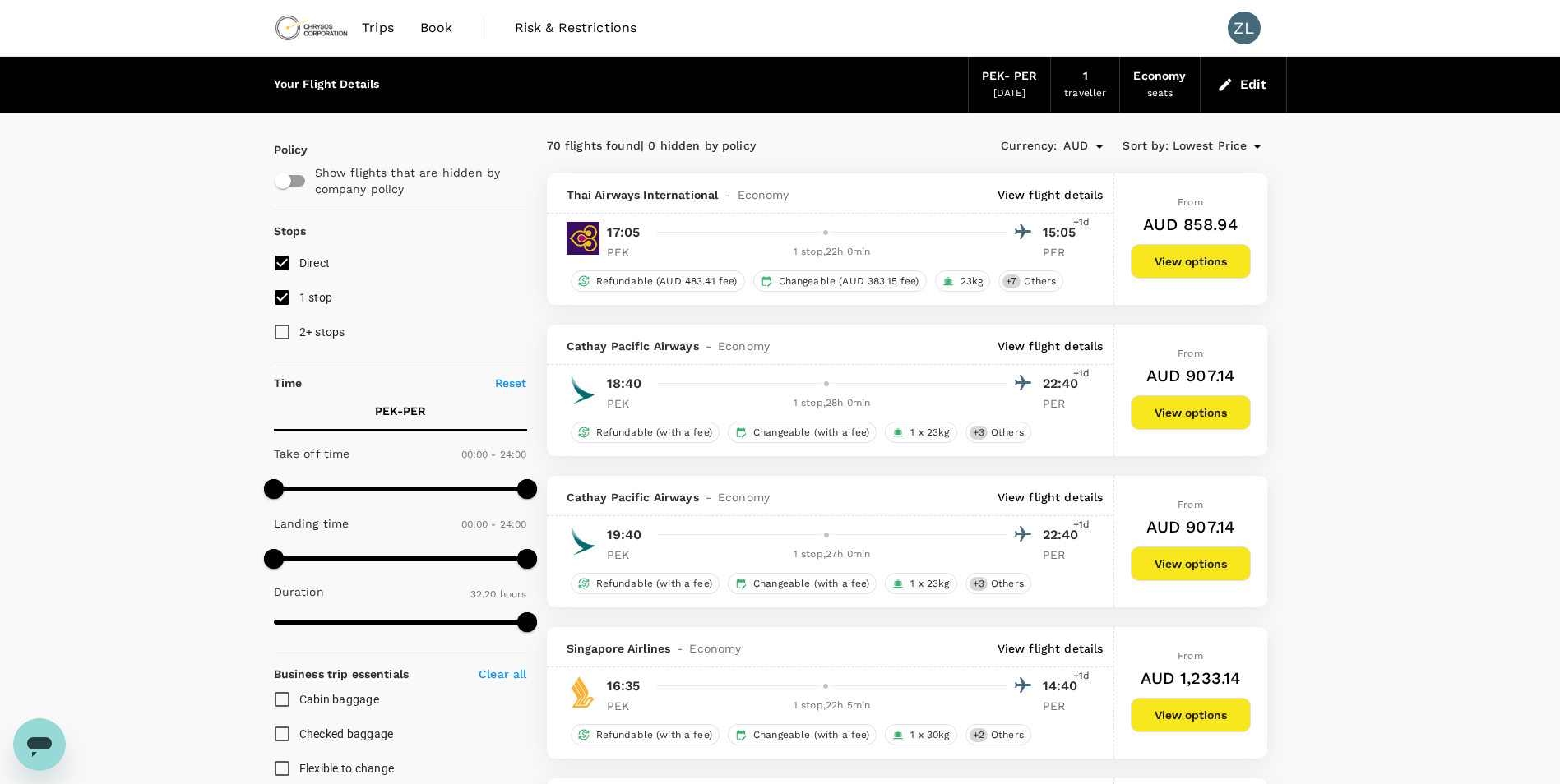
click at [1020, 61] on div "PEK - PER 18 Oct 2025" at bounding box center [1009, 84] width 83 height 56
click at [1252, 83] on button "Edit" at bounding box center [1243, 84] width 59 height 26
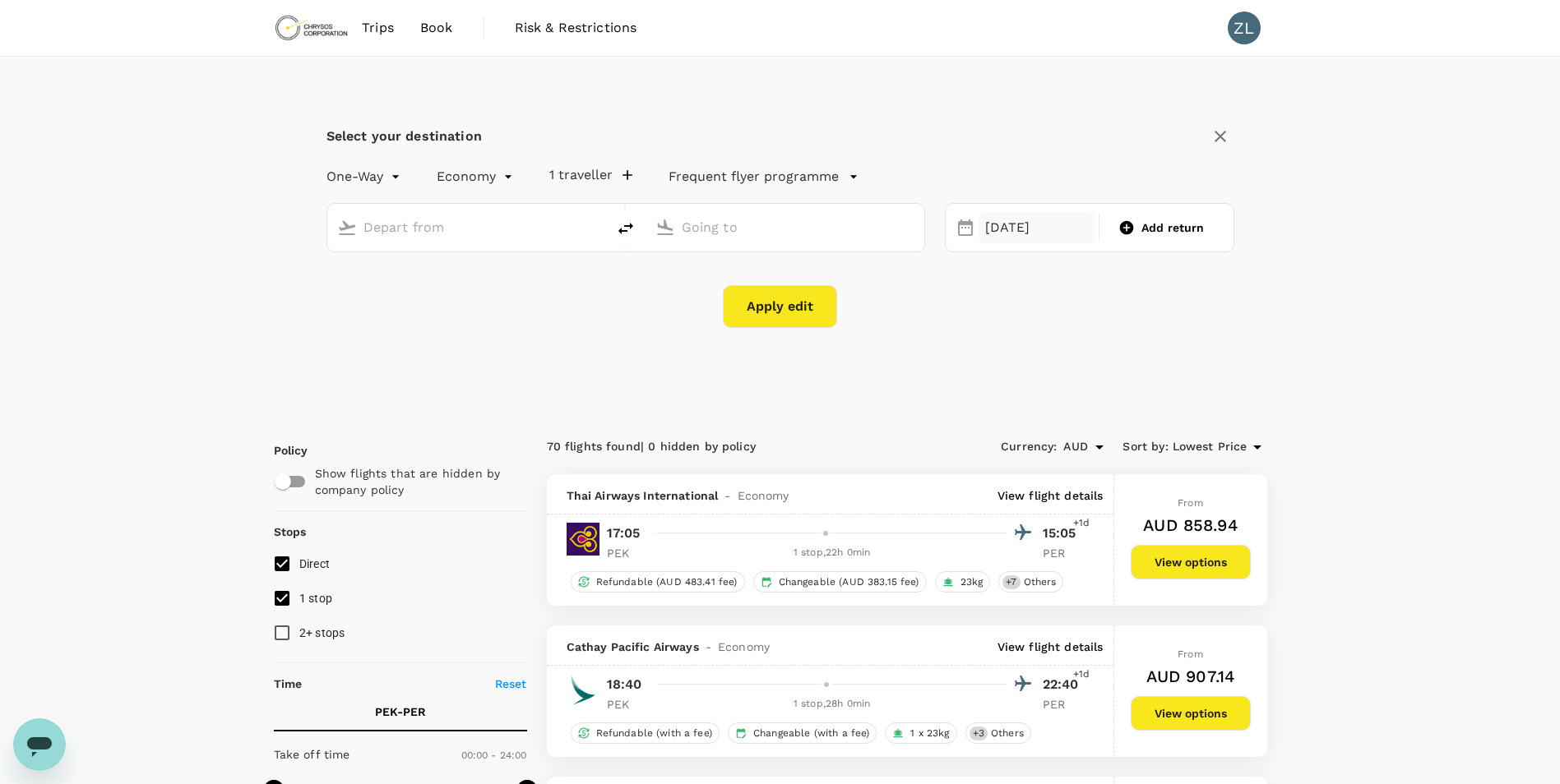
click at [1009, 230] on div "18 Oct" at bounding box center [1037, 228] width 118 height 32
type input "Beijing Capital Intl (PEK)"
type input "Perth (PER)"
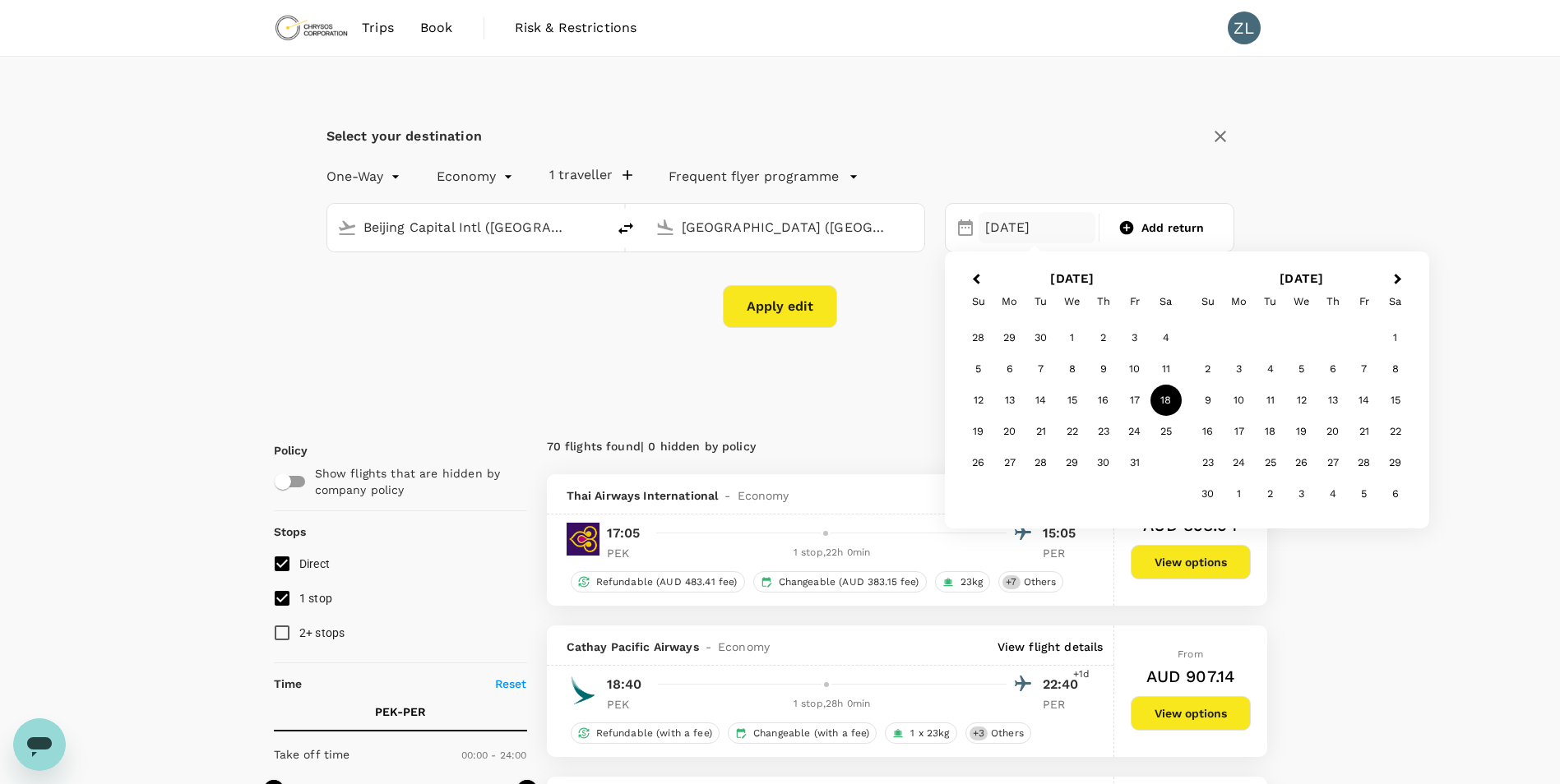
click at [982, 427] on div "19" at bounding box center [978, 431] width 31 height 31
click at [793, 300] on button "Apply edit" at bounding box center [780, 306] width 114 height 43
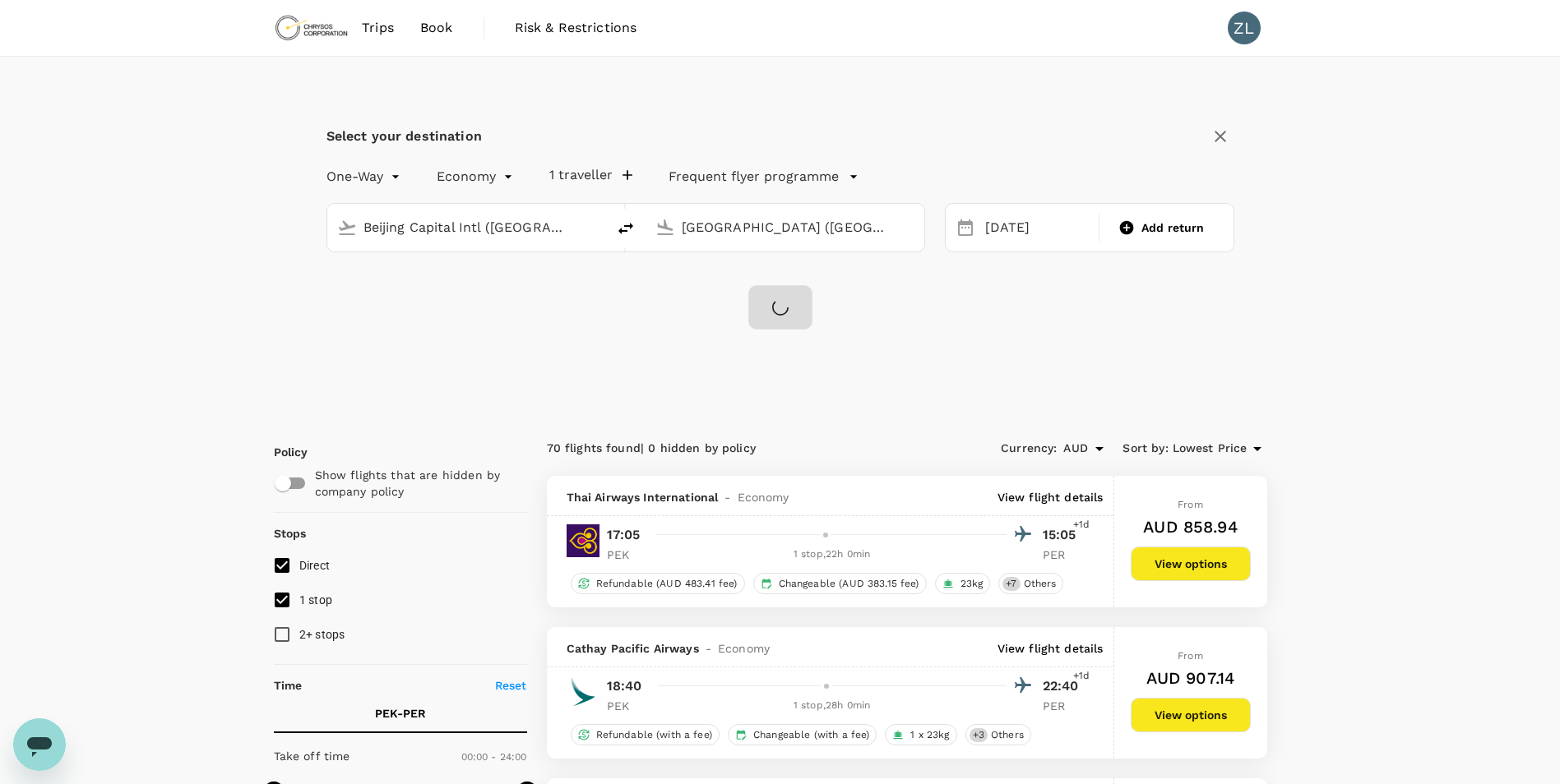
checkbox input "false"
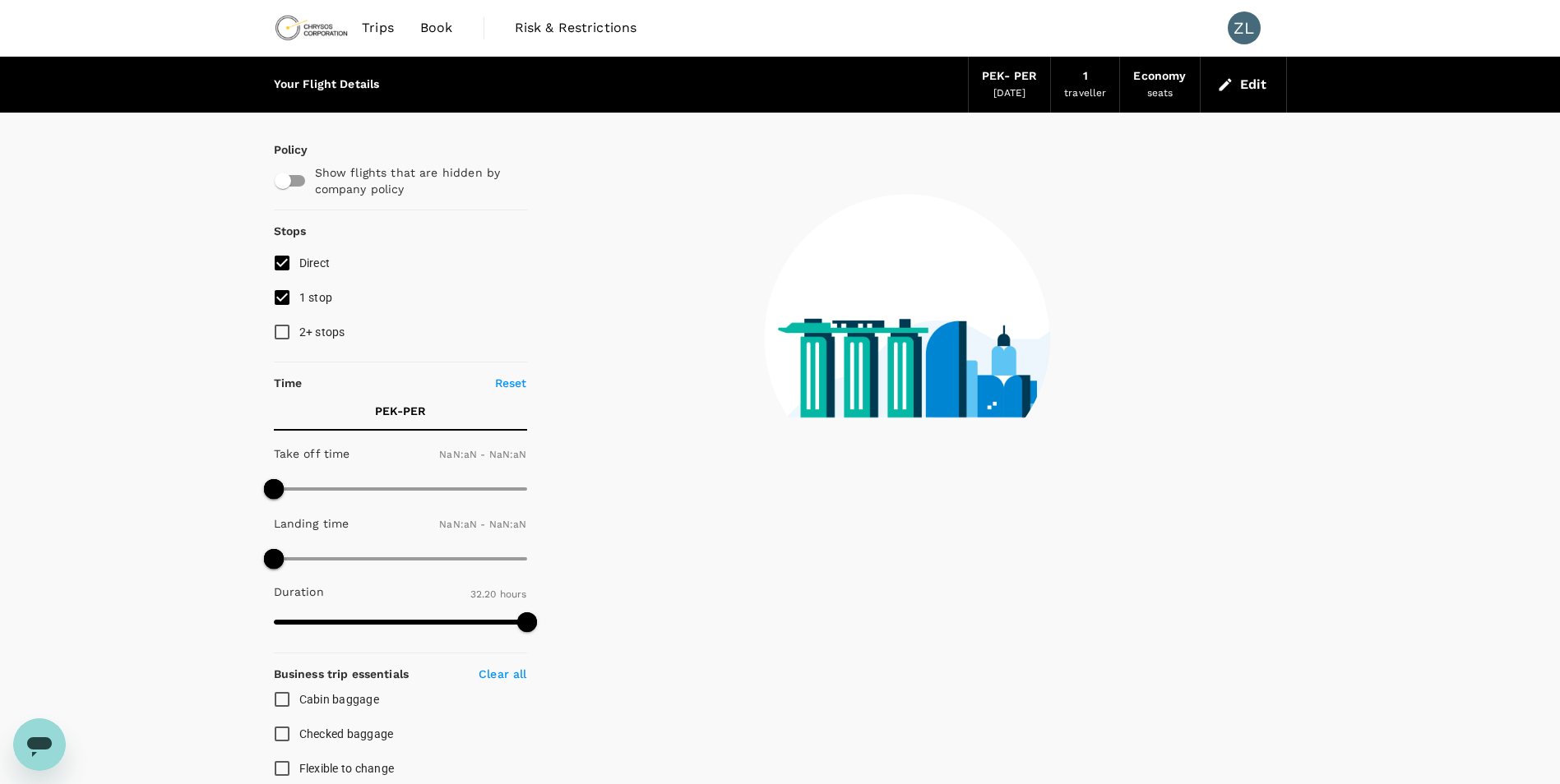
type input "1440"
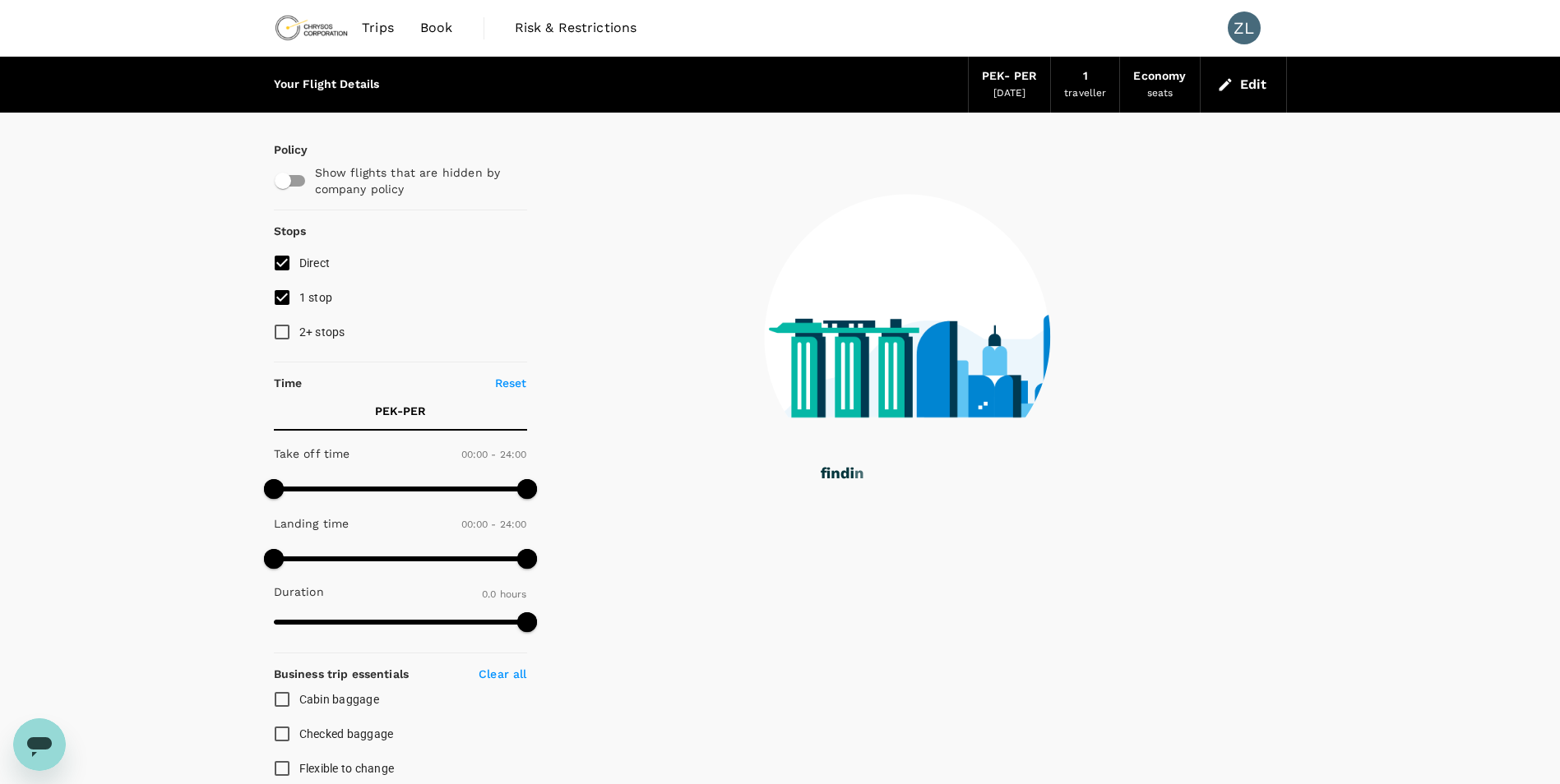
type input "2155"
checkbox input "true"
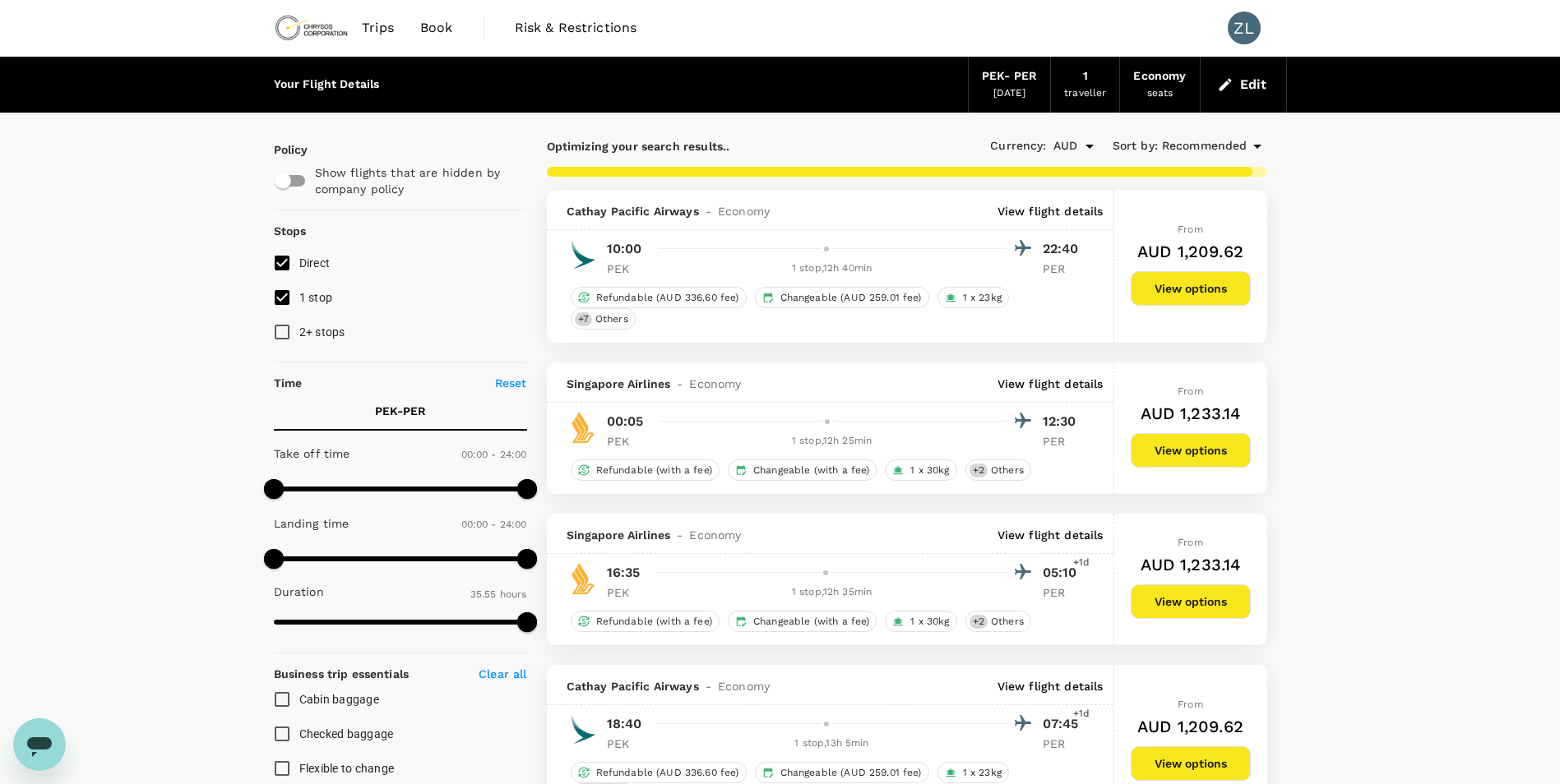
click at [1079, 390] on p "View flight details" at bounding box center [1050, 384] width 106 height 17
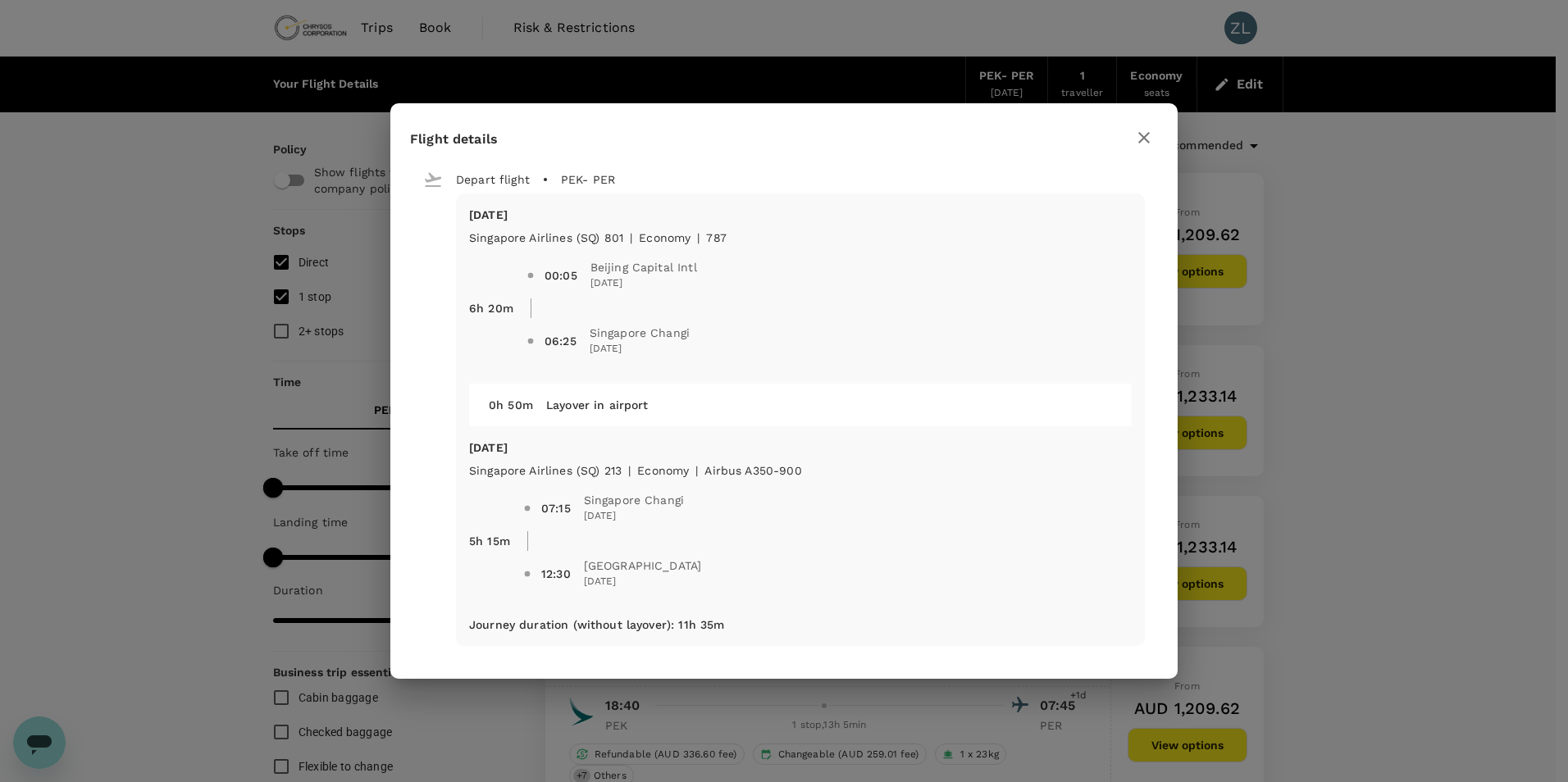
click at [1138, 133] on icon "button" at bounding box center [1143, 137] width 19 height 19
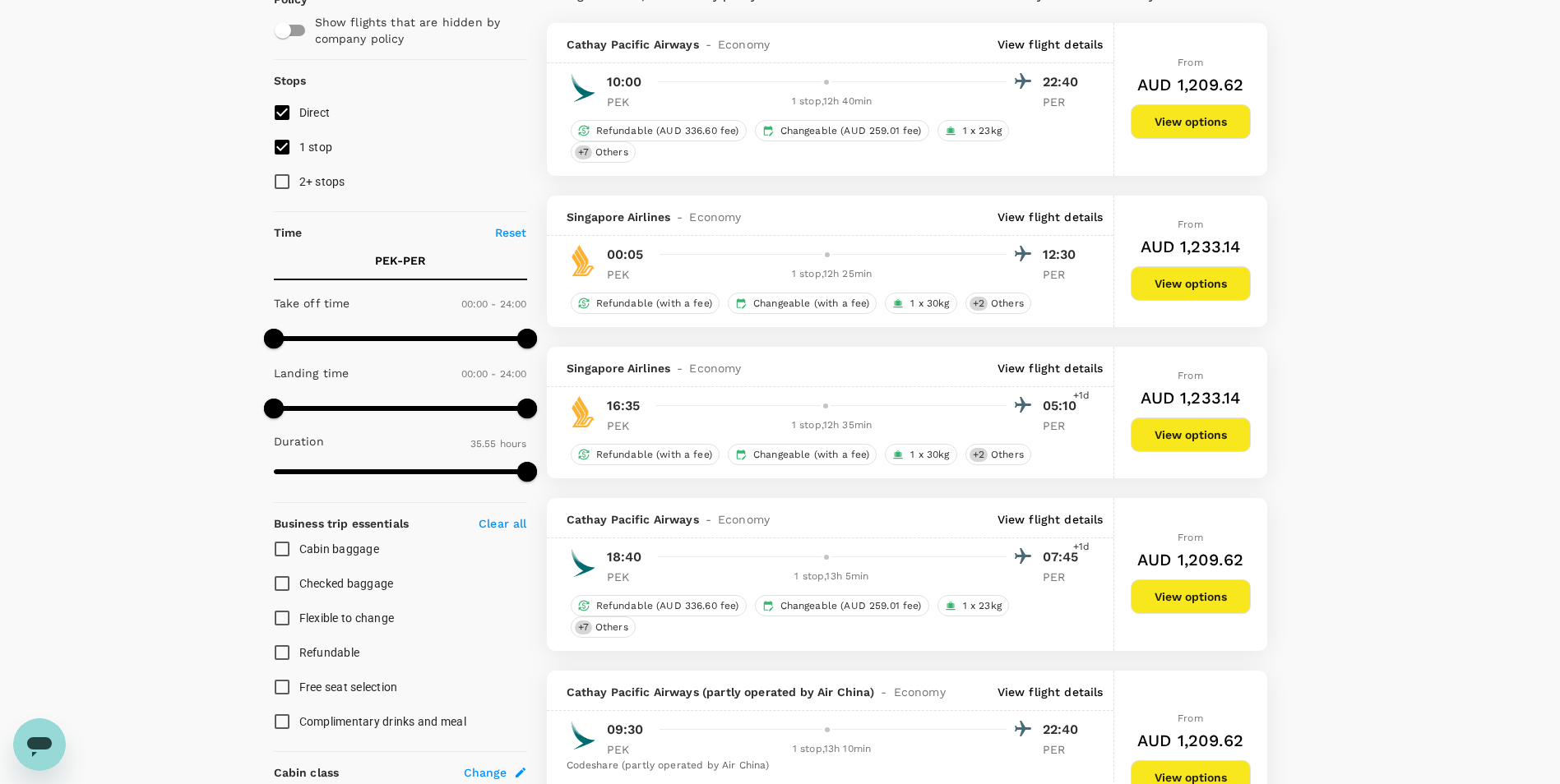
scroll to position [164, 0]
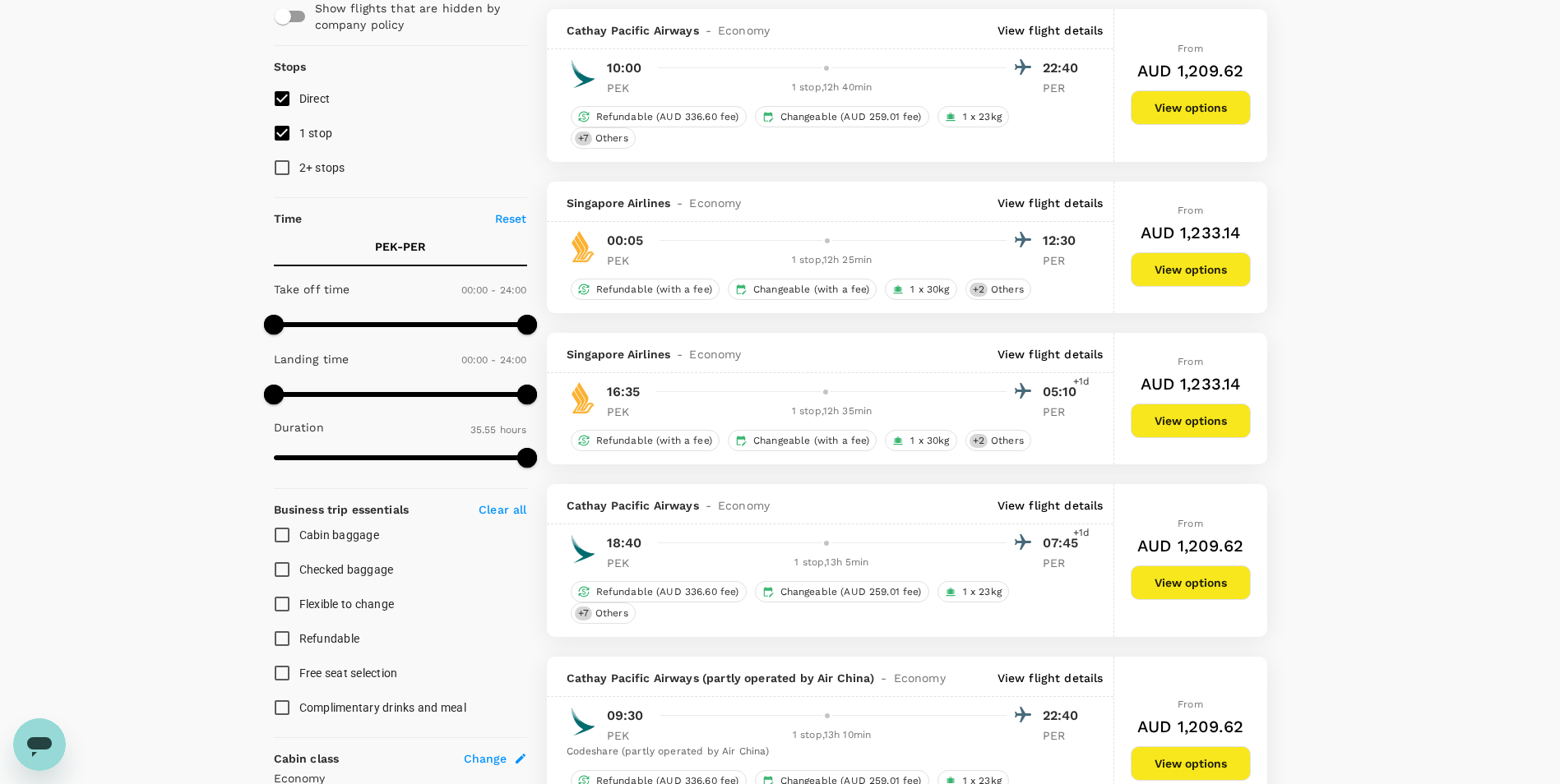
click at [1084, 501] on p "View flight details" at bounding box center [1050, 506] width 106 height 17
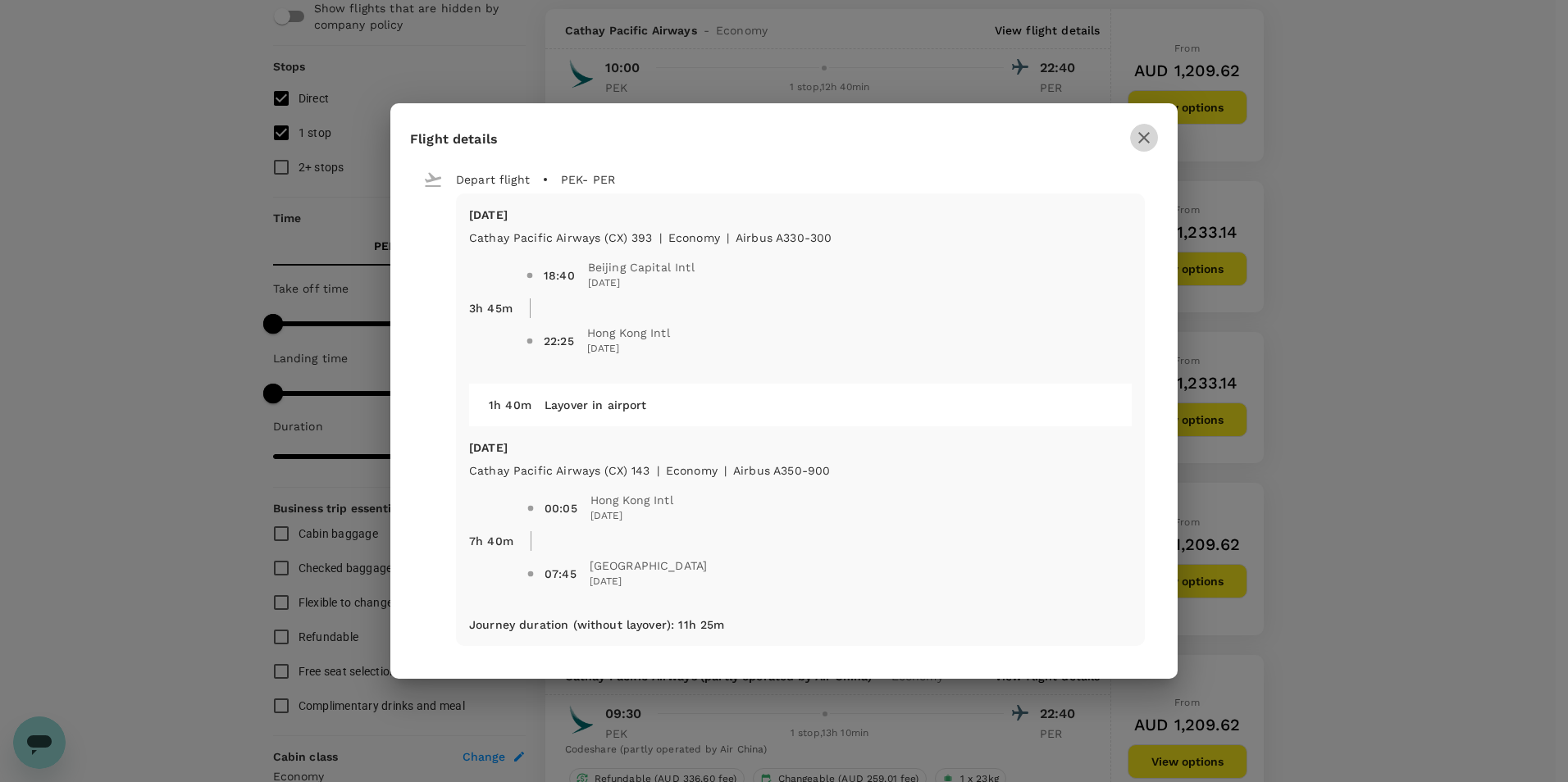
click at [1145, 131] on icon "button" at bounding box center [1143, 137] width 19 height 19
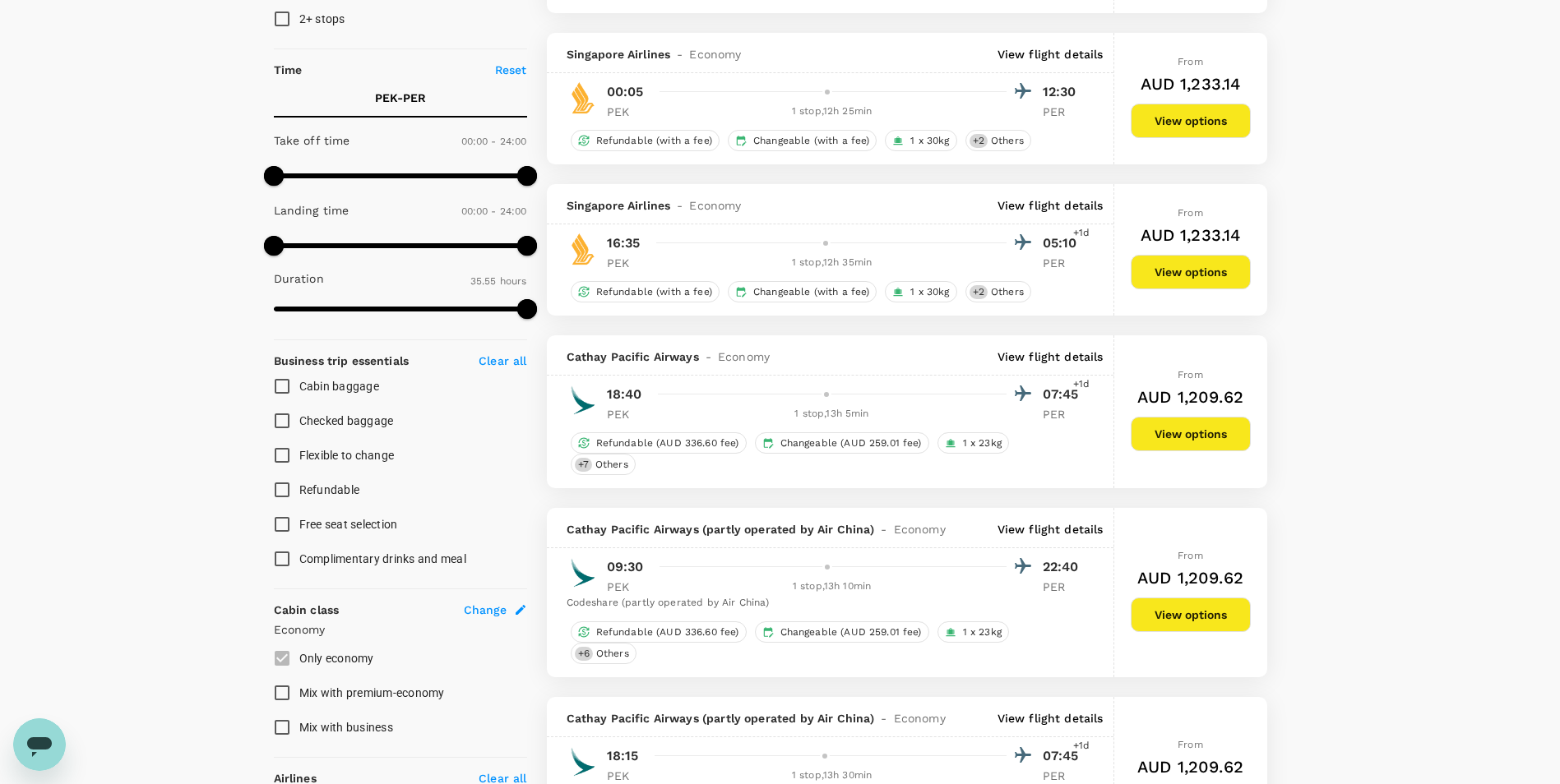
scroll to position [329, 0]
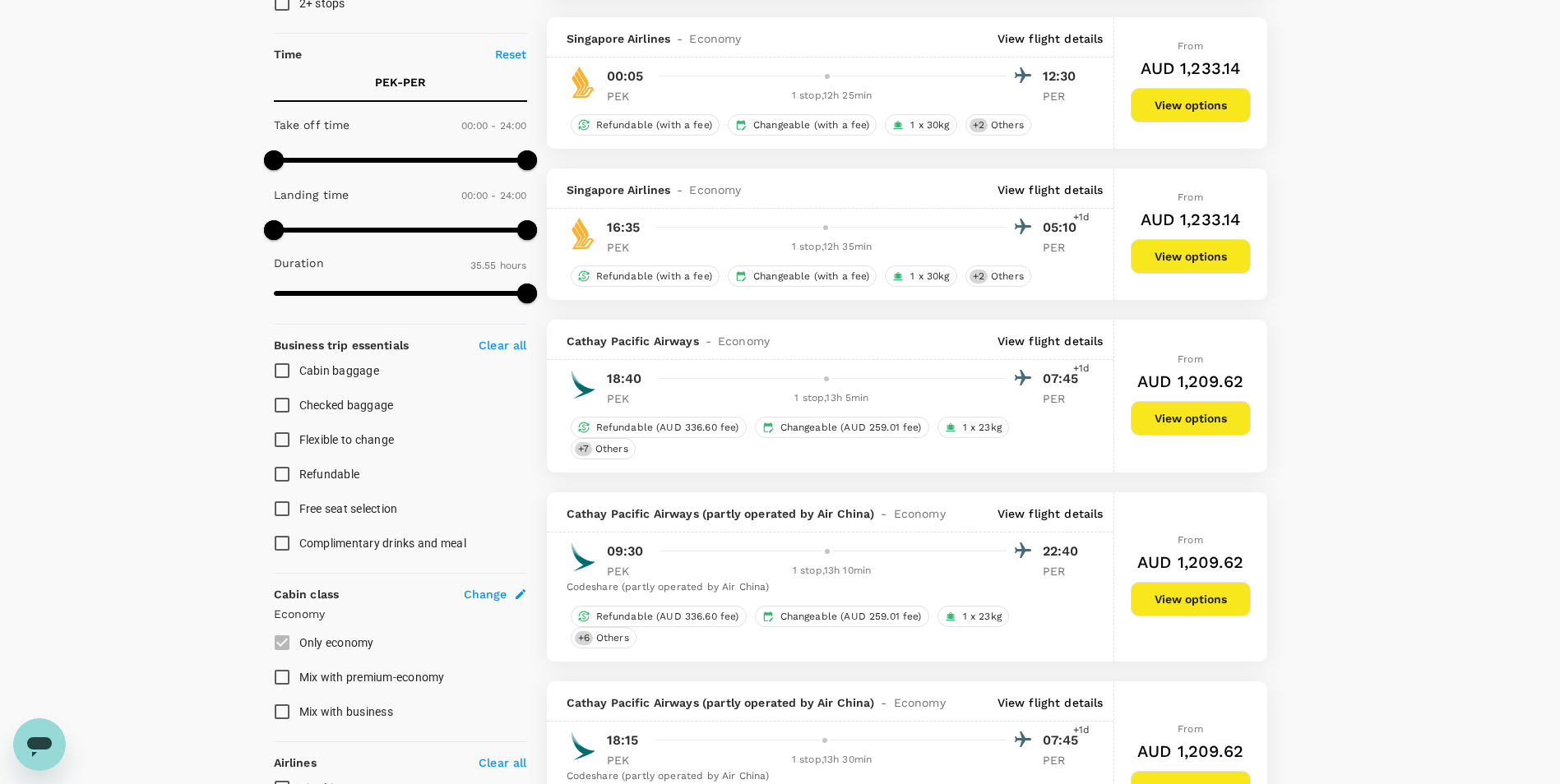
click at [1051, 513] on p "View flight details" at bounding box center [1050, 514] width 106 height 17
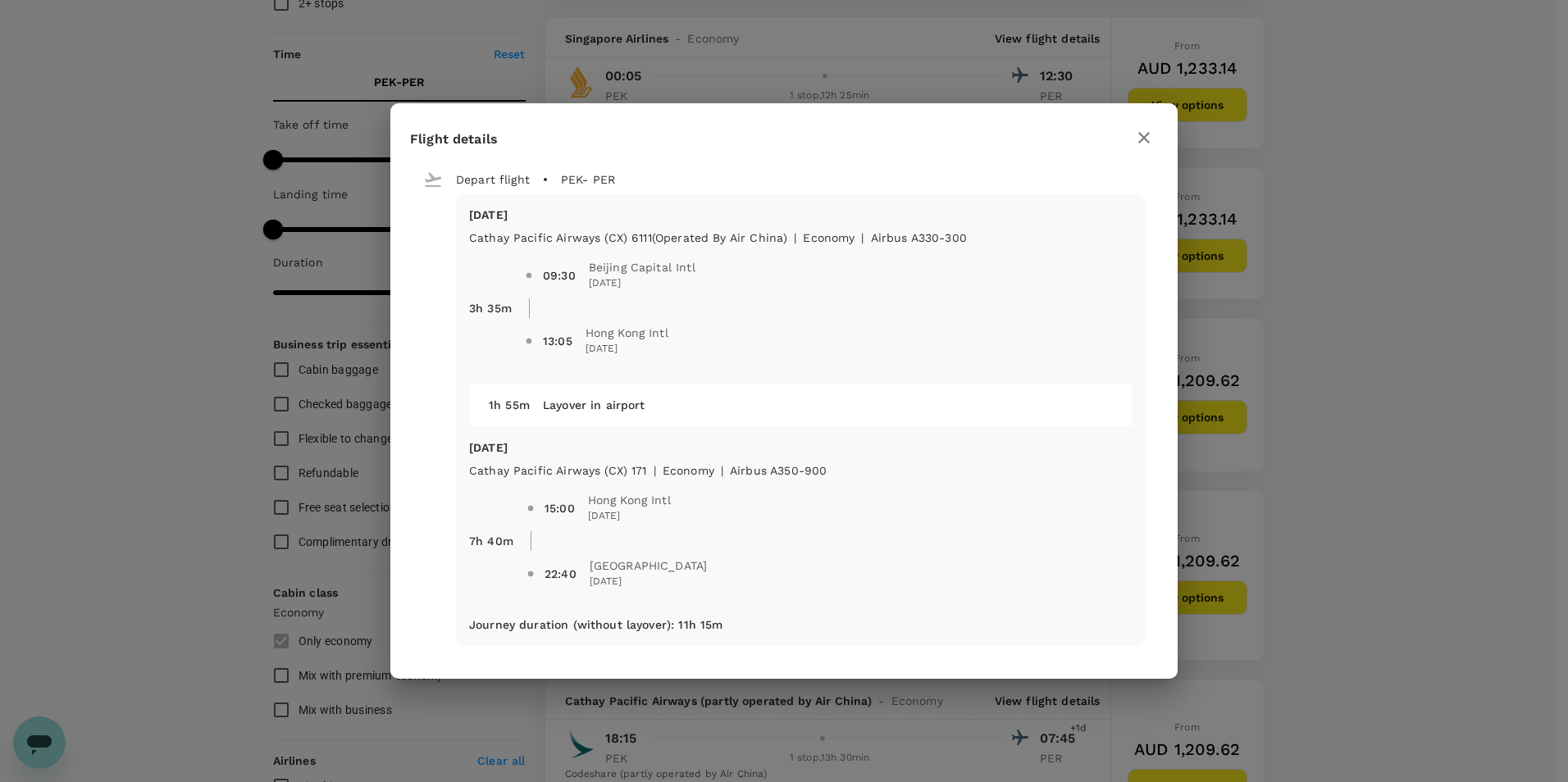
click at [1146, 138] on icon "button" at bounding box center [1143, 137] width 19 height 19
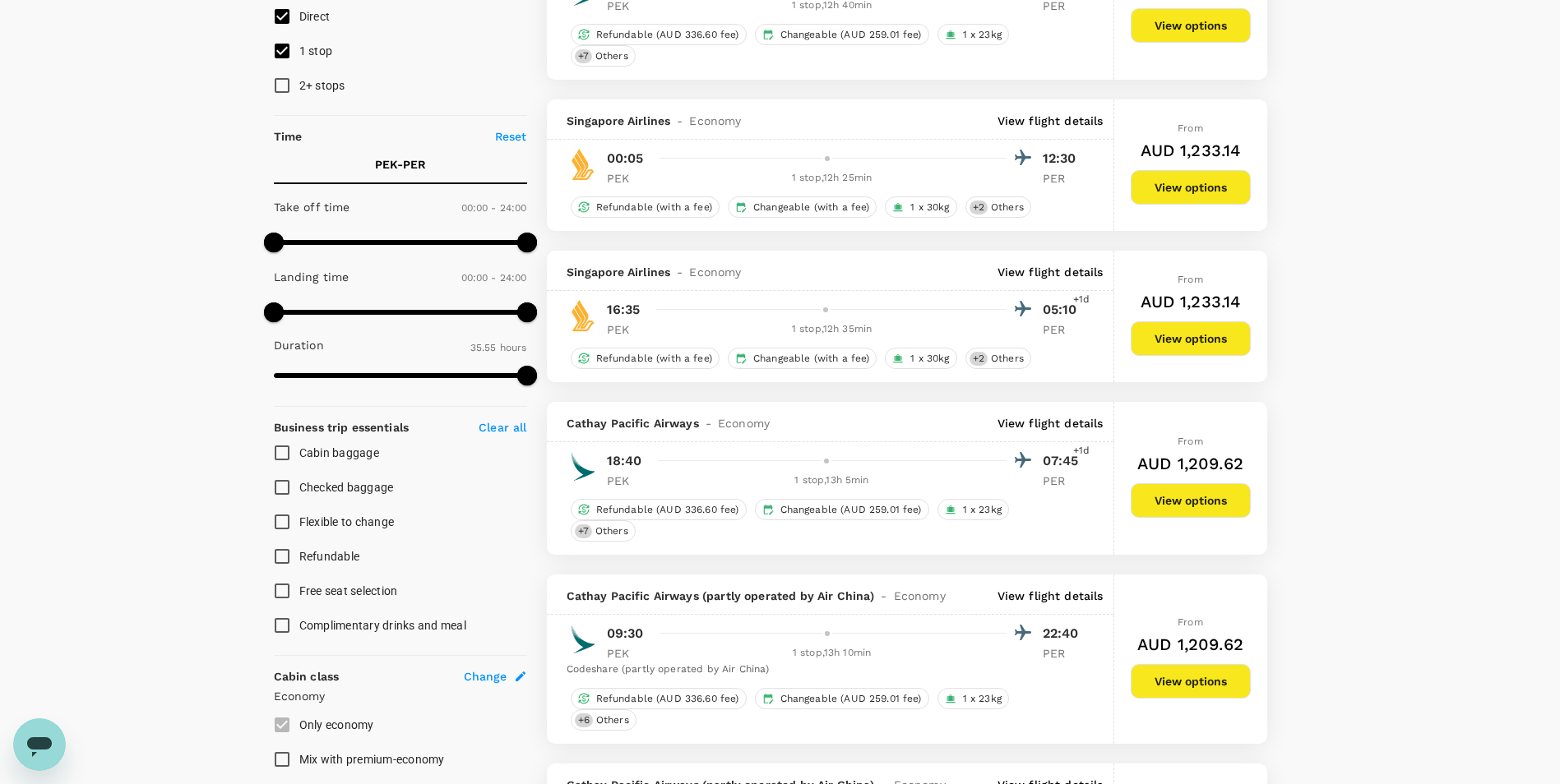
scroll to position [0, 0]
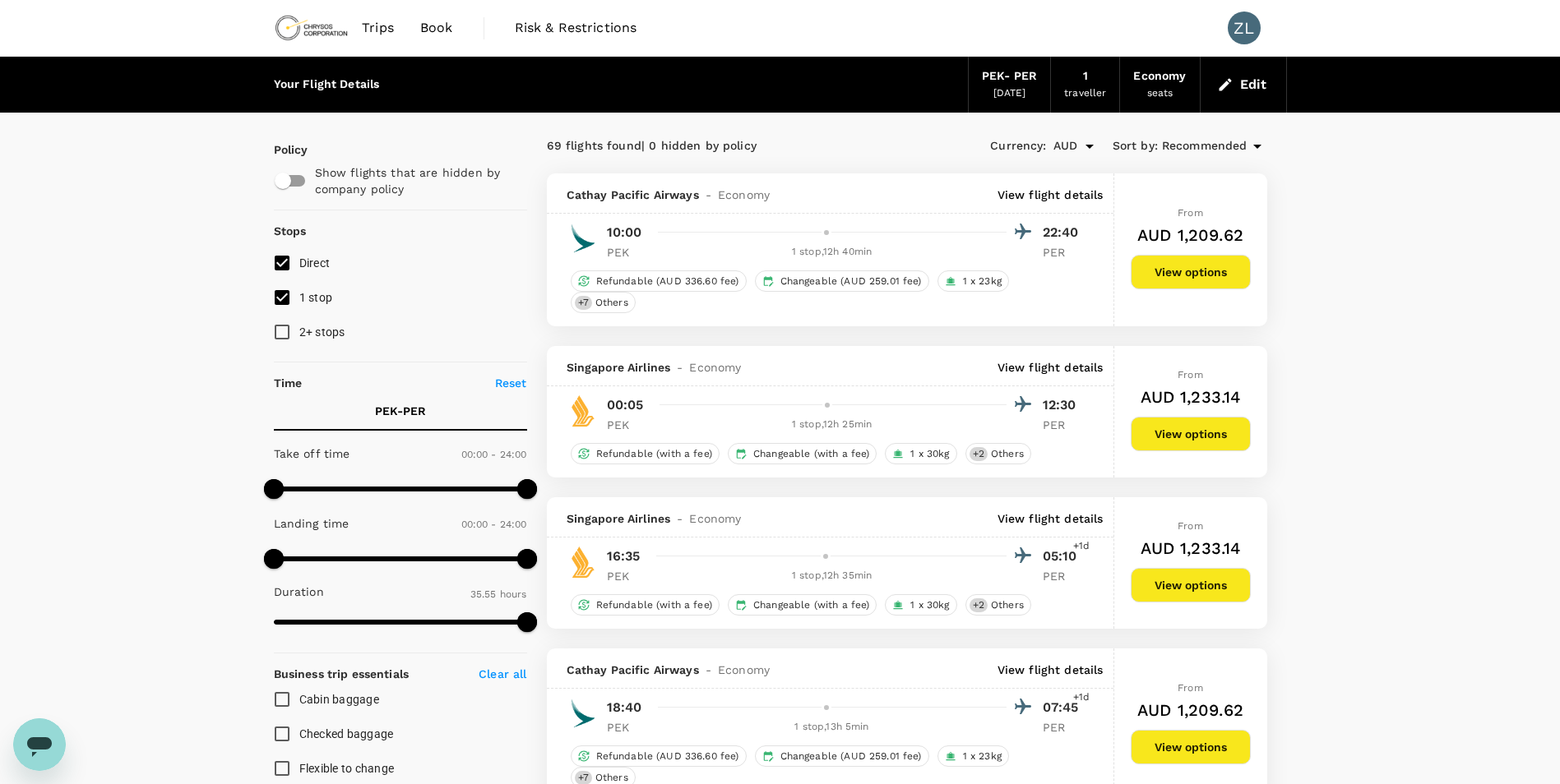
click at [1016, 94] on div "19 Oct 2025" at bounding box center [1009, 94] width 33 height 17
click at [1009, 76] on div "PEK - PER" at bounding box center [1009, 76] width 55 height 18
click at [1261, 77] on button "Edit" at bounding box center [1243, 84] width 59 height 26
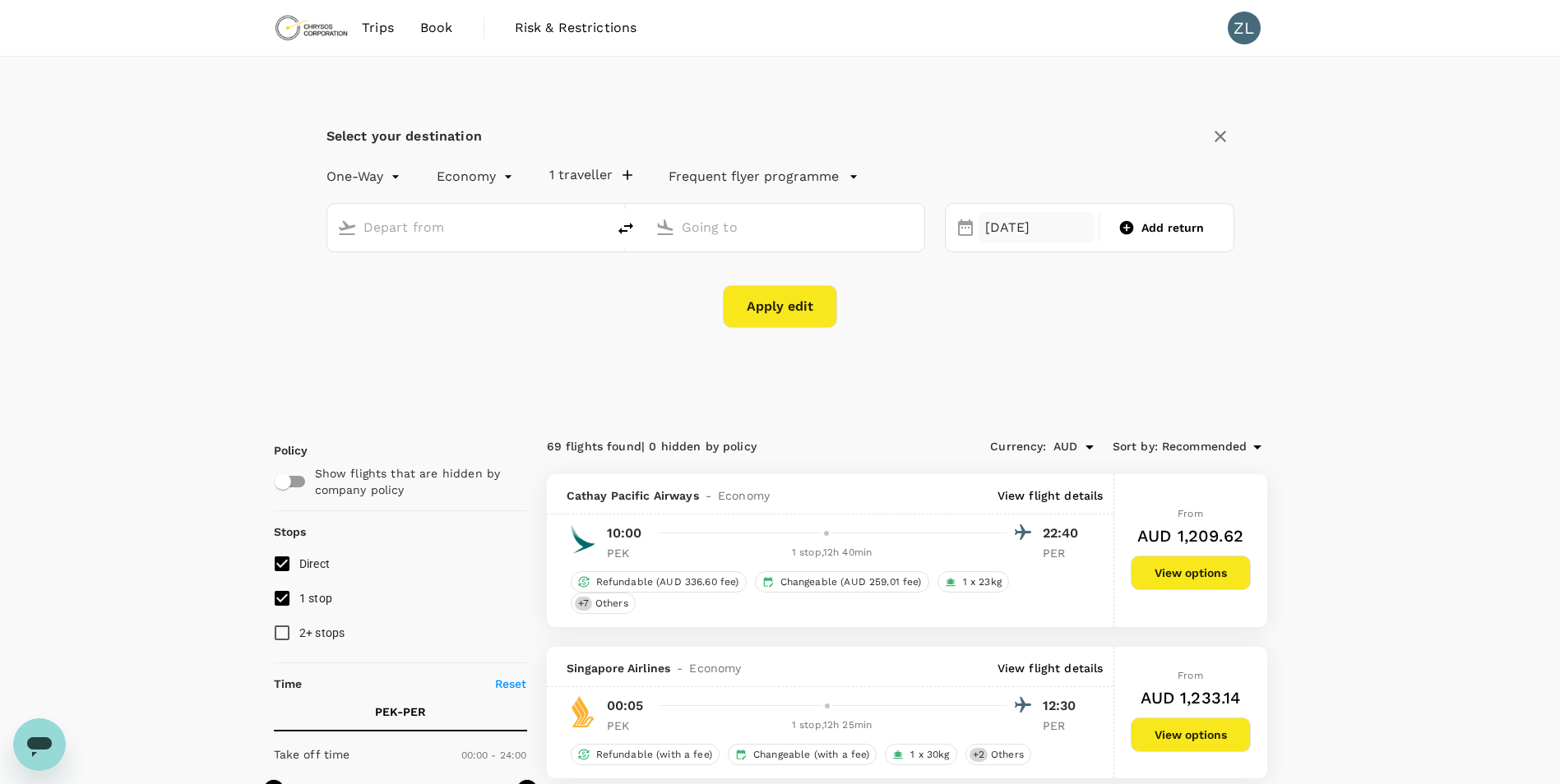
click at [1016, 223] on div "19 Oct" at bounding box center [1037, 228] width 118 height 32
type input "Beijing Capital Intl (PEK)"
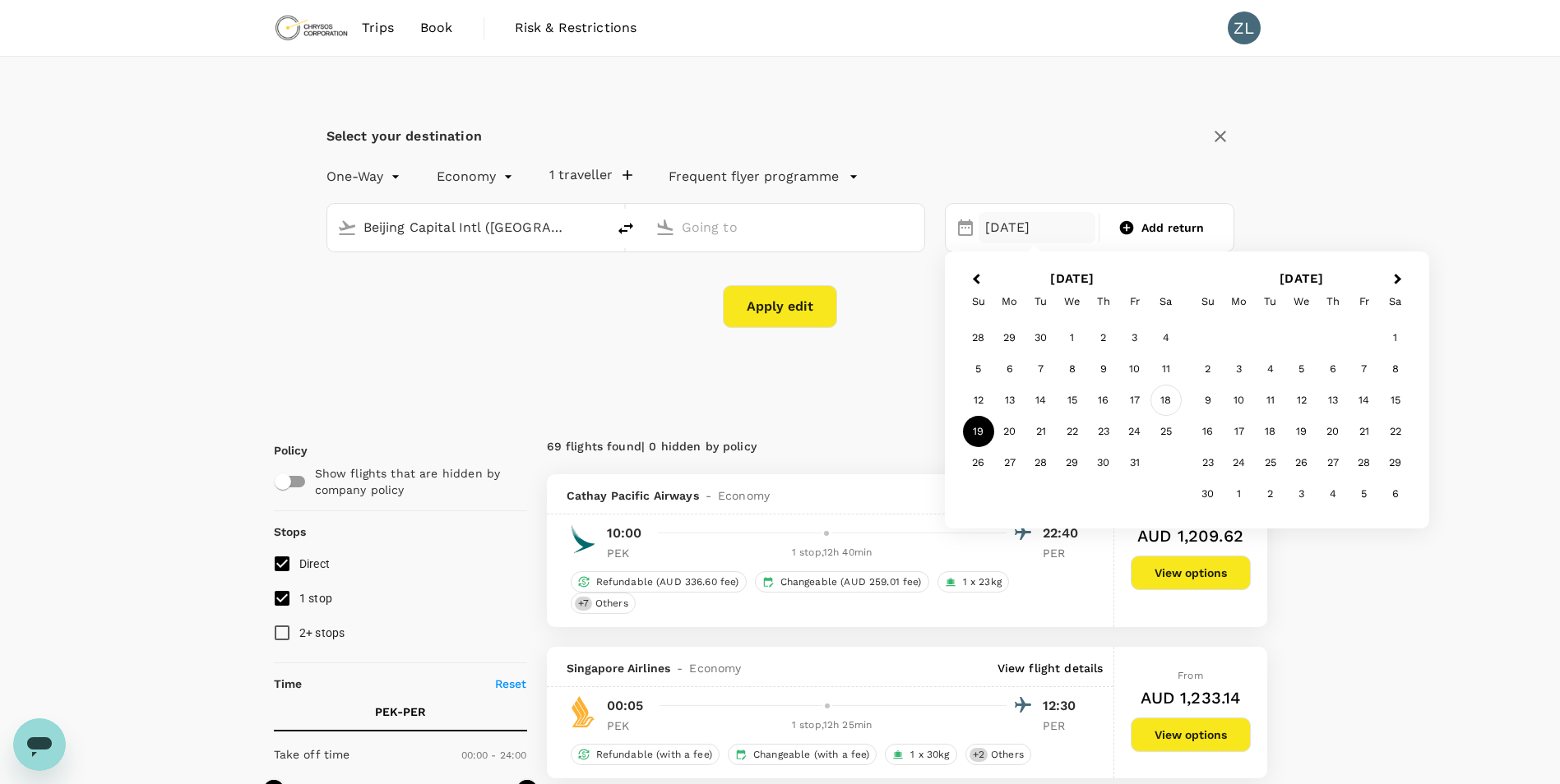
type input "Perth (PER)"
click at [1163, 396] on div "18" at bounding box center [1165, 400] width 31 height 31
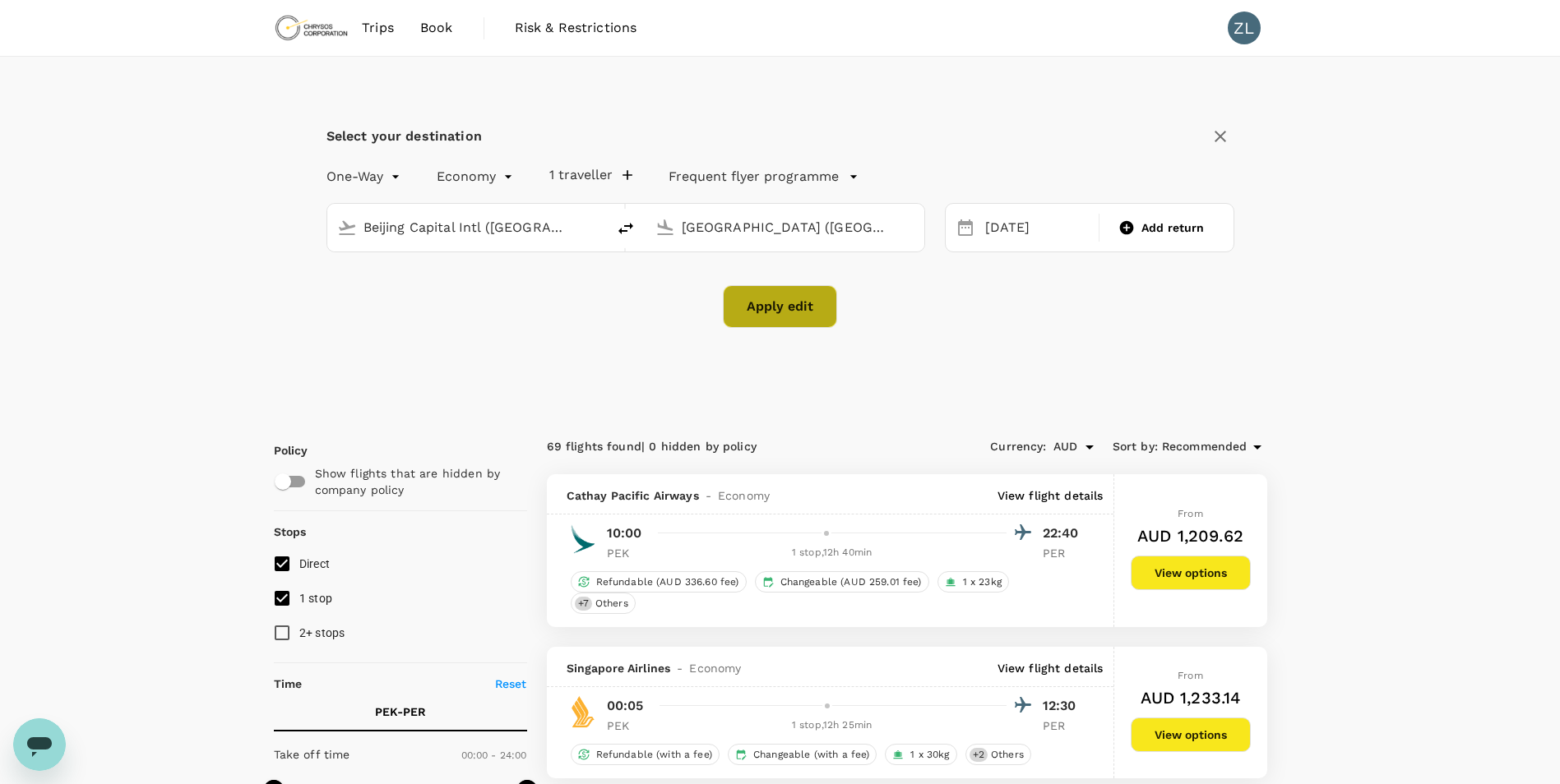
click at [786, 317] on button "Apply edit" at bounding box center [780, 306] width 114 height 43
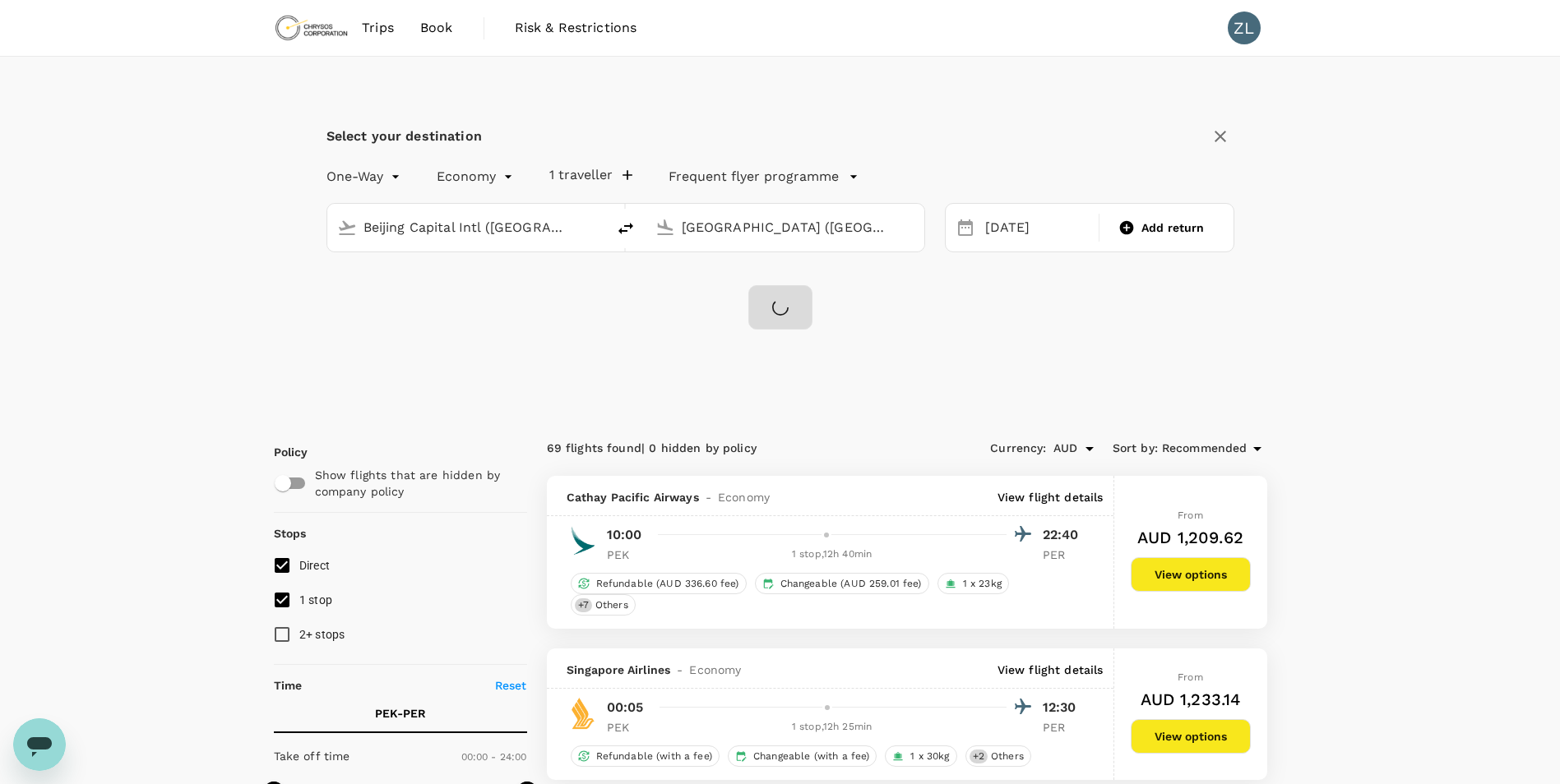
checkbox input "false"
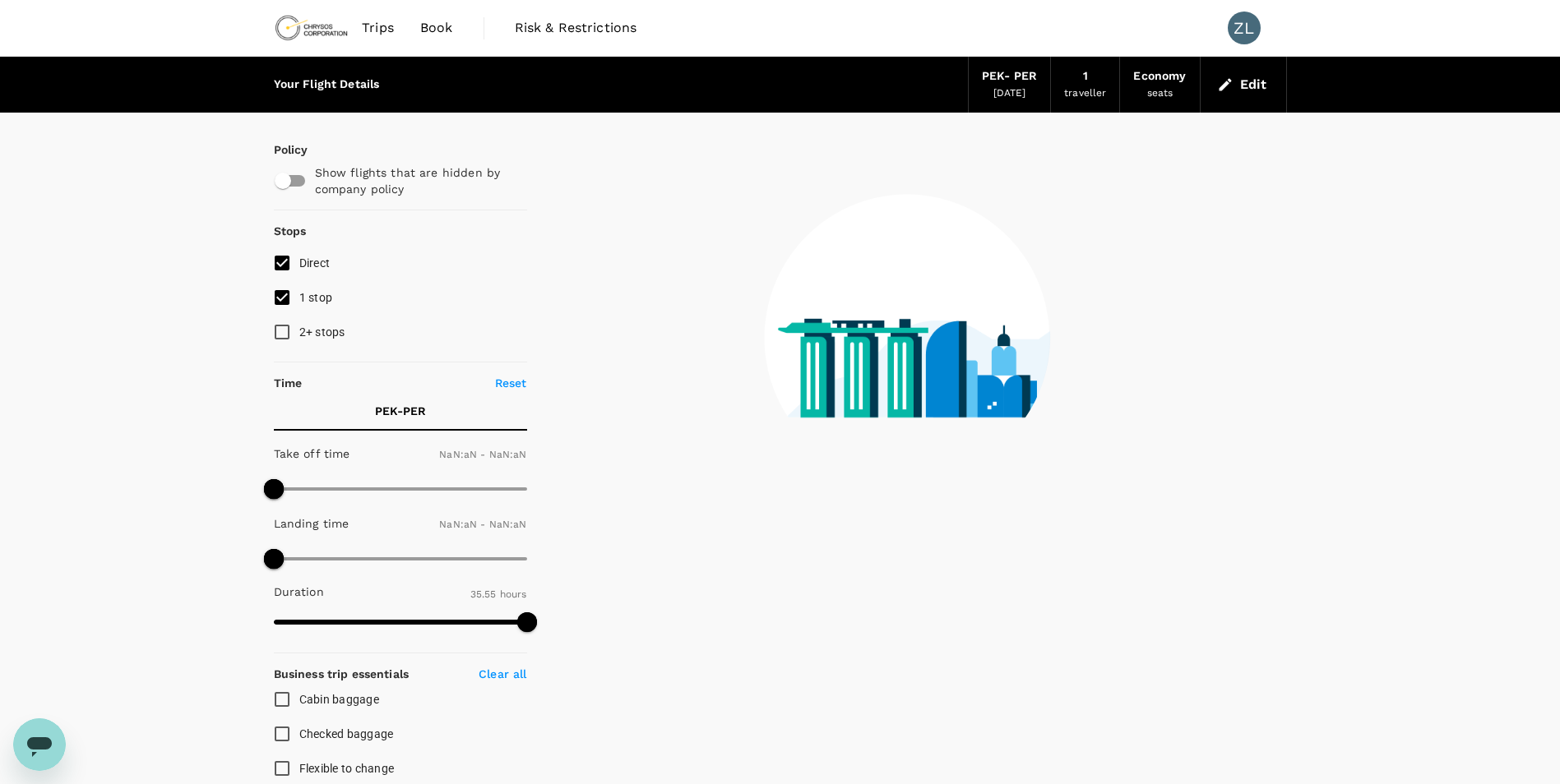
type input "1440"
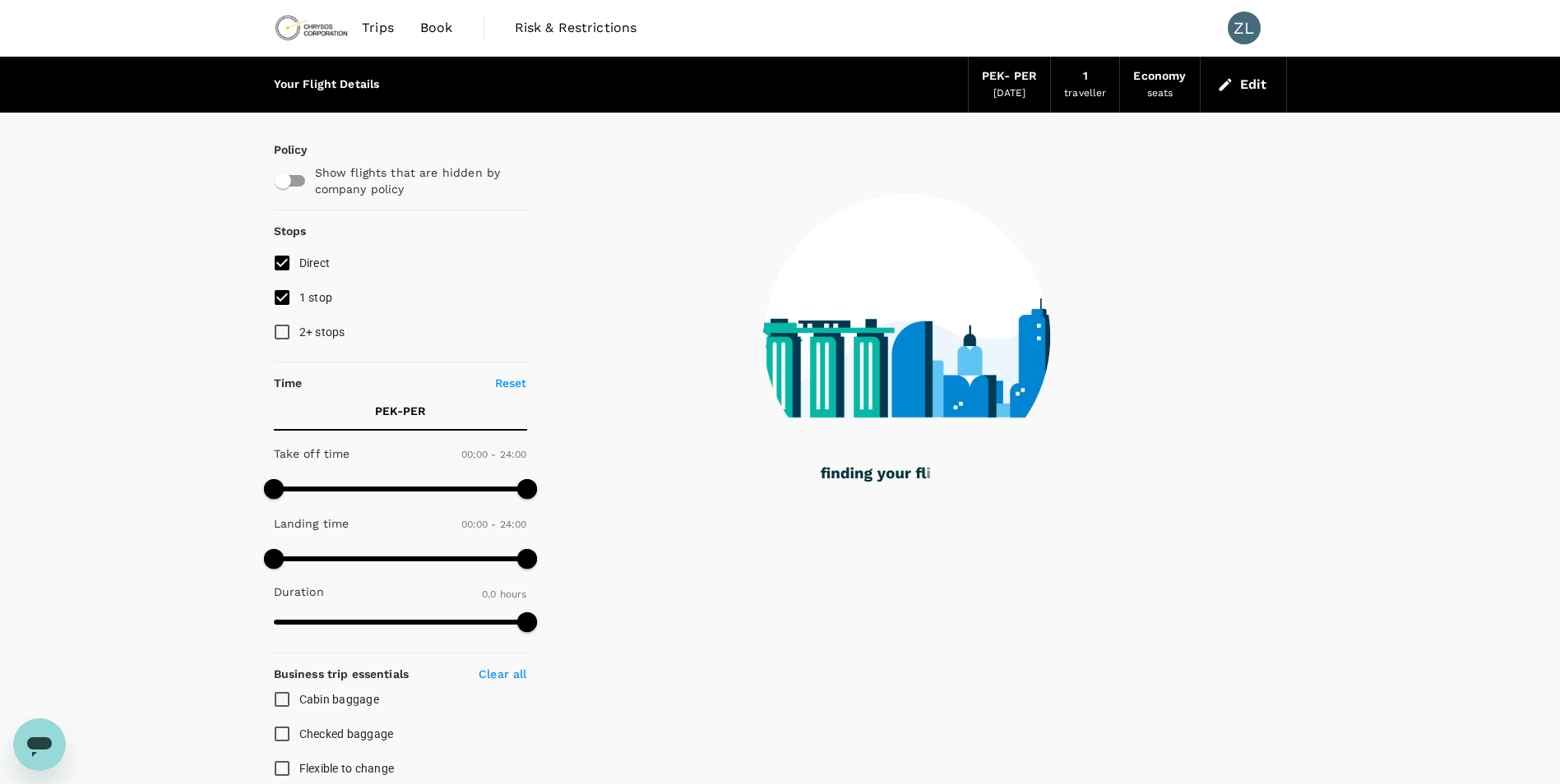
type input "1940"
checkbox input "true"
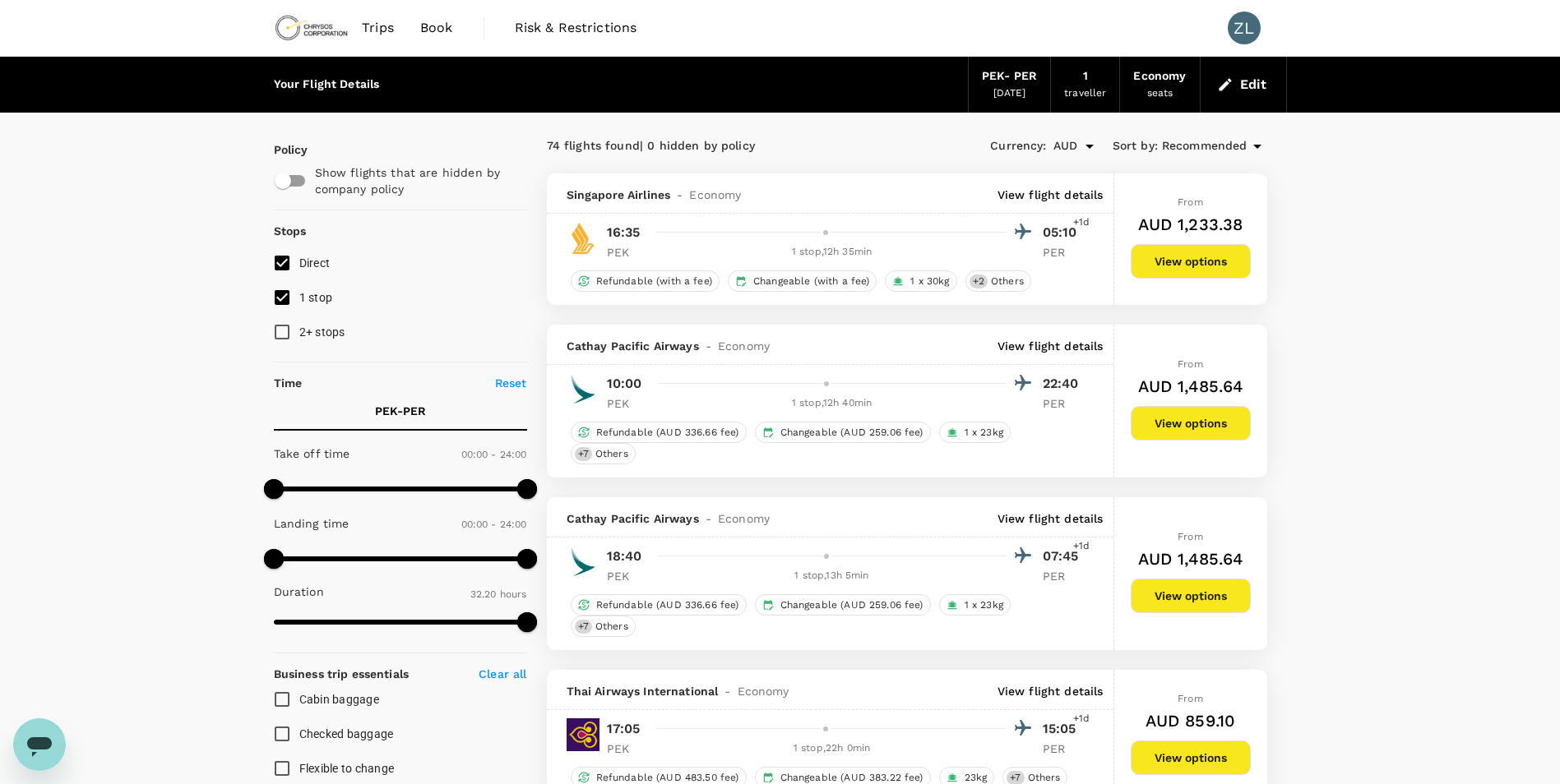
click at [1066, 521] on p "View flight details" at bounding box center [1050, 519] width 106 height 17
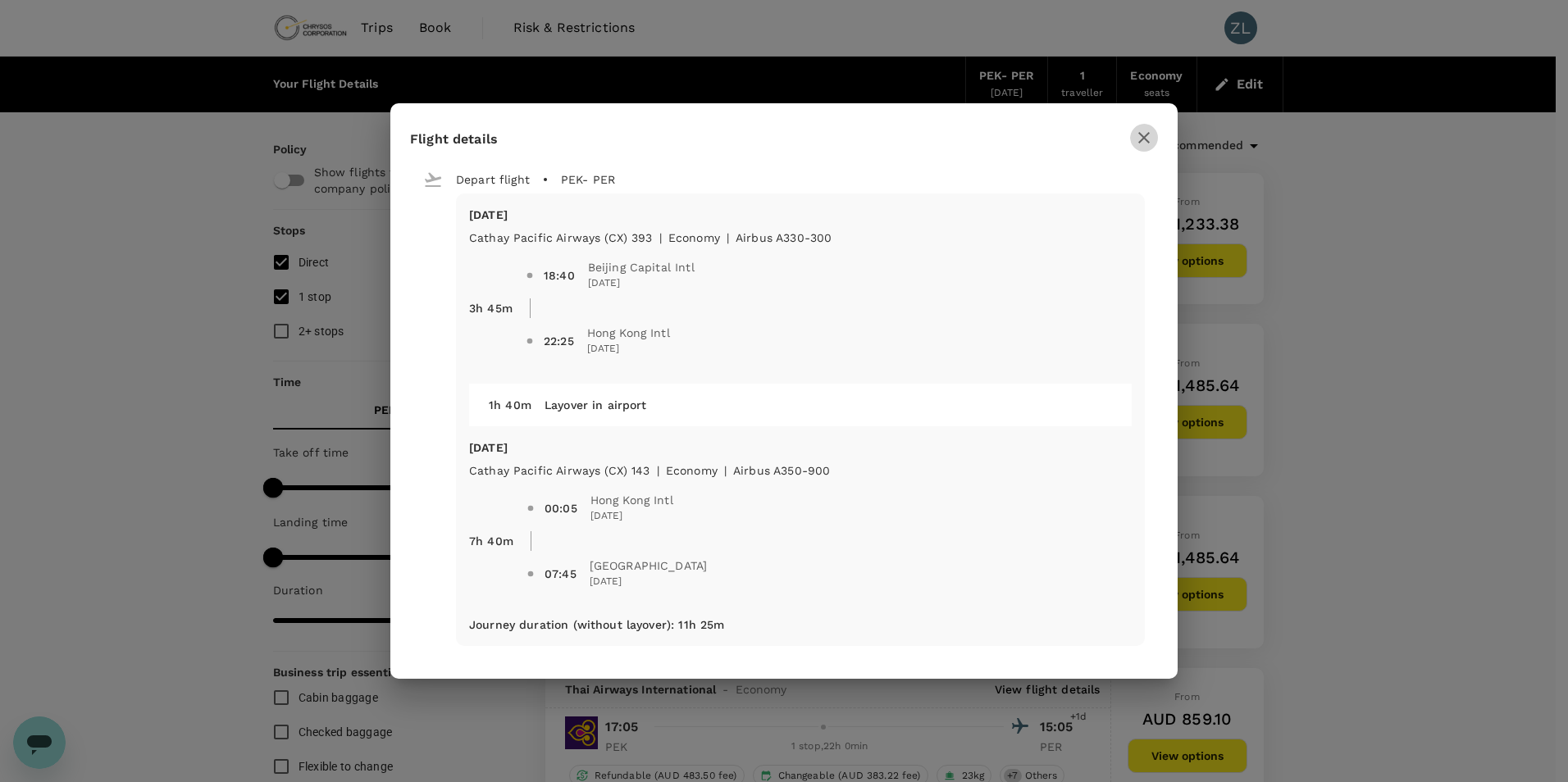
click at [1150, 140] on icon "button" at bounding box center [1143, 137] width 19 height 19
